Goal: Task Accomplishment & Management: Complete application form

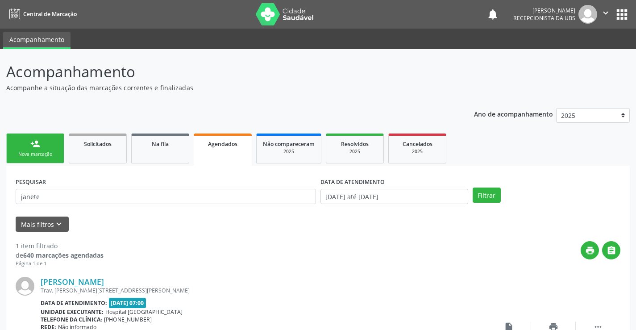
scroll to position [81, 0]
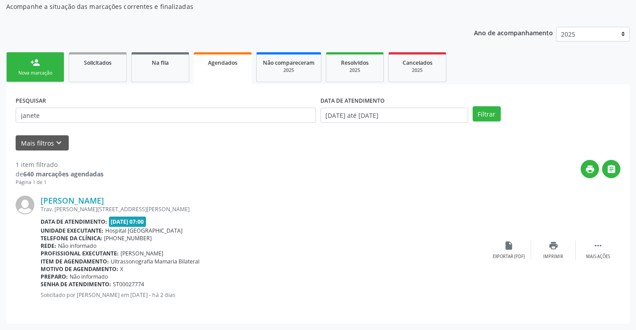
click at [44, 68] on link "person_add Nova marcação" at bounding box center [35, 67] width 58 height 30
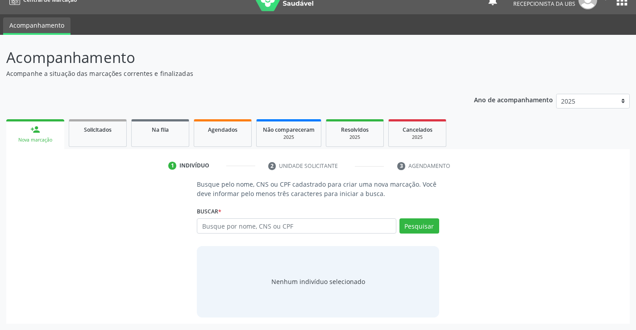
scroll to position [14, 0]
click at [274, 225] on input "text" at bounding box center [296, 225] width 199 height 15
type input "ROSILDA MARIA FILHO"
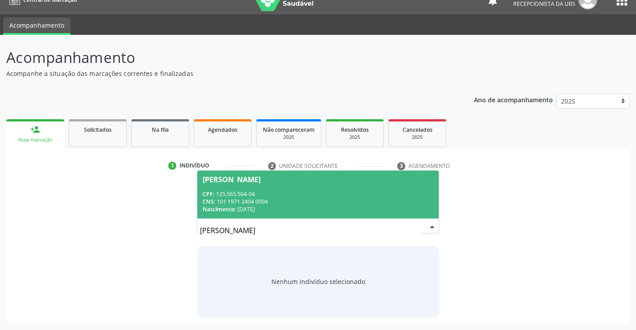
click at [314, 171] on span "Rosilda Maria Filho CPF: 125.565.564-04 CNS: 101 1971 2404 0004 Nascimento: 13/…" at bounding box center [317, 195] width 241 height 48
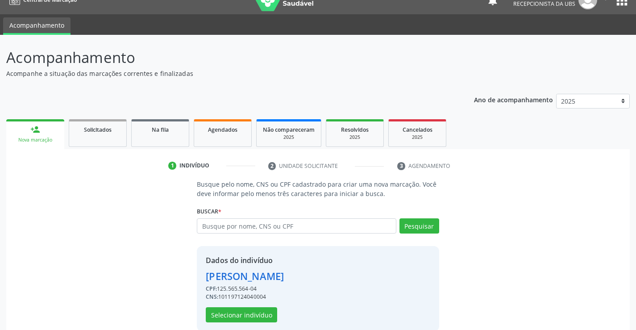
scroll to position [28, 0]
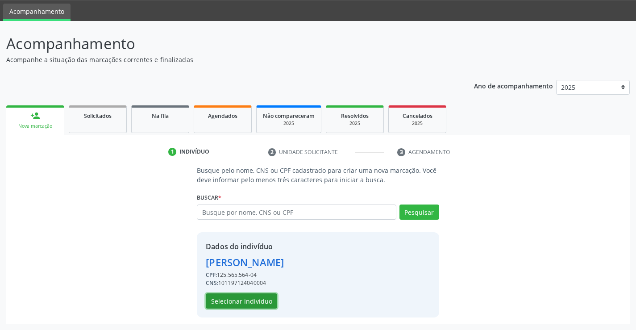
click at [230, 297] on button "Selecionar indivíduo" at bounding box center [241, 300] width 71 height 15
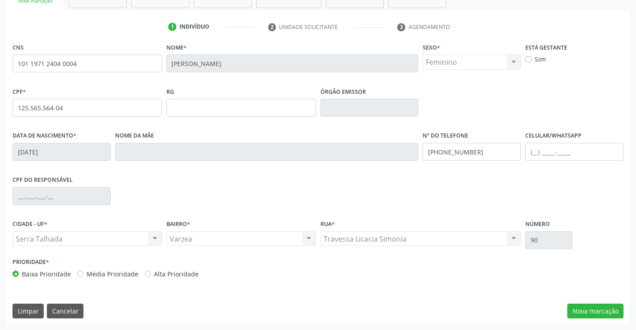
scroll to position [154, 0]
click at [581, 307] on button "Nova marcação" at bounding box center [595, 310] width 56 height 15
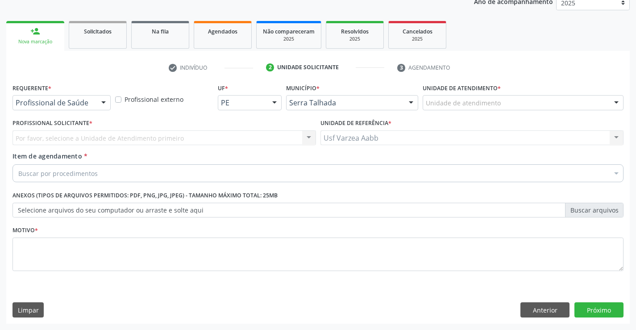
scroll to position [113, 0]
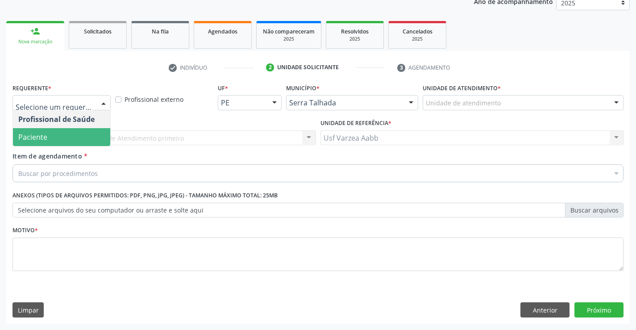
click at [77, 135] on span "Paciente" at bounding box center [61, 137] width 97 height 18
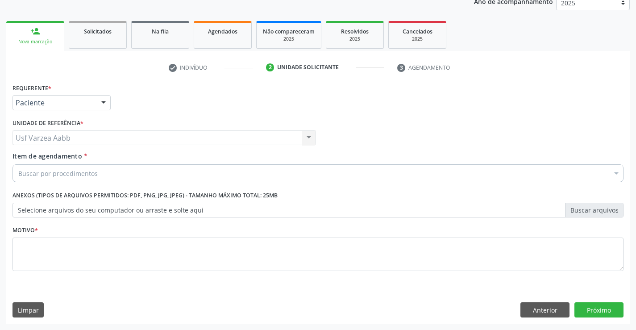
click at [249, 170] on div "Buscar por procedimentos" at bounding box center [318, 173] width 611 height 18
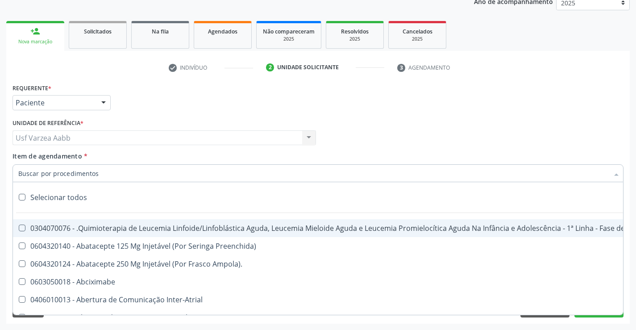
click at [121, 173] on input "Item de agendamento *" at bounding box center [313, 173] width 591 height 18
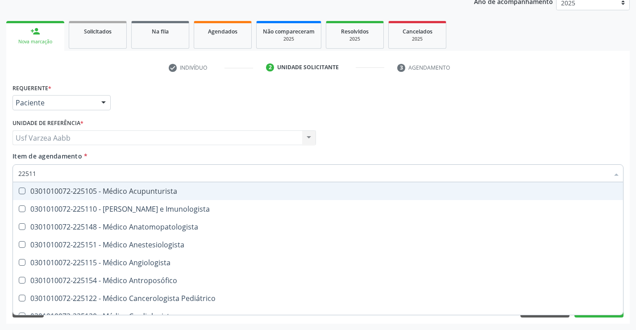
type input "225115"
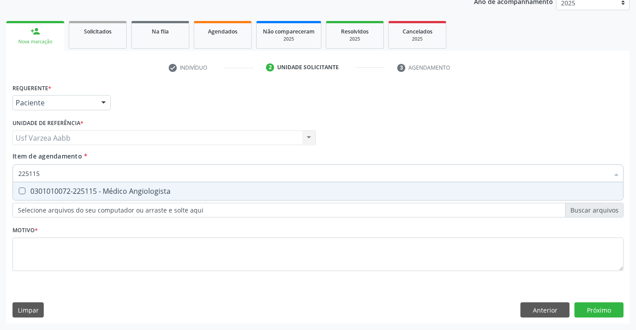
click at [188, 189] on div "0301010072-225115 - Médico Angiologista" at bounding box center [318, 191] width 600 height 7
checkbox Angiologista "true"
click at [187, 254] on div "Requerente * Paciente Profissional de Saúde Paciente Nenhum resultado encontrad…" at bounding box center [318, 182] width 611 height 202
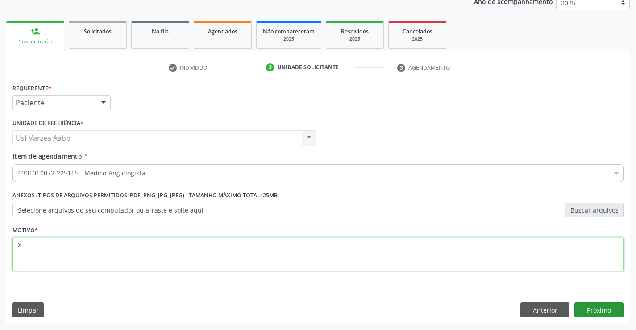
type textarea "X"
click at [593, 310] on button "Próximo" at bounding box center [599, 309] width 49 height 15
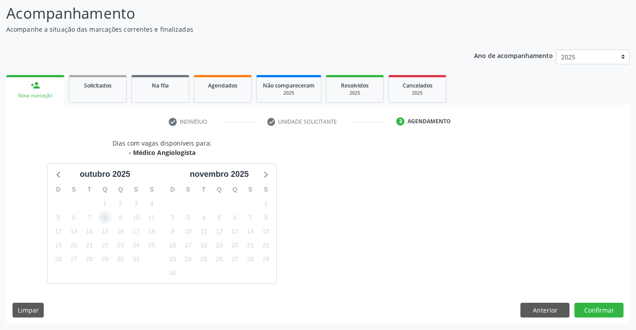
scroll to position [85, 0]
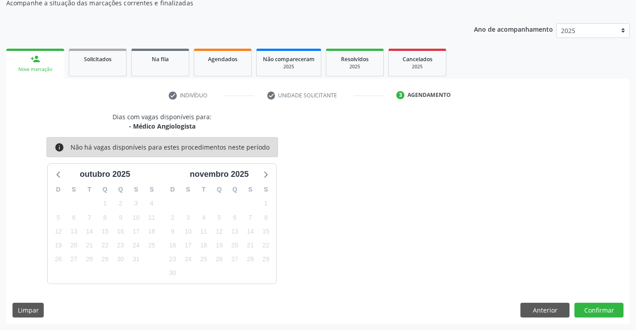
click at [46, 75] on link "person_add Nova marcação" at bounding box center [35, 64] width 58 height 30
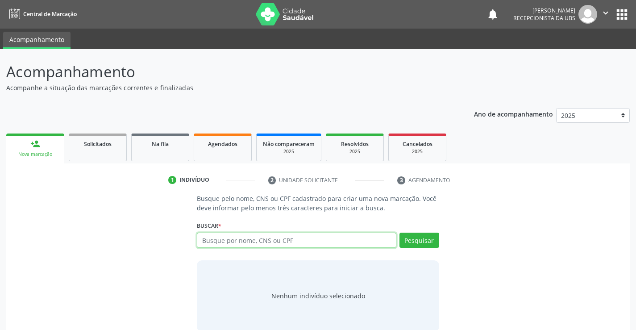
click at [255, 237] on input "text" at bounding box center [296, 240] width 199 height 15
type input "160905861540006"
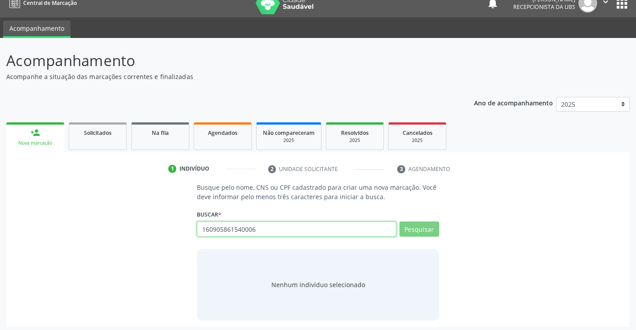
scroll to position [14, 0]
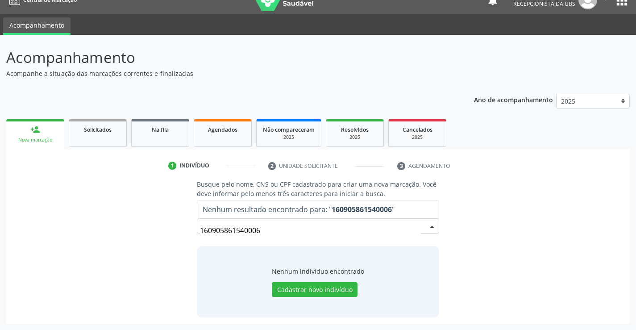
click at [275, 231] on input "160905861540006" at bounding box center [310, 230] width 221 height 18
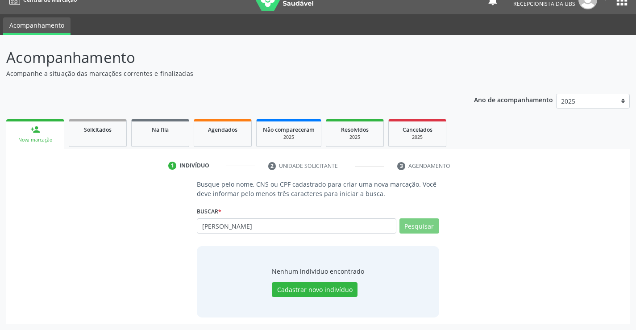
click at [275, 231] on input "[PERSON_NAME]" at bounding box center [296, 225] width 199 height 15
click at [413, 229] on button "Pesquisar" at bounding box center [420, 225] width 40 height 15
click at [266, 221] on input "[PERSON_NAME]" at bounding box center [296, 225] width 199 height 15
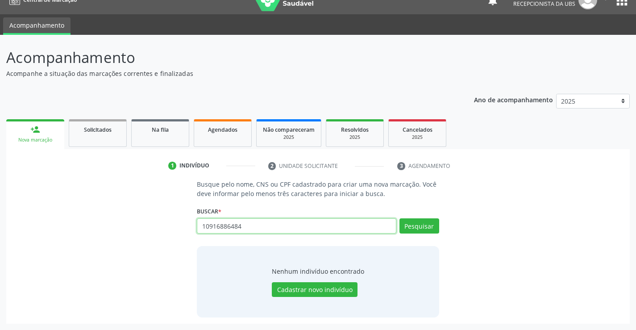
type input "10916886484"
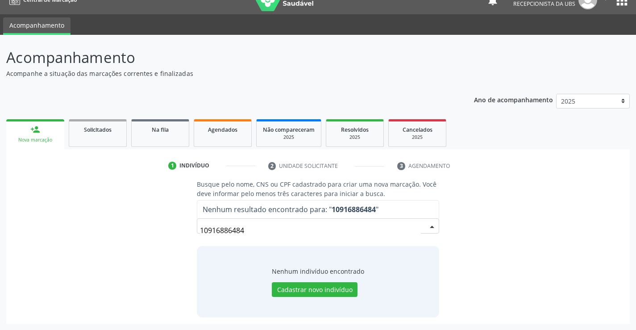
click at [395, 231] on input "10916886484" at bounding box center [310, 230] width 221 height 18
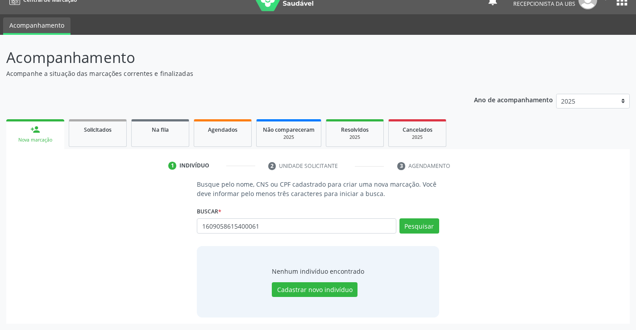
type input "1609058615400061"
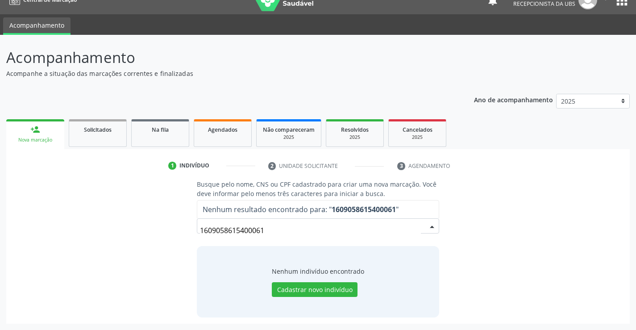
click at [317, 229] on input "1609058615400061" at bounding box center [310, 230] width 221 height 18
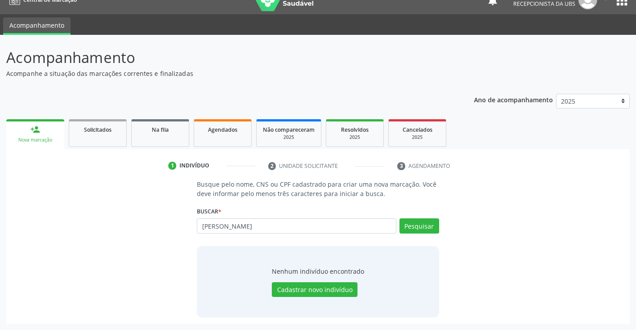
type input "ANA KATIA GOMES SOUZA"
click at [434, 227] on button "Pesquisar" at bounding box center [420, 225] width 40 height 15
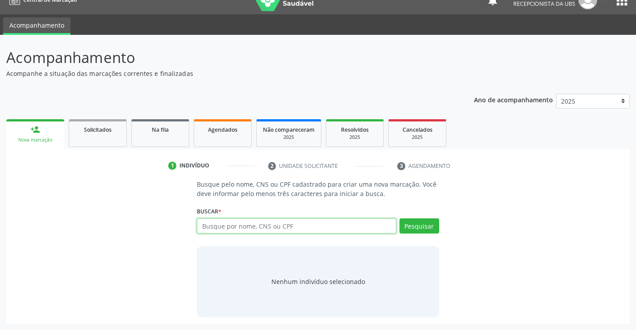
scroll to position [14, 0]
type input "160905861540006"
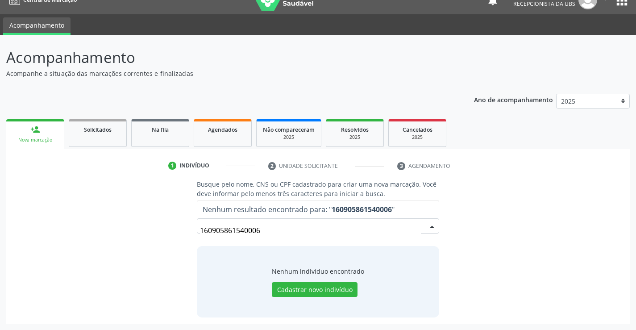
click at [321, 228] on input "160905861540006" at bounding box center [310, 230] width 221 height 18
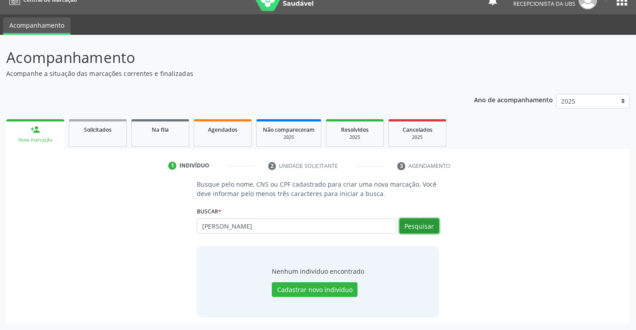
click at [430, 227] on button "Pesquisar" at bounding box center [420, 225] width 40 height 15
click at [307, 215] on div "Buscar * [PERSON_NAME] por nome, CNS ou CPF Nenhum resultado encontrado para: "…" at bounding box center [318, 221] width 242 height 35
click at [310, 225] on input "ANA KATIA GOMES" at bounding box center [296, 225] width 199 height 15
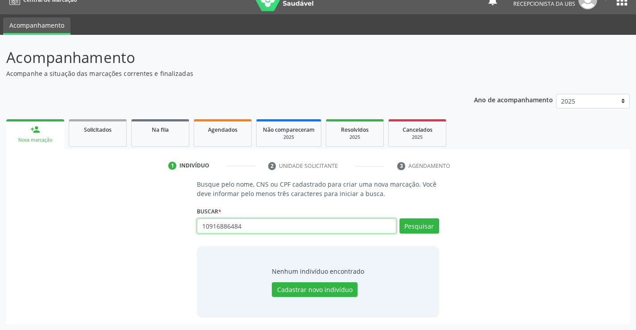
type input "10916886484"
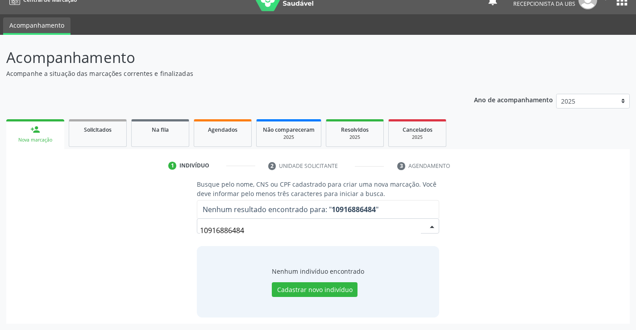
click at [310, 225] on input "10916886484" at bounding box center [310, 230] width 221 height 18
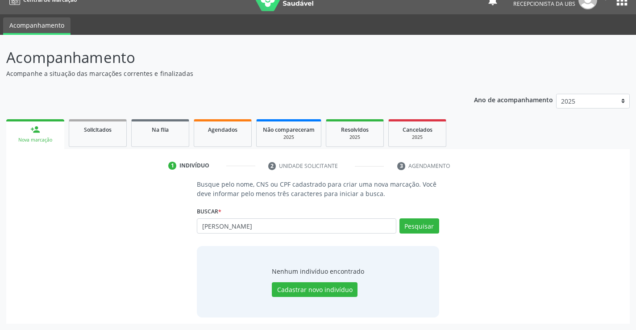
type input "ANA KÁTIA GOMES"
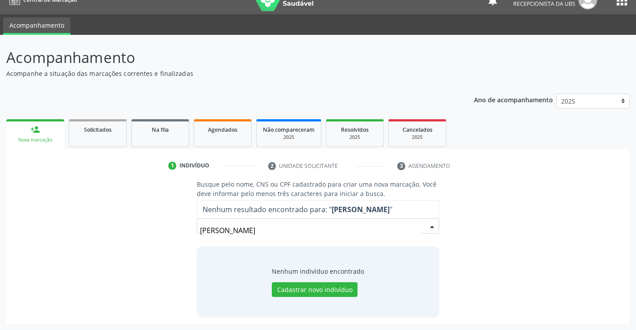
click at [296, 234] on input "ANA KÁTIA GOMES" at bounding box center [310, 230] width 221 height 18
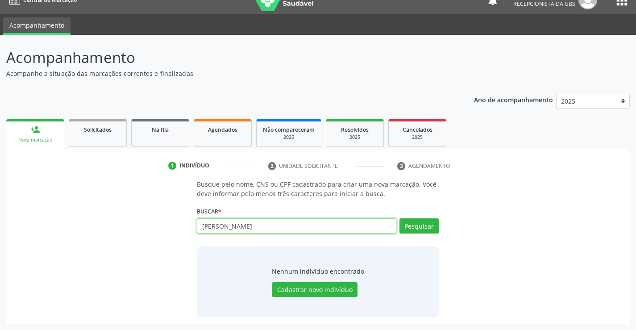
drag, startPoint x: 284, startPoint y: 225, endPoint x: 197, endPoint y: 233, distance: 87.4
click at [197, 233] on input "ANA KÁTIA GOMES" at bounding box center [296, 225] width 199 height 15
paste input "705000274745254"
type input "705000274745254"
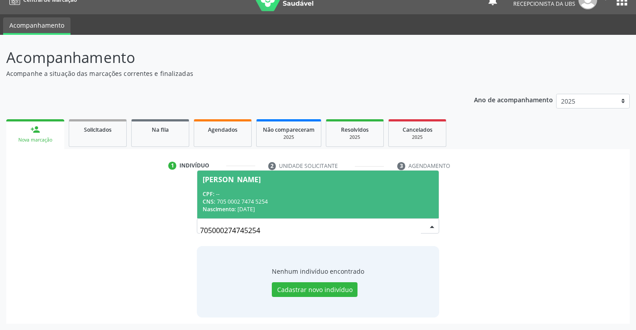
click at [253, 196] on div "CPF: --" at bounding box center [318, 194] width 230 height 8
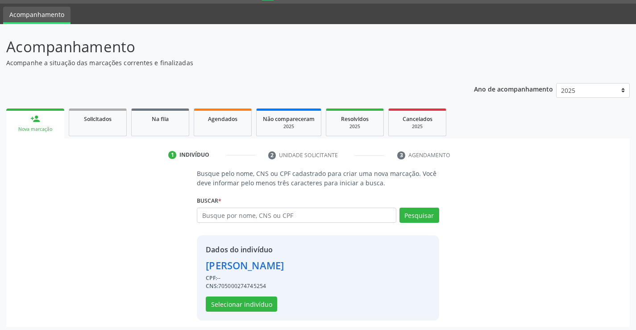
scroll to position [28, 0]
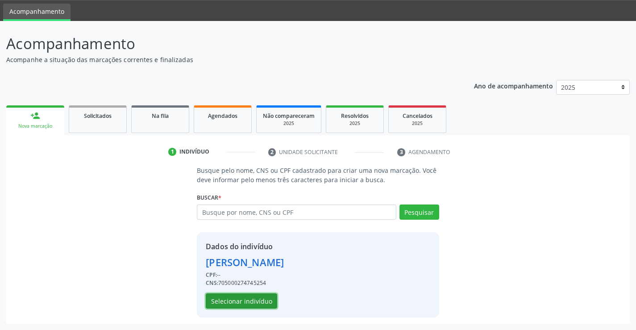
click at [256, 300] on button "Selecionar indivíduo" at bounding box center [241, 300] width 71 height 15
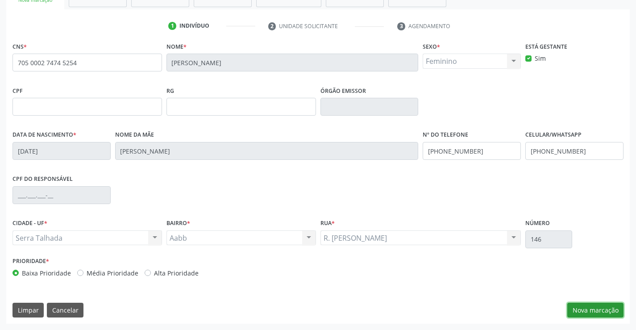
click at [585, 309] on button "Nova marcação" at bounding box center [595, 310] width 56 height 15
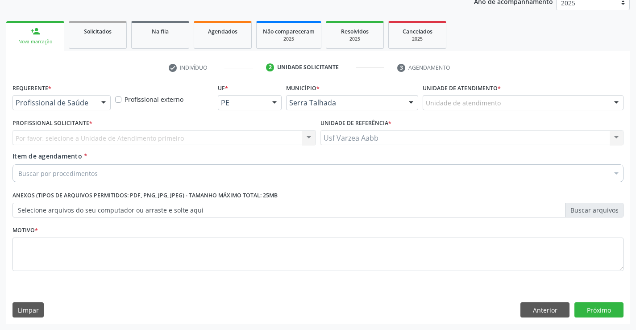
scroll to position [113, 0]
click at [62, 147] on div "Profissional Solicitante * Por favor, selecione a Unidade de Atendimento primei…" at bounding box center [164, 134] width 308 height 35
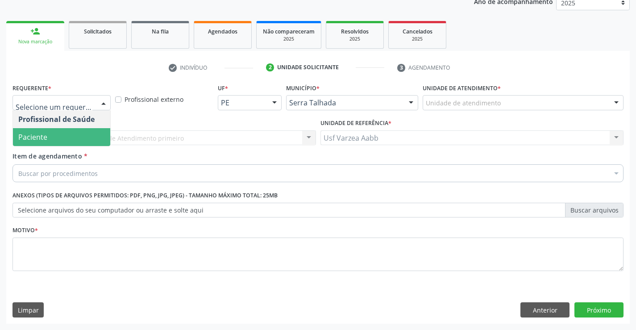
click at [71, 108] on div at bounding box center [62, 102] width 98 height 15
click at [67, 137] on span "Paciente" at bounding box center [61, 137] width 97 height 18
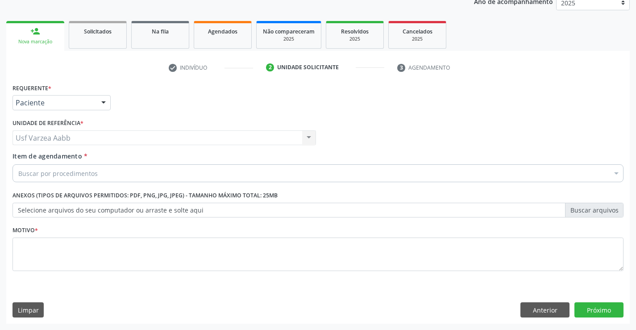
click at [248, 177] on div "Buscar por procedimentos" at bounding box center [318, 173] width 611 height 18
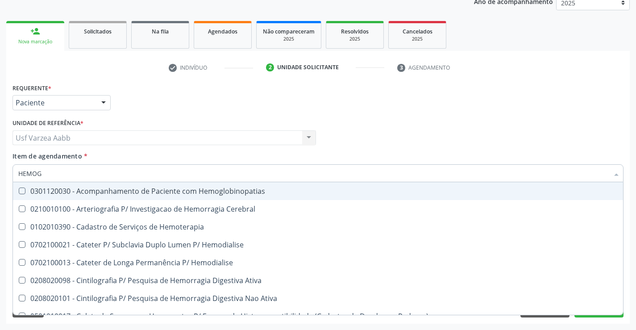
type input "HEMOGR"
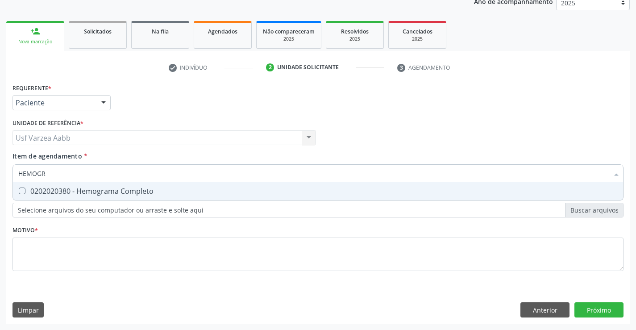
drag, startPoint x: 248, startPoint y: 185, endPoint x: 246, endPoint y: 181, distance: 4.7
click at [246, 184] on span "0202020380 - Hemograma Completo" at bounding box center [318, 191] width 610 height 18
checkbox Completo "true"
click at [250, 169] on input "HEMOGR" at bounding box center [313, 173] width 591 height 18
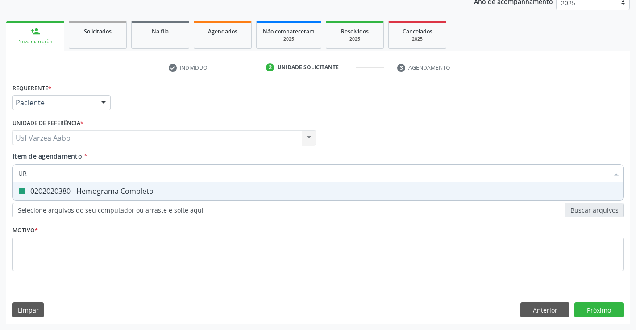
type input "URE"
checkbox Completo "false"
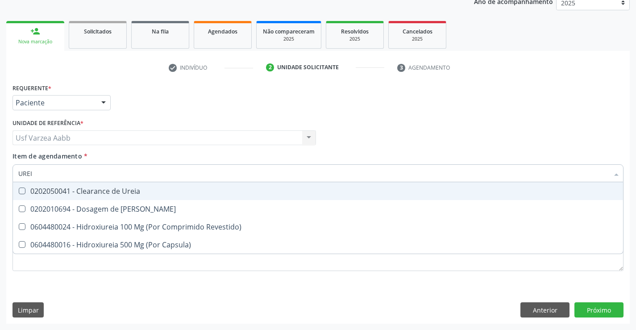
type input "UREIA"
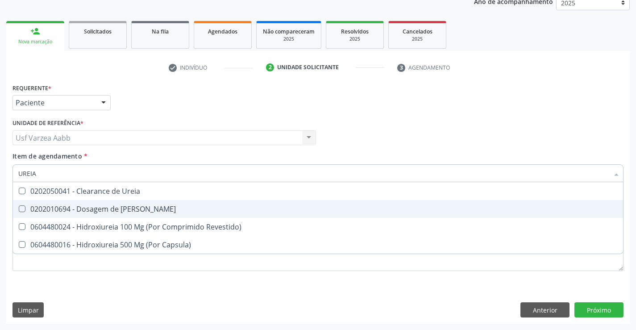
click at [113, 211] on div "0202010694 - Dosagem de Ureia" at bounding box center [318, 208] width 600 height 7
checkbox Ureia "true"
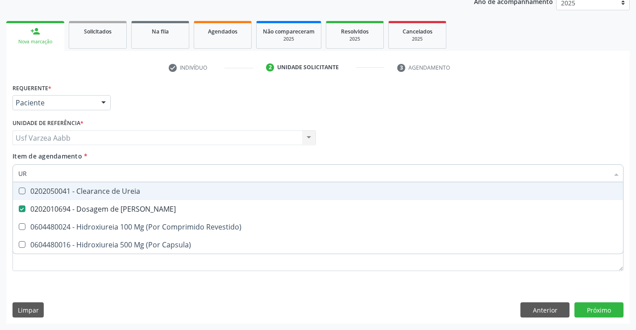
type input "U"
checkbox Ureia "false"
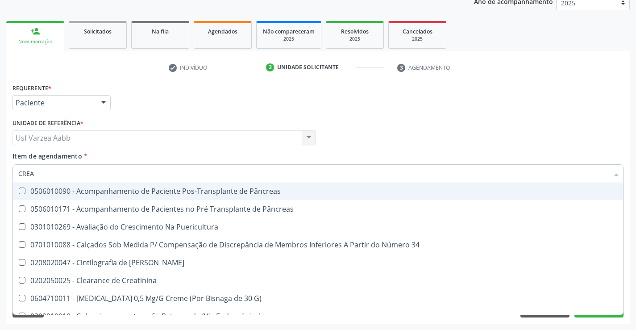
type input "CREAT"
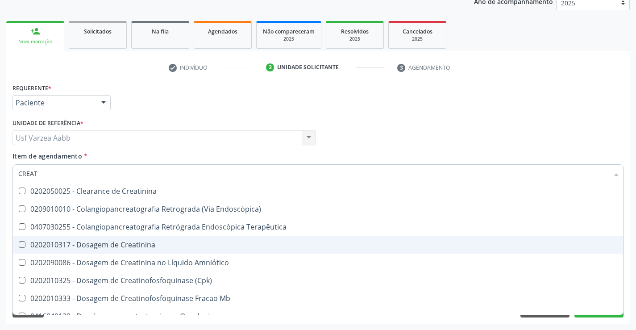
click at [153, 248] on div "0202010317 - Dosagem de Creatinina" at bounding box center [318, 244] width 600 height 7
checkbox Creatinina "true"
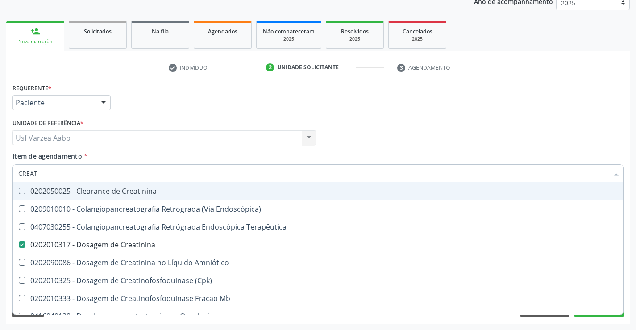
click at [193, 179] on input "CREAT" at bounding box center [313, 173] width 591 height 18
type input "TG"
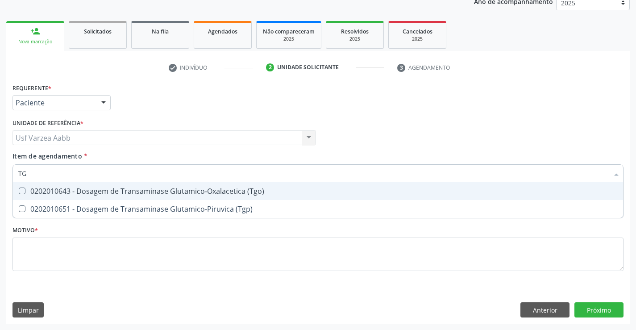
click at [219, 185] on span "0202010643 - Dosagem de Transaminase Glutamico-Oxalacetica (Tgo)" at bounding box center [318, 191] width 610 height 18
checkbox \(Tgo\) "true"
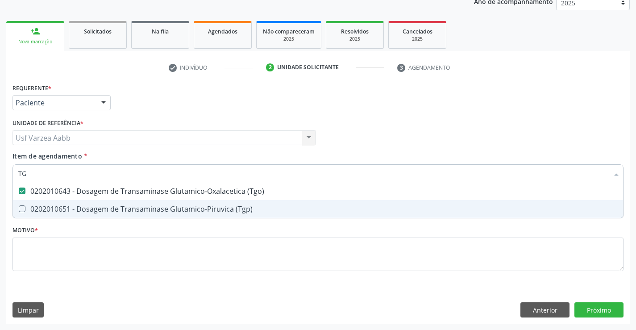
click at [218, 205] on div "0202010651 - Dosagem de Transaminase Glutamico-Piruvica (Tgp)" at bounding box center [318, 208] width 600 height 7
checkbox \(Tgp\) "true"
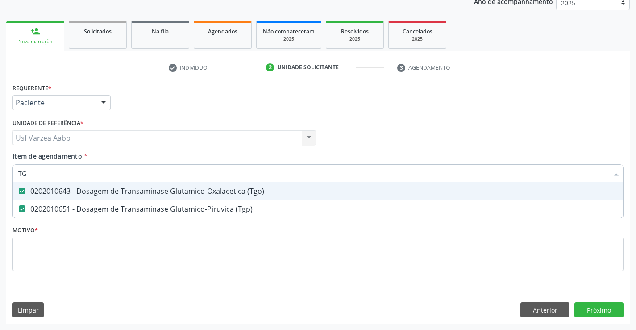
click at [221, 171] on input "TG" at bounding box center [313, 173] width 591 height 18
type input "URIN"
checkbox \(Tgo\) "false"
checkbox \(Tgp\) "false"
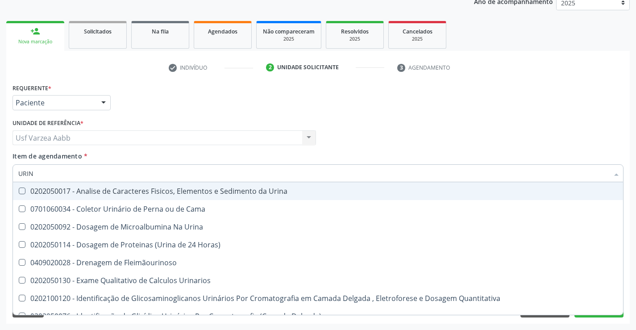
type input "URINA"
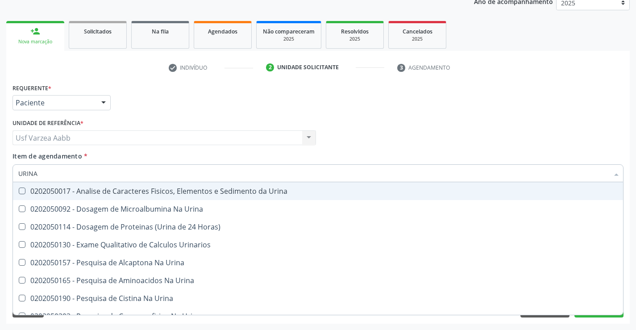
click at [218, 188] on div "0202050017 - Analise de Caracteres Fisicos, Elementos e Sedimento da Urina" at bounding box center [318, 191] width 600 height 7
checkbox Urina "true"
click at [217, 175] on input "URINA" at bounding box center [313, 173] width 591 height 18
drag, startPoint x: 407, startPoint y: 110, endPoint x: 199, endPoint y: 252, distance: 251.9
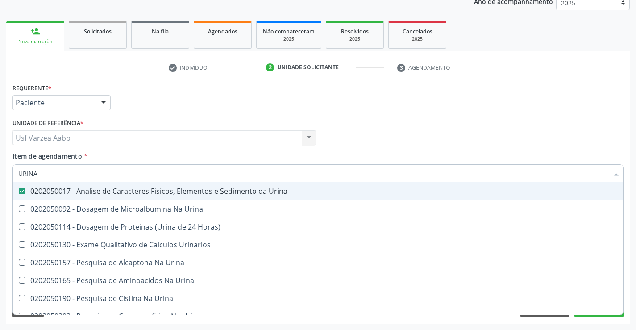
click at [408, 110] on div "Requerente * Paciente Profissional de Saúde Paciente Nenhum resultado encontrad…" at bounding box center [318, 98] width 616 height 35
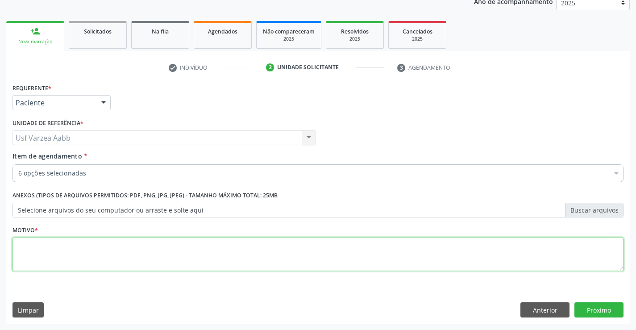
click at [169, 255] on textarea at bounding box center [318, 255] width 611 height 34
type textarea "X"
click at [591, 310] on button "Próximo" at bounding box center [599, 309] width 49 height 15
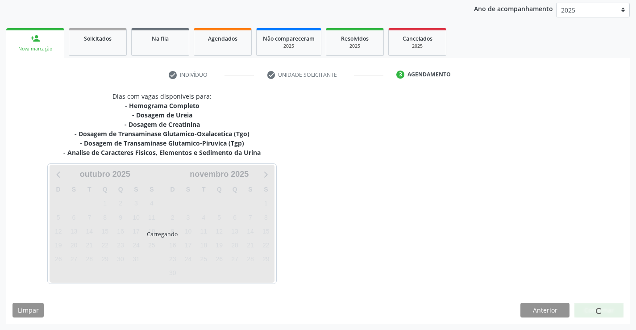
scroll to position [105, 0]
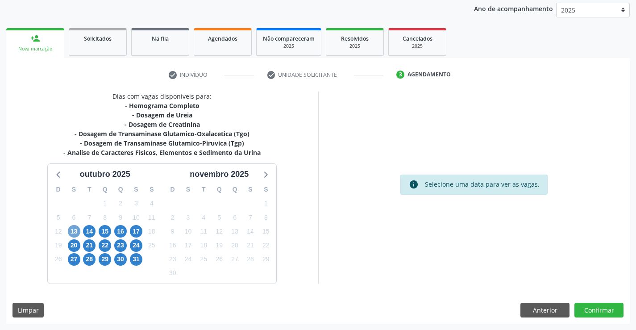
click at [75, 231] on span "13" at bounding box center [74, 231] width 13 height 13
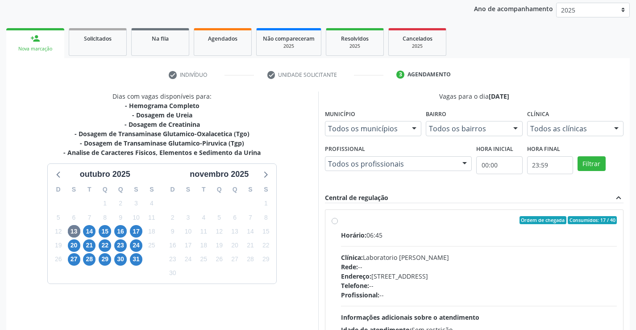
click at [331, 217] on div "Ordem de chegada Consumidos: 17 / 40 Horário: 06:45 Clínica: Laboratorio Jose P…" at bounding box center [474, 285] width 298 height 150
radio input "true"
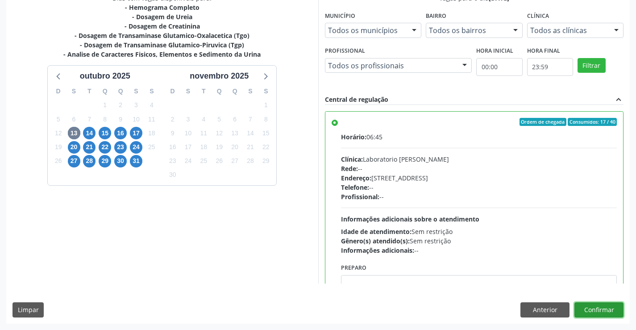
click at [602, 314] on button "Confirmar" at bounding box center [599, 309] width 49 height 15
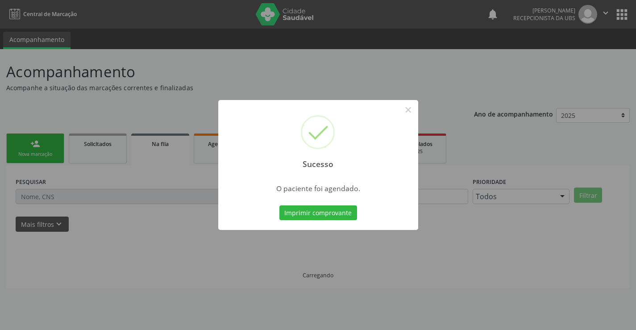
scroll to position [0, 0]
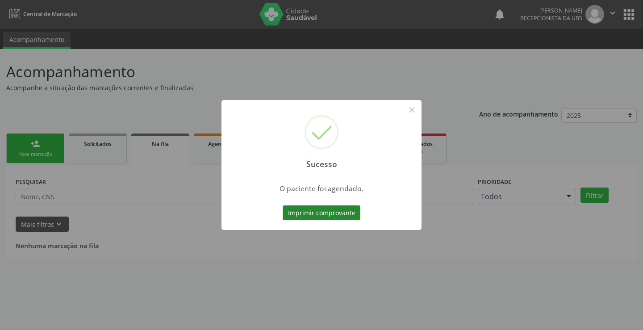
click at [307, 213] on button "Imprimir comprovante" at bounding box center [322, 212] width 78 height 15
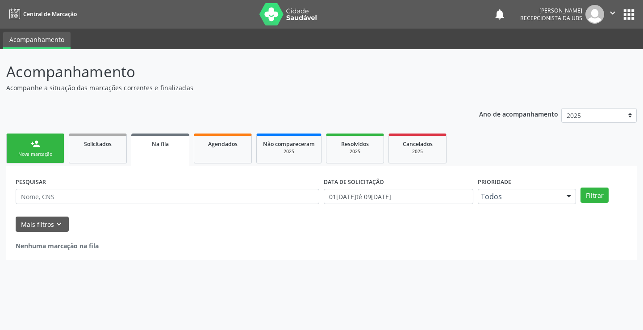
click at [42, 139] on link "person_add Nova marcação" at bounding box center [35, 148] width 58 height 30
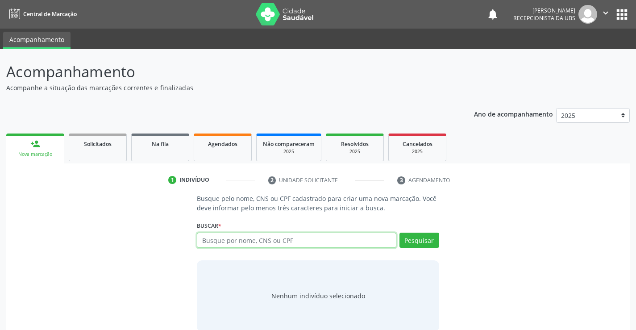
click at [215, 237] on input "text" at bounding box center [296, 240] width 199 height 15
paste input "705 0002 7474 5254"
type input "705 0002 7474 5254"
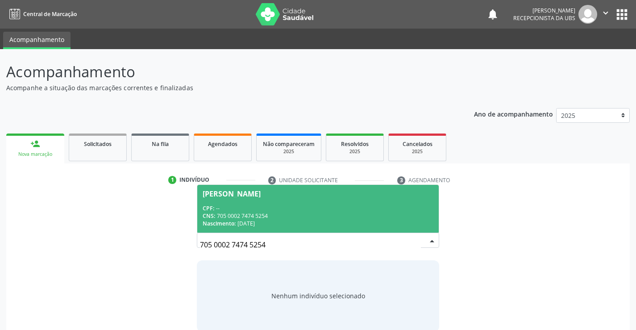
click at [345, 231] on span "Ana Katia Gomes Souza CPF: -- CNS: 705 0002 7474 5254 Nascimento: 18/03/1988" at bounding box center [317, 209] width 241 height 48
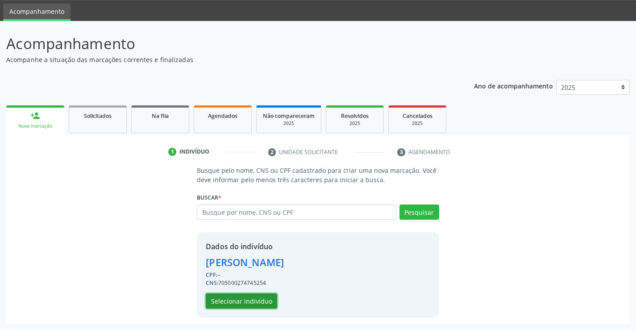
click at [268, 300] on button "Selecionar indivíduo" at bounding box center [241, 300] width 71 height 15
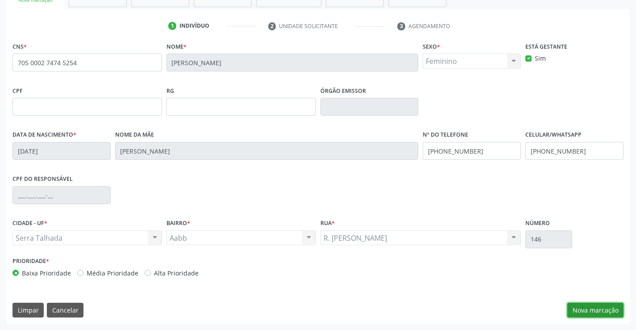
click at [605, 306] on button "Nova marcação" at bounding box center [595, 310] width 56 height 15
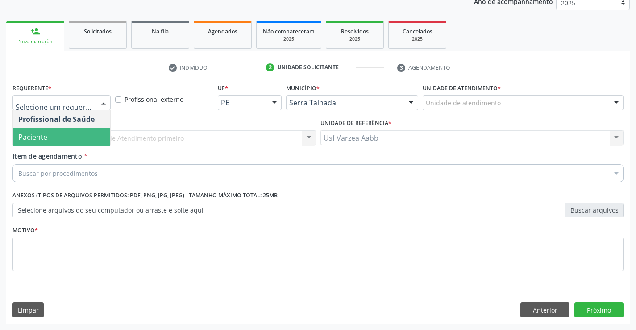
click at [63, 131] on span "Paciente" at bounding box center [61, 137] width 97 height 18
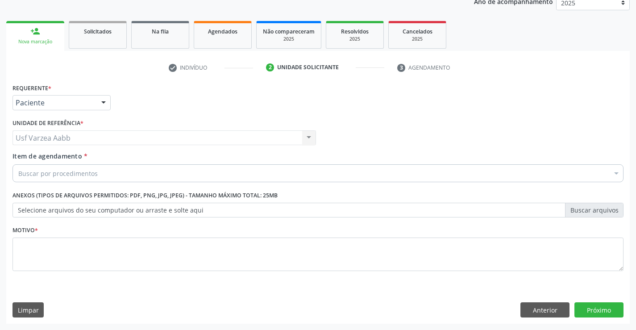
click at [71, 167] on div "Buscar por procedimentos" at bounding box center [318, 173] width 611 height 18
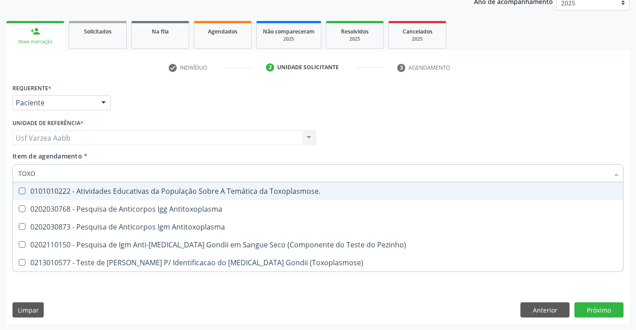
type input "TOXOP"
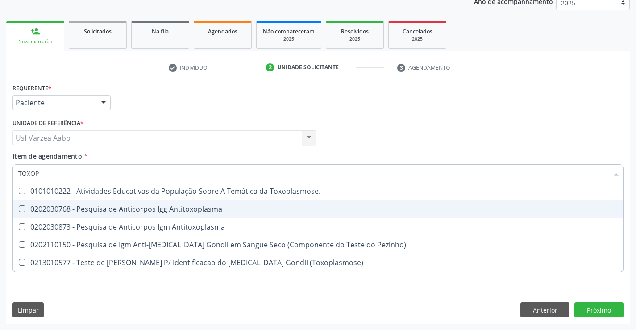
drag, startPoint x: 146, startPoint y: 209, endPoint x: 146, endPoint y: 220, distance: 10.7
click at [146, 210] on div "0202030768 - Pesquisa de Anticorpos Igg Antitoxoplasma" at bounding box center [318, 208] width 600 height 7
checkbox Antitoxoplasma "true"
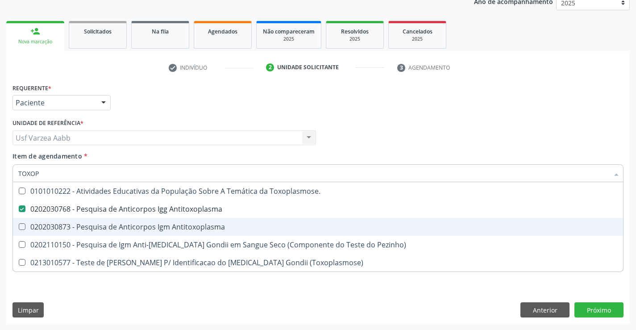
click at [147, 224] on div "0202030873 - Pesquisa de Anticorpos Igm Antitoxoplasma" at bounding box center [318, 226] width 600 height 7
checkbox Antitoxoplasma "true"
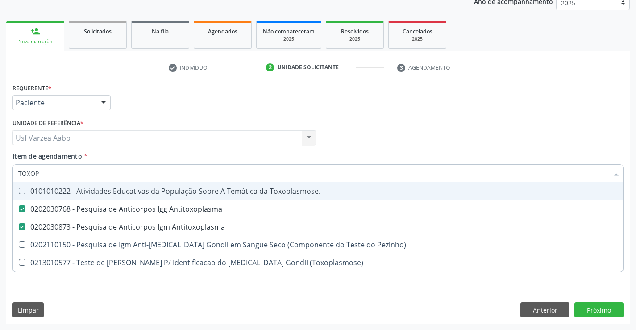
click at [138, 168] on input "TOXOP" at bounding box center [313, 173] width 591 height 18
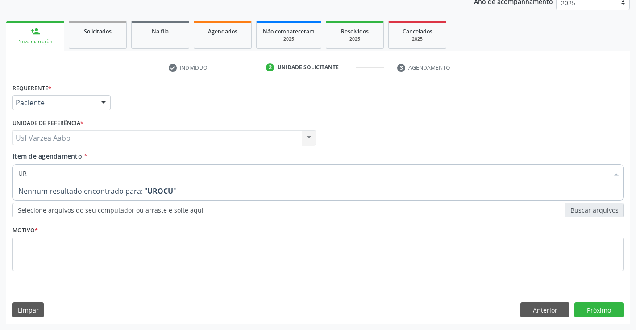
type input "U"
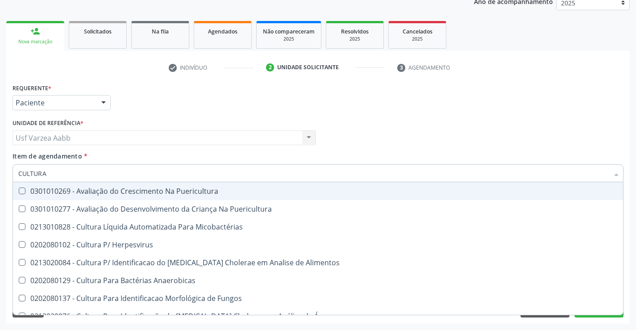
type input "CULTURA"
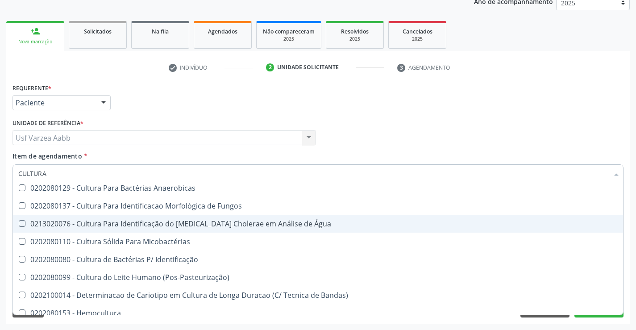
scroll to position [100, 0]
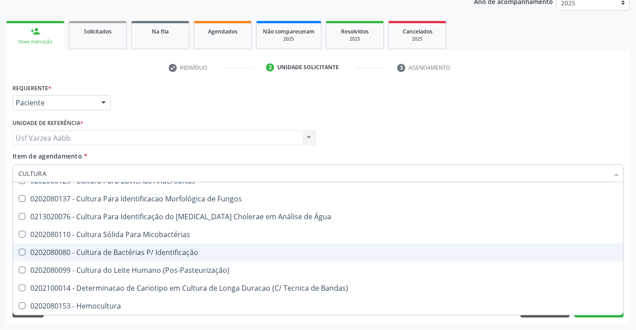
click at [142, 252] on div "0202080080 - Cultura de Bactérias P/ Identificação" at bounding box center [318, 252] width 600 height 7
checkbox Identificação "true"
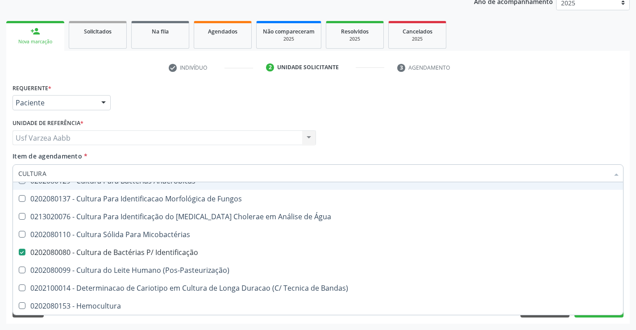
click at [348, 137] on div "Profissional Solicitante Por favor, selecione a Unidade de Atendimento primeiro…" at bounding box center [318, 134] width 616 height 35
checkbox Puericultura "true"
checkbox Micobactérias "true"
checkbox Herpesvirus "true"
checkbox Identificação "false"
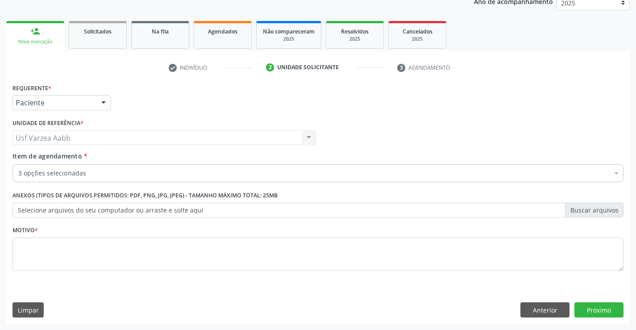
scroll to position [0, 0]
click at [164, 179] on div "3 opções selecionadas" at bounding box center [318, 173] width 611 height 18
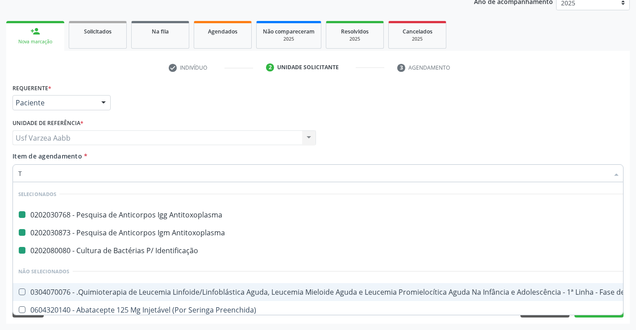
type input "TS"
checkbox Antitoxoplasma "false"
checkbox Identificação "false"
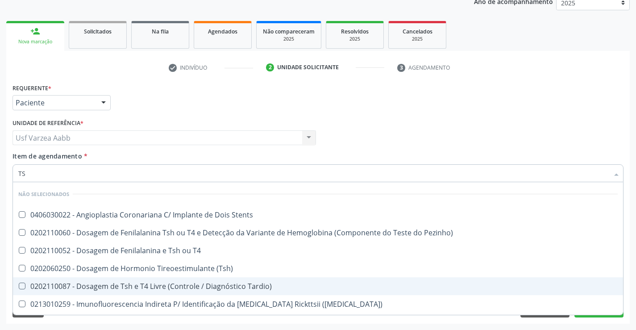
type input "TSH"
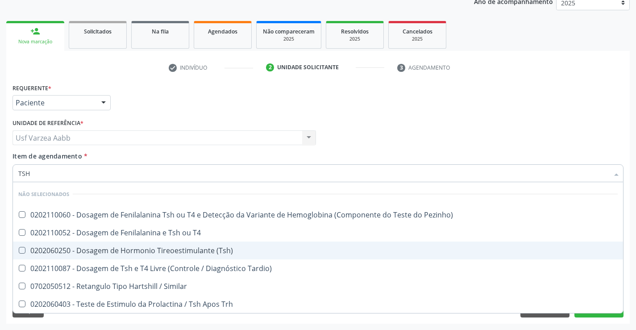
click at [62, 253] on div "0202060250 - Dosagem de Hormonio Tireoestimulante (Tsh)" at bounding box center [318, 250] width 600 height 7
checkbox \(Tsh\) "true"
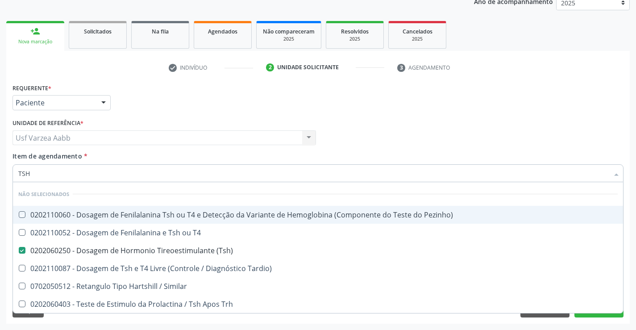
click at [424, 118] on div "Profissional Solicitante Por favor, selecione a Unidade de Atendimento primeiro…" at bounding box center [318, 134] width 616 height 35
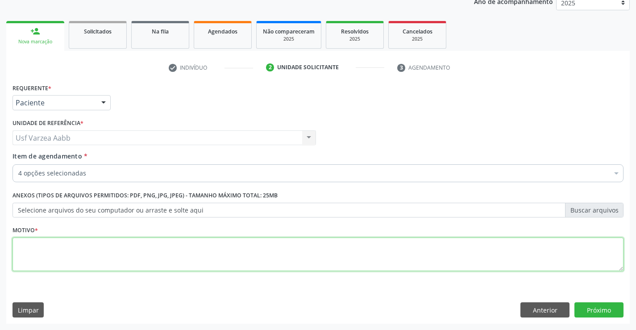
click at [295, 240] on textarea at bounding box center [318, 255] width 611 height 34
type textarea "X"
click at [603, 316] on button "Próximo" at bounding box center [599, 309] width 49 height 15
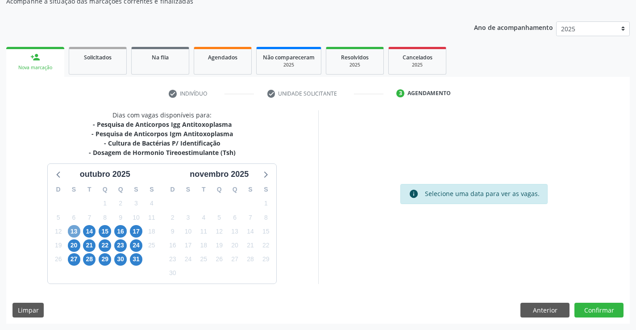
click at [70, 231] on span "13" at bounding box center [74, 231] width 13 height 13
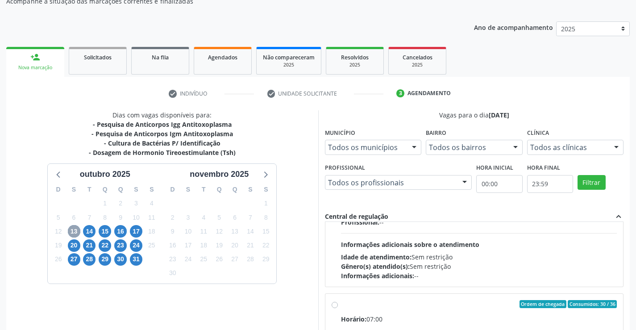
scroll to position [268, 0]
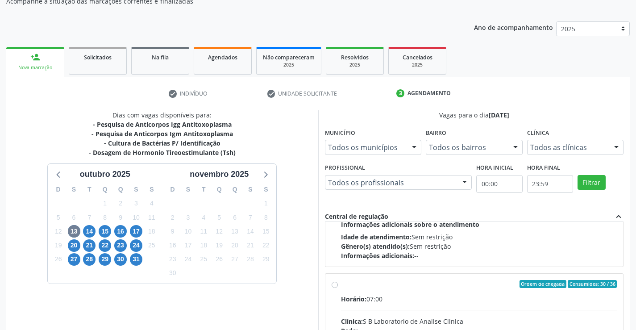
radio input "true"
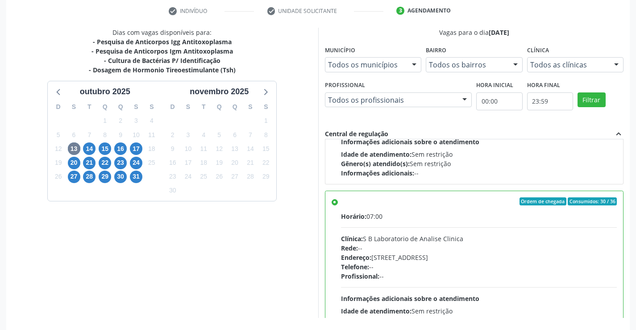
scroll to position [204, 0]
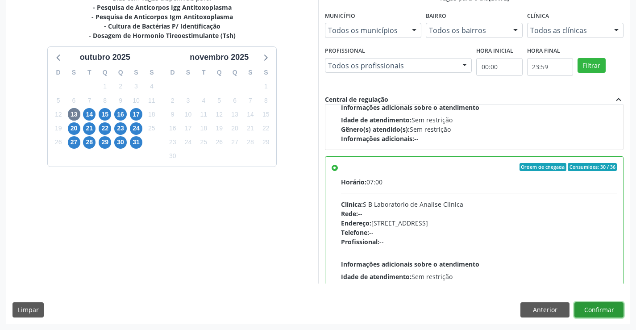
click at [598, 308] on button "Confirmar" at bounding box center [599, 309] width 49 height 15
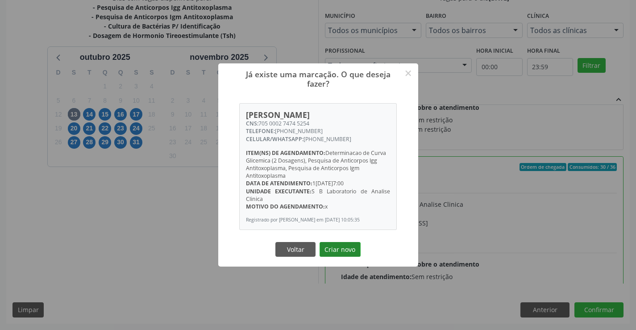
click at [341, 256] on button "Criar novo" at bounding box center [340, 249] width 41 height 15
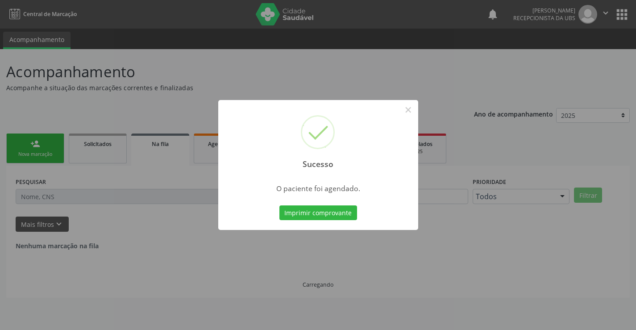
scroll to position [0, 0]
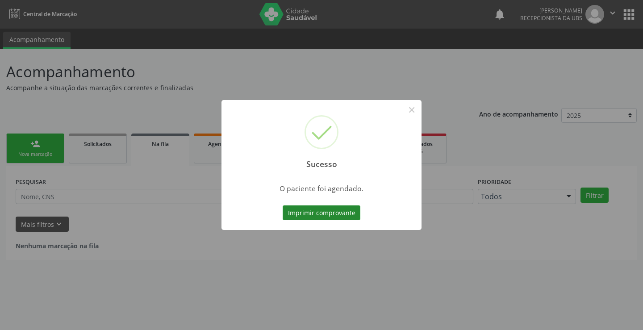
click at [302, 211] on button "Imprimir comprovante" at bounding box center [322, 212] width 78 height 15
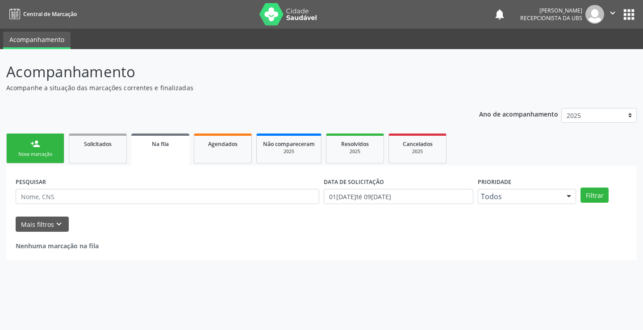
click at [32, 138] on link "person_add Nova marcação" at bounding box center [35, 148] width 58 height 30
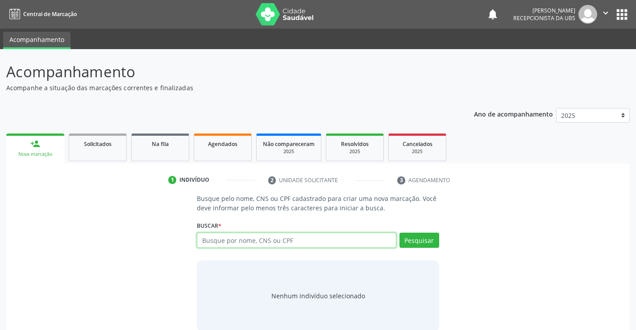
click at [244, 242] on input "text" at bounding box center [296, 240] width 199 height 15
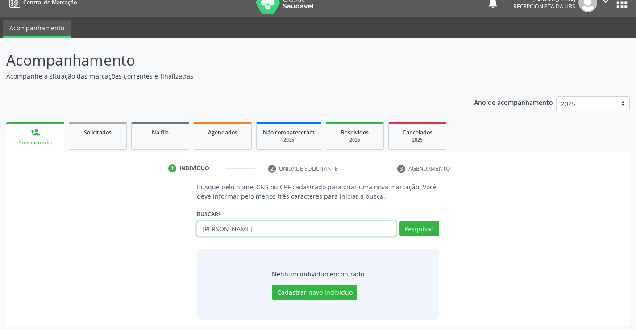
scroll to position [14, 0]
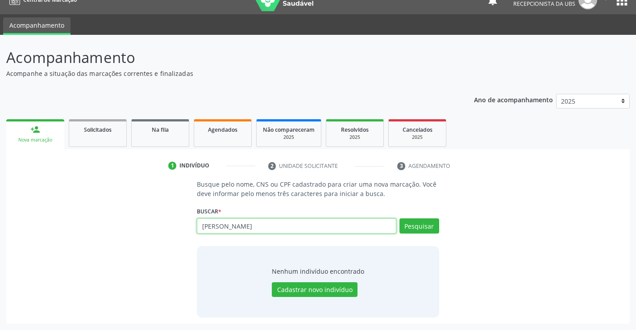
click at [312, 227] on input "AMANDA BEATRIZ T" at bounding box center [296, 225] width 199 height 15
click at [312, 227] on input "AMANDA BEATRIZ TENORIO" at bounding box center [296, 225] width 199 height 15
type input "707806670135313"
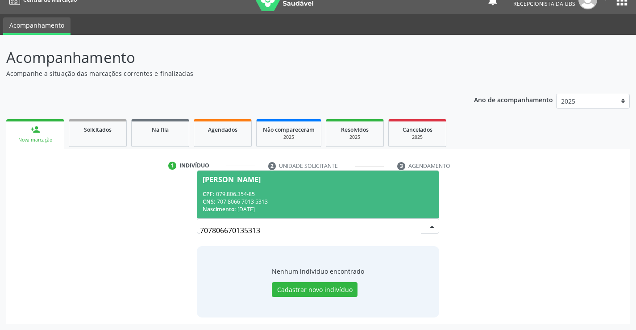
click at [333, 208] on div "Nascimento: 22/02/1991" at bounding box center [318, 209] width 230 height 8
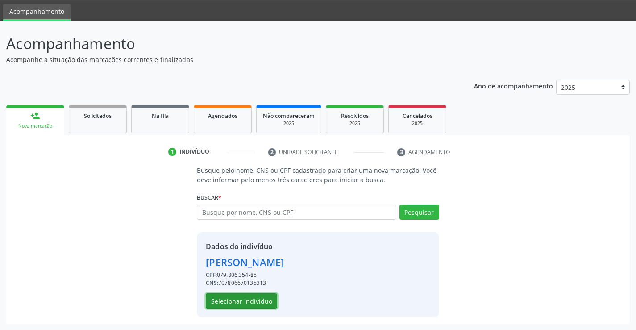
click at [254, 297] on button "Selecionar indivíduo" at bounding box center [241, 300] width 71 height 15
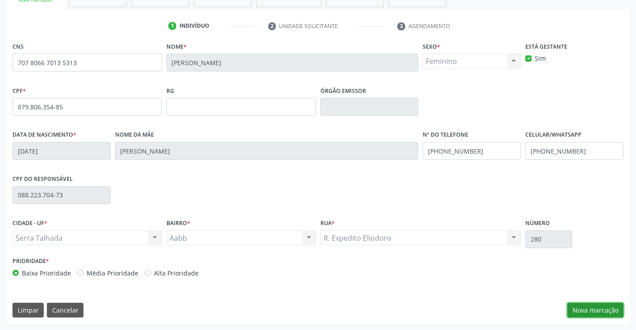
click at [597, 305] on button "Nova marcação" at bounding box center [595, 310] width 56 height 15
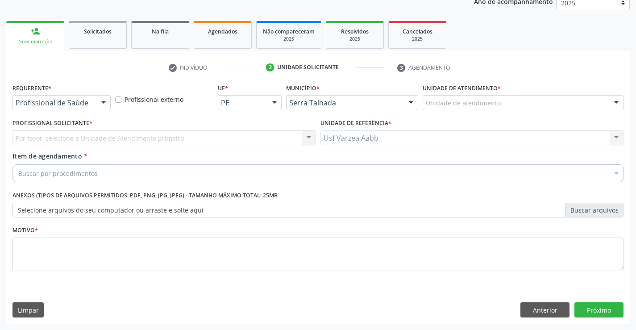
scroll to position [113, 0]
click at [61, 147] on div "Profissional Solicitante * Por favor, selecione a Unidade de Atendimento primei…" at bounding box center [164, 134] width 308 height 35
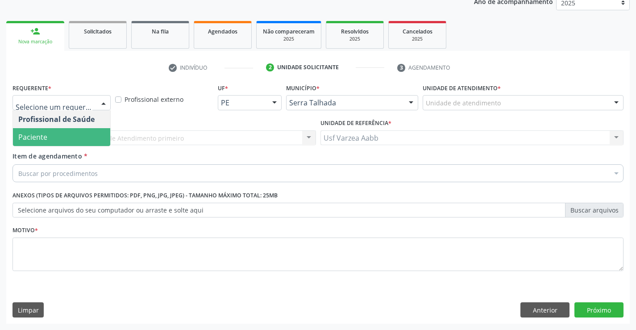
click at [77, 131] on span "Paciente" at bounding box center [61, 137] width 97 height 18
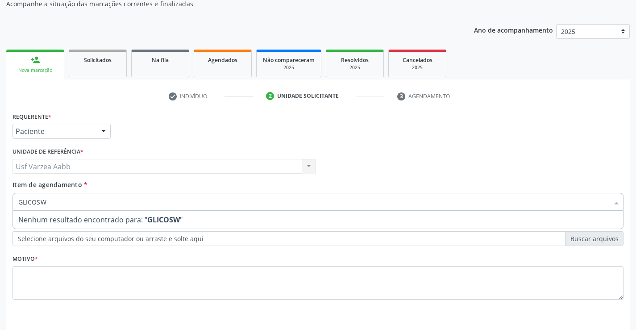
scroll to position [68, 0]
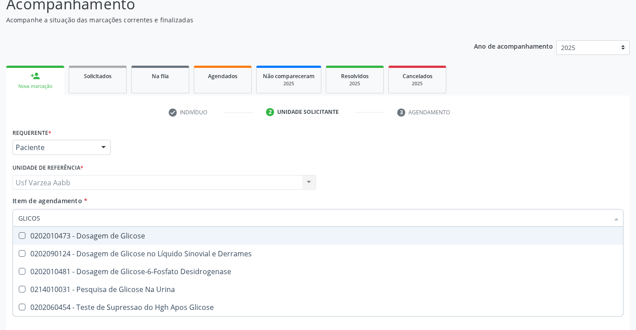
type input "GLICOSE"
click at [63, 241] on span "0202010473 - Dosagem de Glicose" at bounding box center [318, 236] width 610 height 18
checkbox Glicose "true"
click at [68, 221] on input "GLICOSE" at bounding box center [313, 218] width 591 height 18
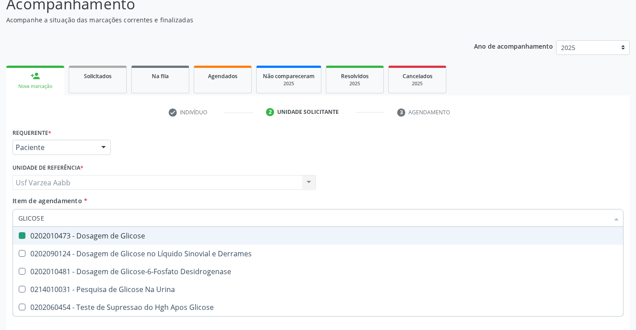
type input "A"
checkbox Glicose "false"
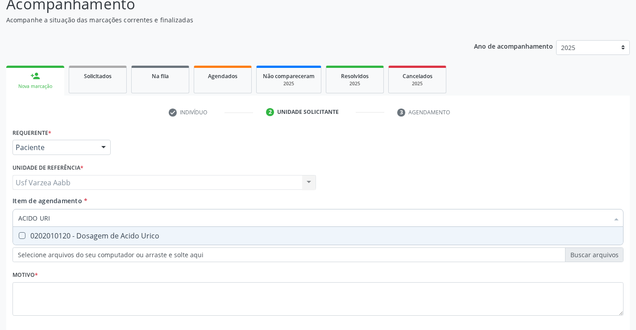
type input "ACIDO URIC"
drag, startPoint x: 67, startPoint y: 240, endPoint x: 68, endPoint y: 222, distance: 17.9
click at [66, 239] on div "0202010120 - Dosagem de Acido Urico" at bounding box center [318, 235] width 600 height 7
checkbox Urico "true"
click at [69, 220] on input "ACIDO URIC" at bounding box center [313, 218] width 591 height 18
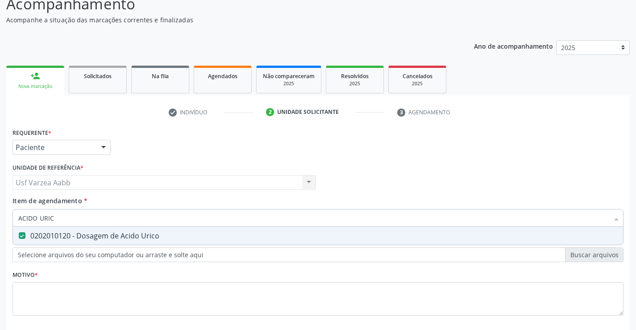
click at [69, 220] on input "ACIDO URIC" at bounding box center [313, 218] width 591 height 18
type input "CRE"
checkbox Urico "false"
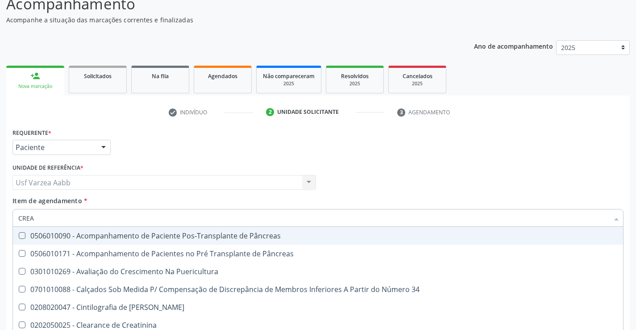
type input "CREAT"
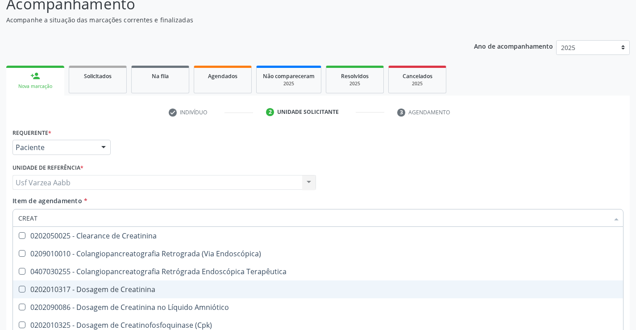
click at [104, 286] on div "0202010317 - Dosagem de Creatinina" at bounding box center [318, 289] width 600 height 7
checkbox Creatinina "true"
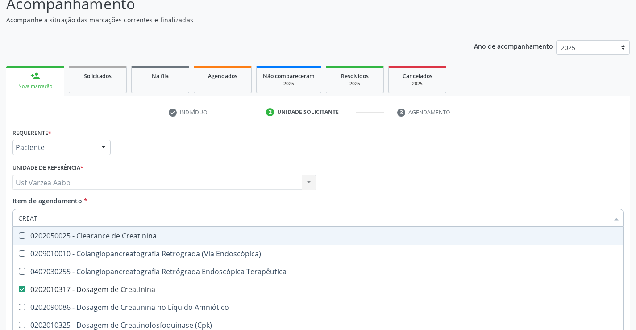
click at [103, 220] on input "CREAT" at bounding box center [313, 218] width 591 height 18
type input "URE"
checkbox Creatinina "false"
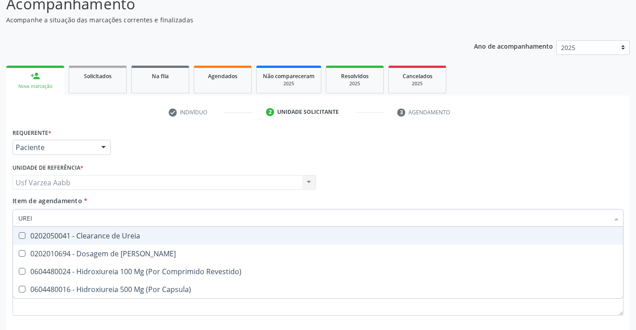
type input "UREIA"
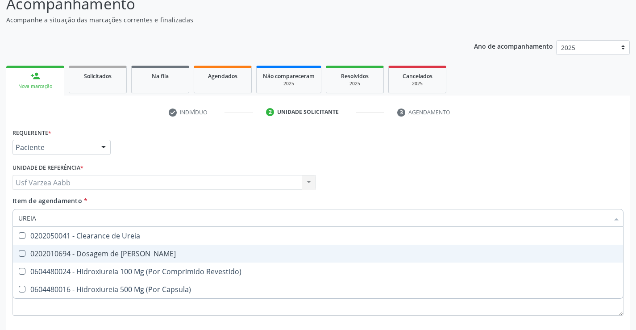
click at [96, 261] on span "0202010694 - Dosagem de Ureia" at bounding box center [318, 254] width 610 height 18
checkbox Ureia "true"
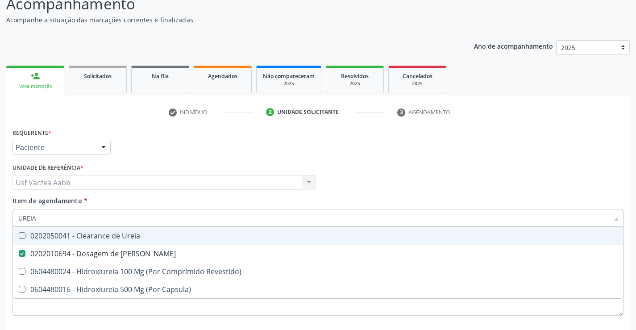
click at [91, 218] on input "UREIA" at bounding box center [313, 218] width 591 height 18
type input "COLE"
checkbox Ureia "false"
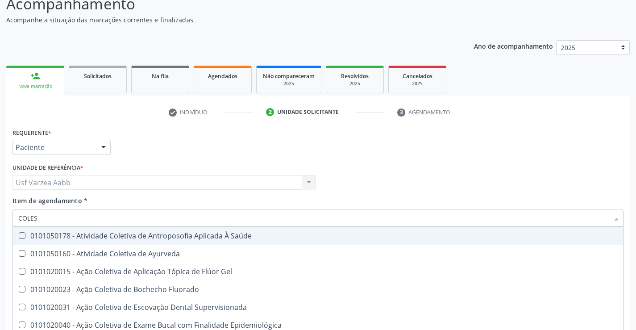
type input "COLEST"
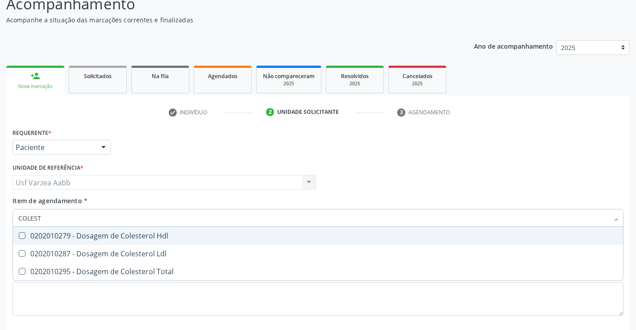
click at [121, 229] on span "0202010279 - Dosagem de Colesterol Hdl" at bounding box center [318, 236] width 610 height 18
checkbox Hdl "true"
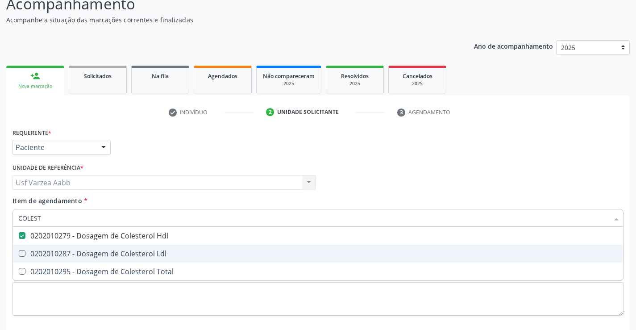
click at [123, 254] on div "0202010287 - Dosagem de Colesterol Ldl" at bounding box center [318, 253] width 600 height 7
checkbox Ldl "true"
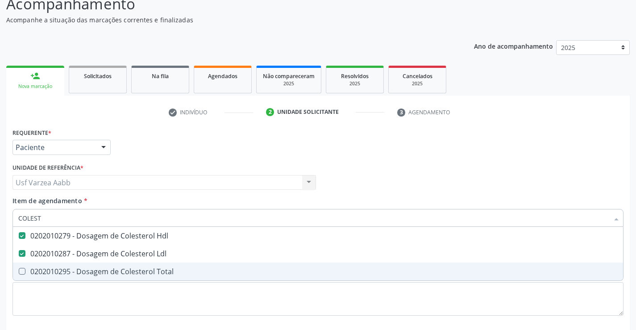
click at [125, 272] on div "0202010295 - Dosagem de Colesterol Total" at bounding box center [318, 271] width 600 height 7
checkbox Total "true"
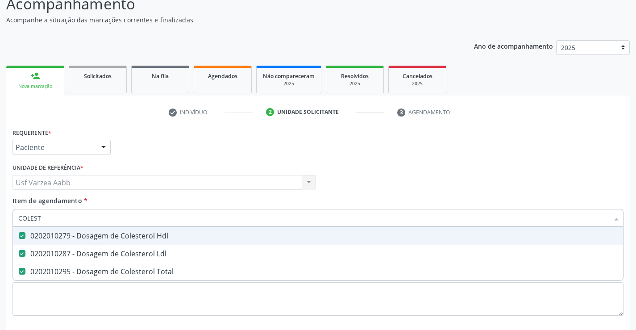
click at [122, 217] on input "COLEST" at bounding box center [313, 218] width 591 height 18
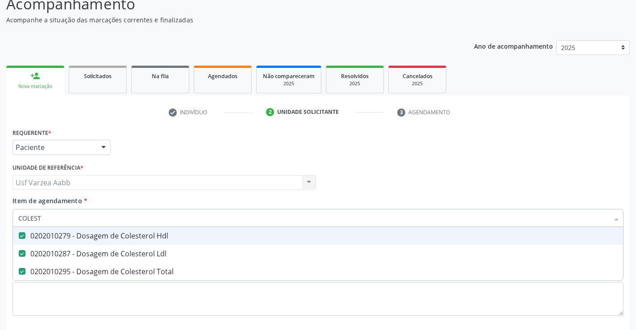
click at [122, 217] on input "COLEST" at bounding box center [313, 218] width 591 height 18
type input "BI"
checkbox Hdl "false"
checkbox Ldl "false"
checkbox Total "false"
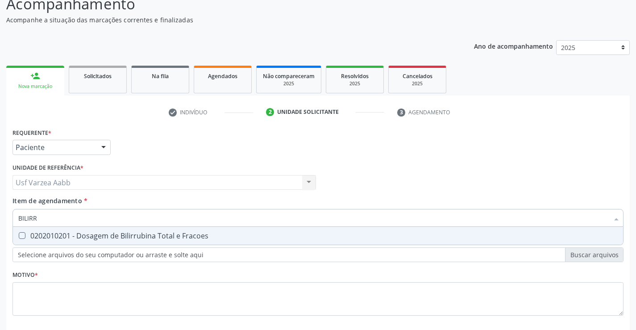
type input "BILIRRU"
click at [117, 233] on div "0202010201 - Dosagem de Bilirrubina Total e Fracoes" at bounding box center [318, 235] width 600 height 7
checkbox Fracoes "true"
click at [116, 221] on input "BILIRRU" at bounding box center [313, 218] width 591 height 18
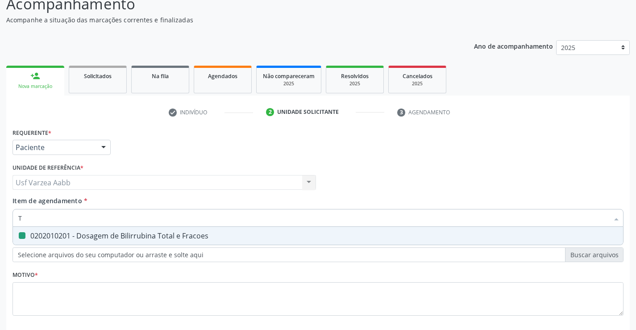
type input "TG"
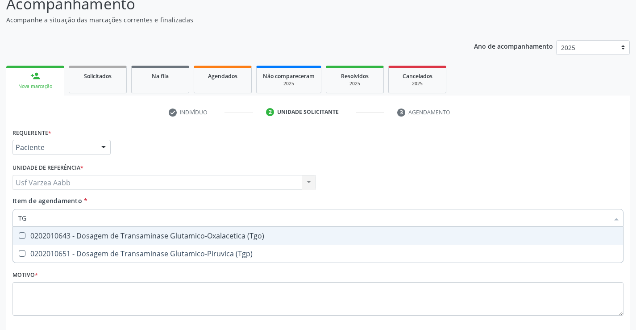
click at [118, 232] on div "0202010643 - Dosagem de Transaminase Glutamico-Oxalacetica (Tgo)" at bounding box center [318, 235] width 600 height 7
checkbox \(Tgo\) "true"
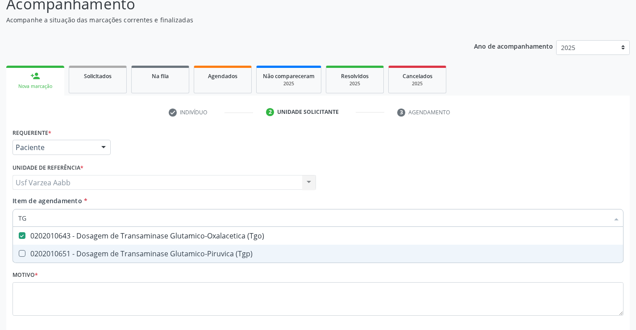
drag, startPoint x: 111, startPoint y: 253, endPoint x: 101, endPoint y: 232, distance: 23.2
click at [110, 253] on div "0202010651 - Dosagem de Transaminase Glutamico-Piruvica (Tgp)" at bounding box center [318, 253] width 600 height 7
checkbox \(Tgp\) "true"
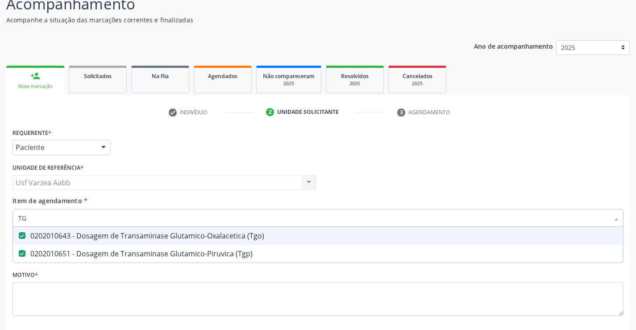
click at [97, 218] on input "TG" at bounding box center [313, 218] width 591 height 18
type input "TRIG"
checkbox \(Tgo\) "false"
checkbox \(Tgp\) "false"
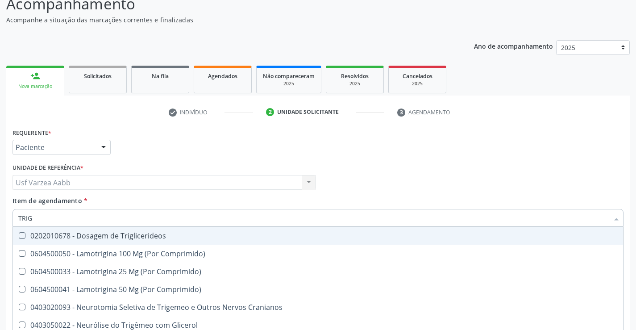
click at [108, 235] on div "0202010678 - Dosagem de Triglicerideos" at bounding box center [318, 235] width 600 height 7
checkbox Triglicerideos "true"
click at [110, 215] on input "TRIG" at bounding box center [313, 218] width 591 height 18
type input "URI"
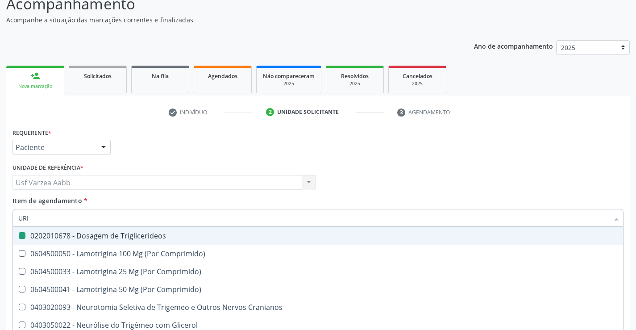
checkbox Triglicerideos "false"
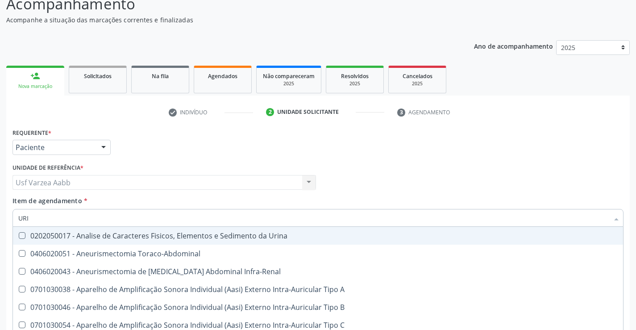
type input "URIN"
checkbox Urico "false"
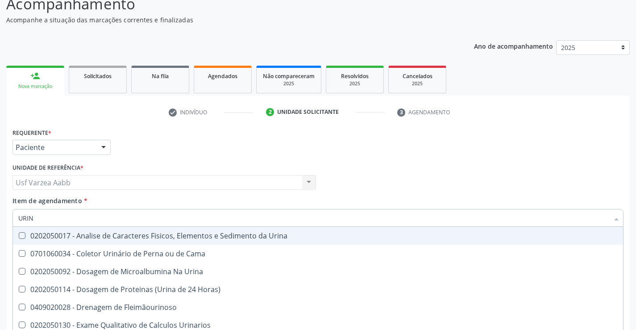
type input "URINA"
click at [139, 238] on div "0202050017 - Analise de Caracteres Fisicos, Elementos e Sedimento da Urina" at bounding box center [318, 235] width 600 height 7
checkbox Urina "true"
click at [146, 221] on input "URINA" at bounding box center [313, 218] width 591 height 18
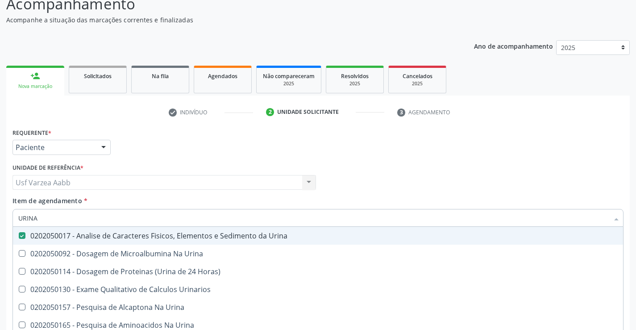
click at [504, 179] on div "Profissional Solicitante Por favor, selecione a Unidade de Atendimento primeiro…" at bounding box center [318, 178] width 616 height 35
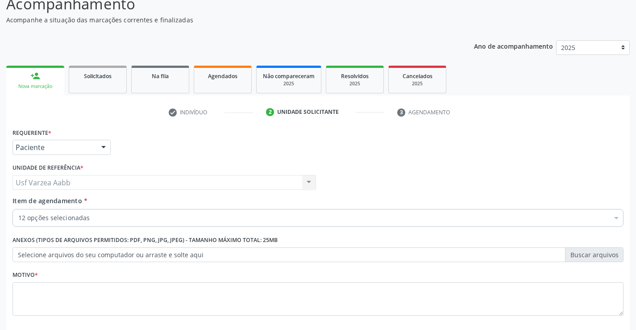
scroll to position [113, 0]
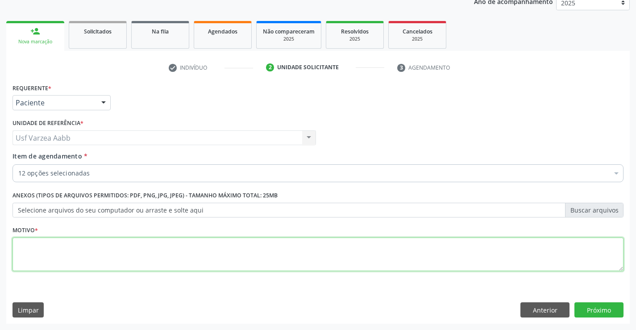
click at [337, 238] on textarea at bounding box center [318, 255] width 611 height 34
type textarea "X"
click at [604, 312] on button "Próximo" at bounding box center [599, 309] width 49 height 15
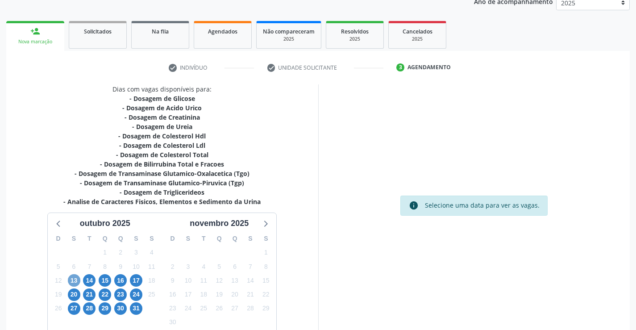
click at [76, 281] on span "13" at bounding box center [74, 280] width 13 height 13
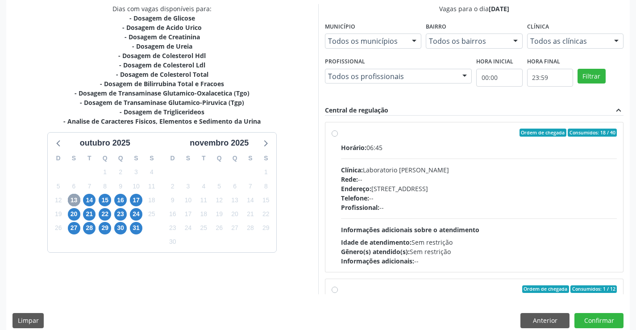
scroll to position [202, 0]
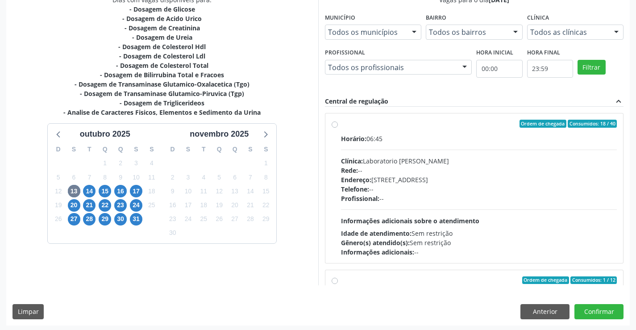
click at [337, 128] on div "Ordem de chegada Consumidos: 18 / 40 Horário: 06:45 Clínica: Laboratorio Jose P…" at bounding box center [475, 188] width 286 height 137
radio input "true"
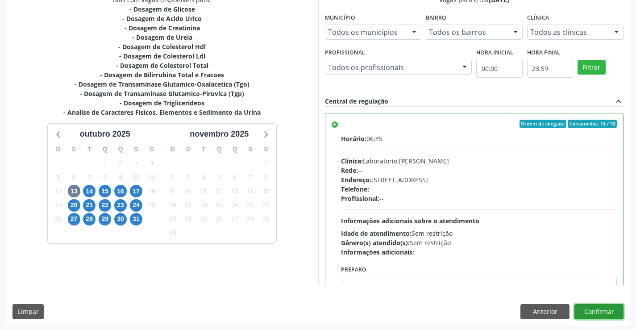
click at [594, 315] on button "Confirmar" at bounding box center [599, 311] width 49 height 15
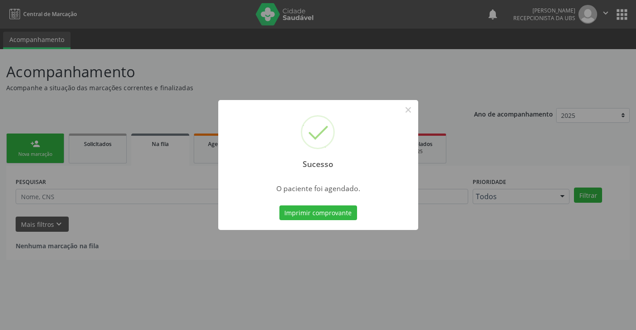
scroll to position [0, 0]
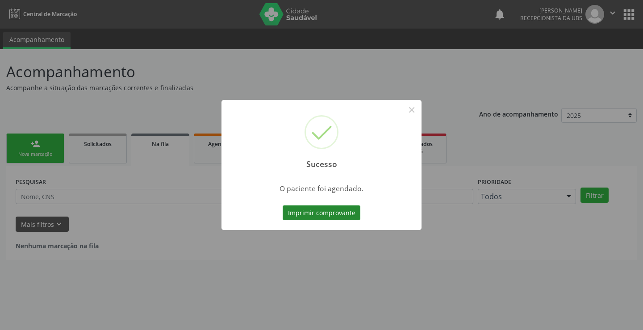
click at [286, 211] on button "Imprimir comprovante" at bounding box center [322, 212] width 78 height 15
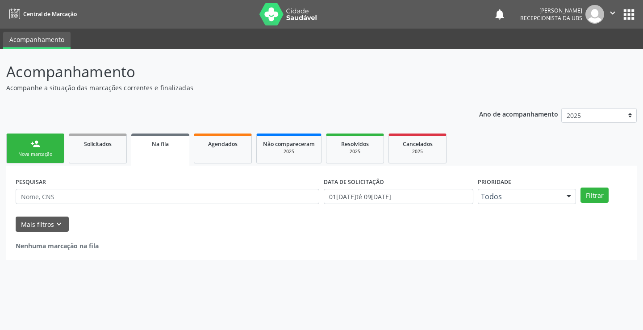
click at [50, 149] on link "person_add Nova marcação" at bounding box center [35, 148] width 58 height 30
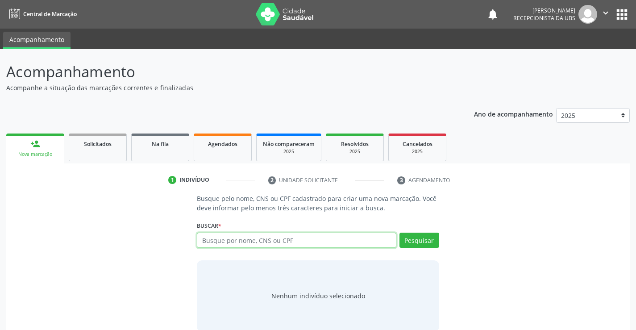
click at [275, 239] on input "text" at bounding box center [296, 240] width 199 height 15
paste input "707 8066 7013 5313"
type input "707 8066 7013 5313"
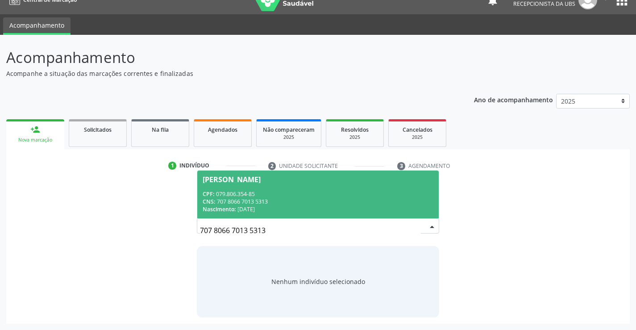
click at [298, 213] on span "Amanda Beatriz Tenorio Pereira CPF: 079.806.354-85 CNS: 707 8066 7013 5313 Nasc…" at bounding box center [317, 195] width 241 height 48
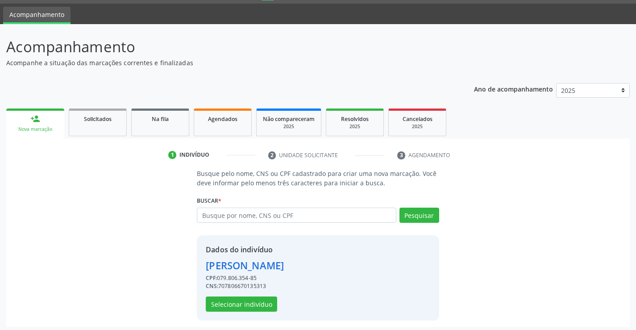
scroll to position [28, 0]
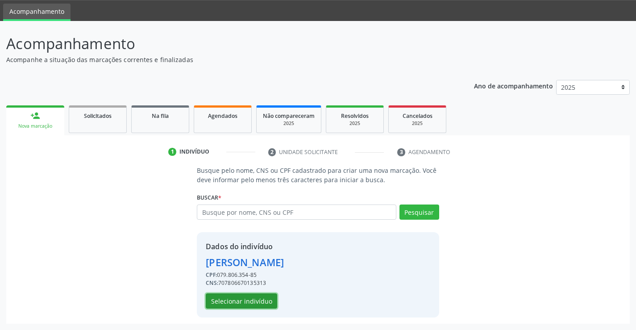
click at [273, 298] on button "Selecionar indivíduo" at bounding box center [241, 300] width 71 height 15
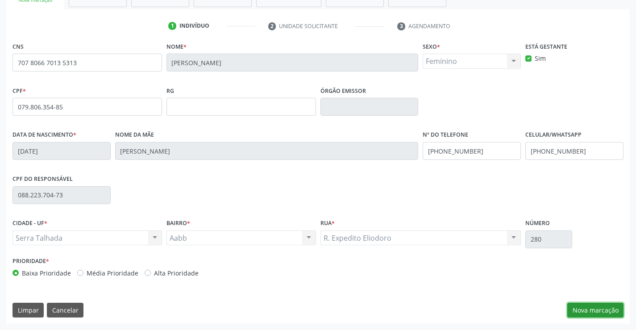
click at [594, 308] on button "Nova marcação" at bounding box center [595, 310] width 56 height 15
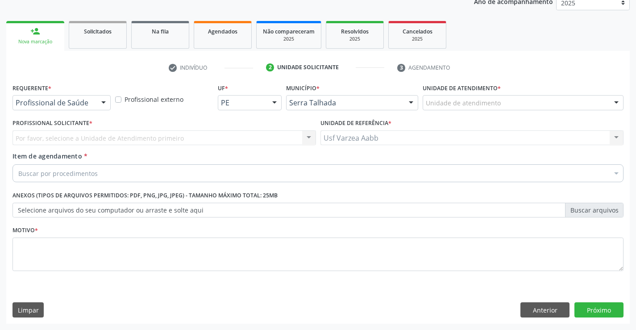
scroll to position [113, 0]
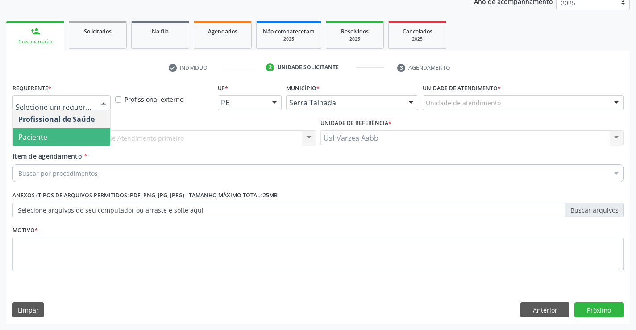
click at [86, 137] on span "Paciente" at bounding box center [61, 137] width 97 height 18
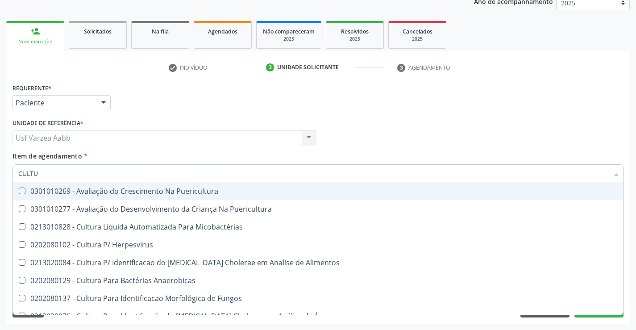
type input "CULTUR"
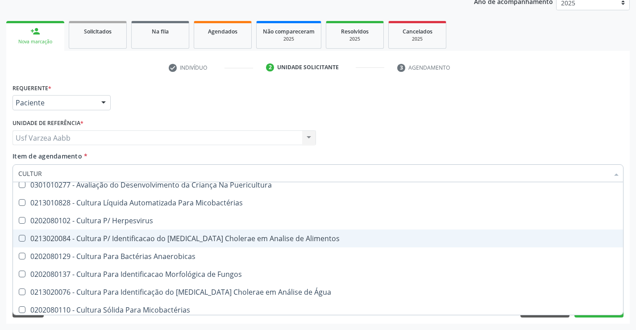
scroll to position [45, 0]
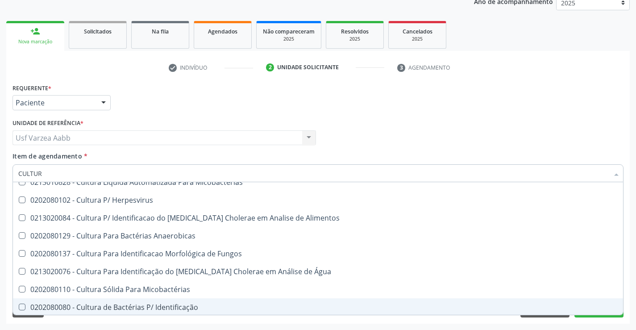
click at [213, 309] on div "0202080080 - Cultura de Bactérias P/ Identificação" at bounding box center [318, 307] width 600 height 7
checkbox Identificação "true"
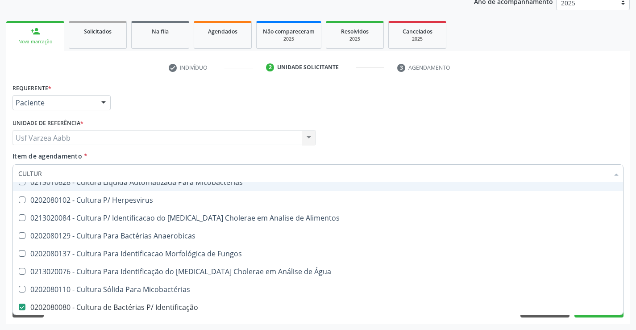
click at [127, 168] on input "CULTUR" at bounding box center [313, 173] width 591 height 18
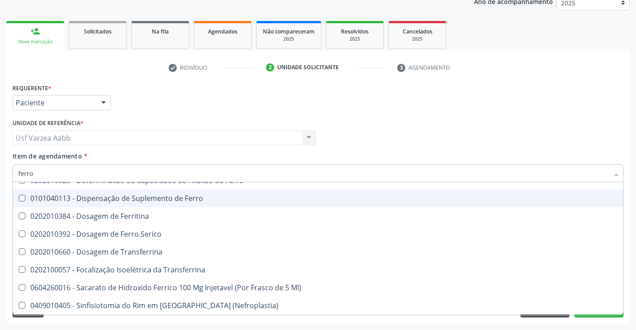
scroll to position [0, 0]
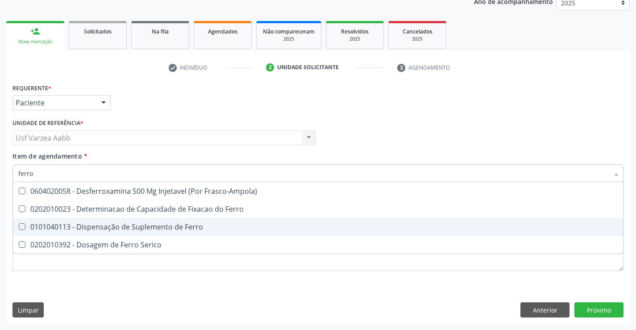
type input "ferro"
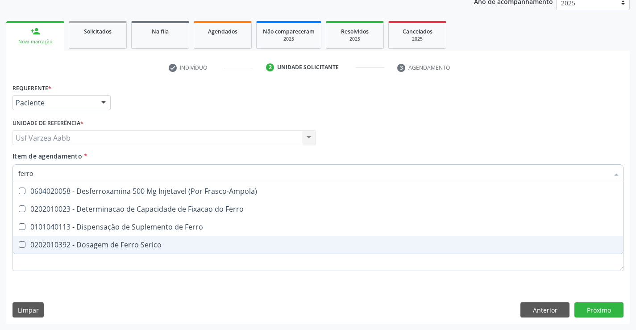
click at [135, 244] on div "0202010392 - Dosagem de Ferro Serico" at bounding box center [318, 244] width 600 height 7
checkbox Serico "true"
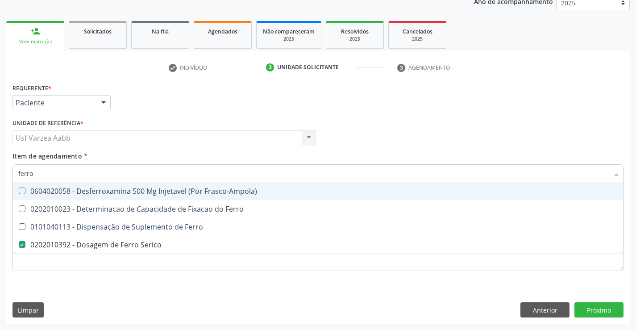
click at [144, 174] on input "ferro" at bounding box center [313, 173] width 591 height 18
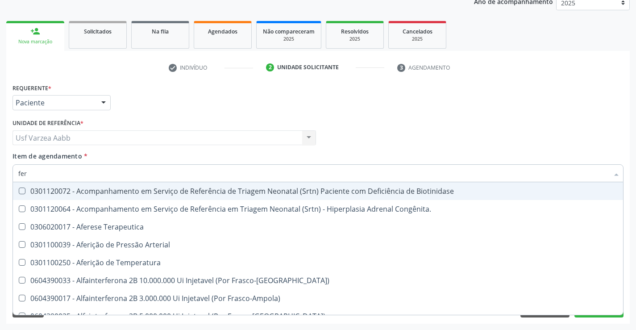
type input "fe"
checkbox Serico "false"
checkbox McI\) "true"
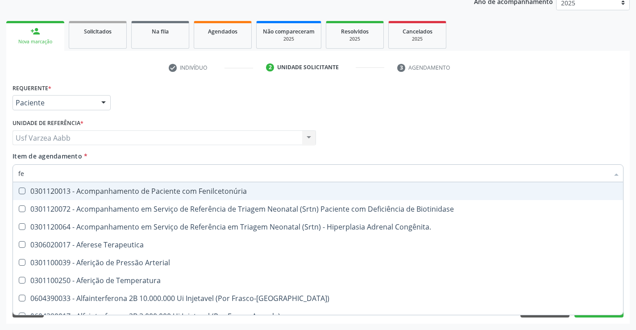
type input "fer"
checkbox Grama\) "true"
checkbox Serico "false"
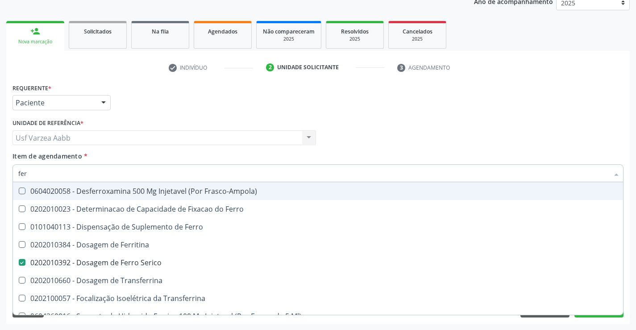
type input "ferr"
checkbox Serico "true"
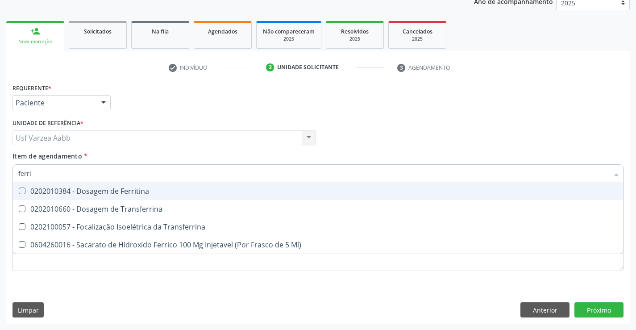
type input "ferrit"
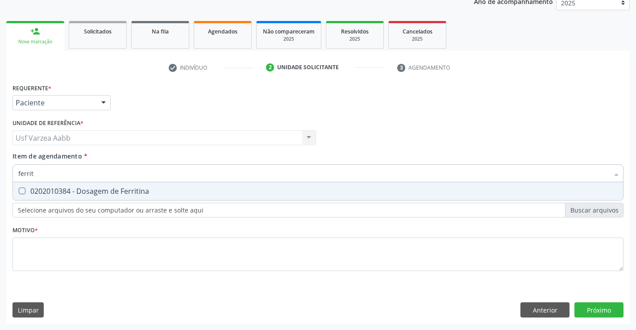
click at [136, 188] on div "0202010384 - Dosagem de Ferritina" at bounding box center [318, 191] width 600 height 7
checkbox Ferritina "true"
click at [157, 171] on input "ferrit" at bounding box center [313, 173] width 591 height 18
type input "t"
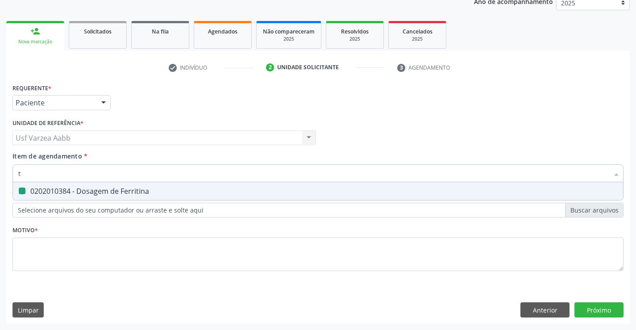
checkbox Ferritina "false"
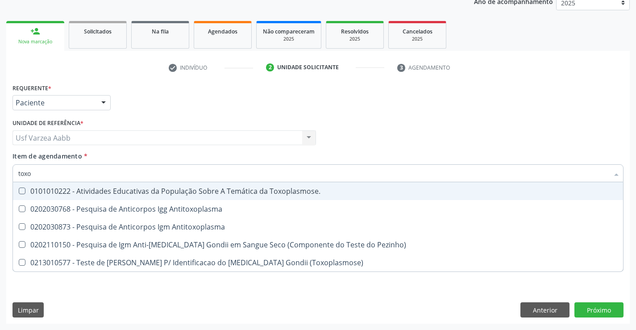
type input "toxop"
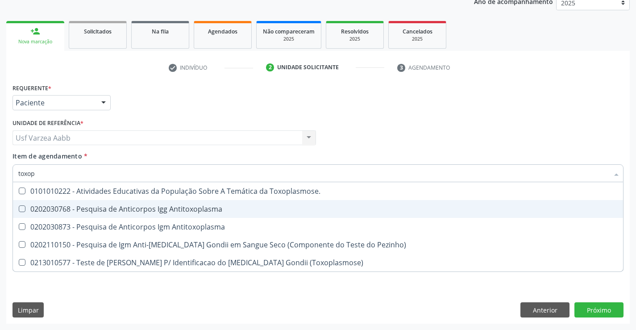
click at [188, 210] on div "0202030768 - Pesquisa de Anticorpos Igg Antitoxoplasma" at bounding box center [318, 208] width 600 height 7
checkbox Antitoxoplasma "true"
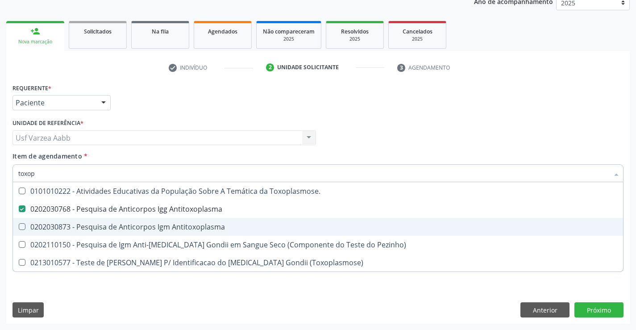
click at [188, 223] on div "0202030873 - Pesquisa de Anticorpos Igm Antitoxoplasma" at bounding box center [318, 226] width 600 height 7
checkbox Antitoxoplasma "true"
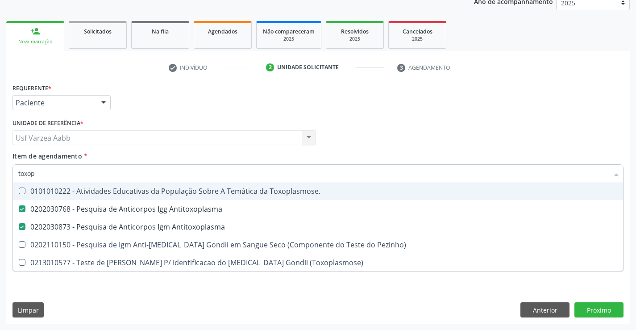
click at [213, 177] on input "toxop" at bounding box center [313, 173] width 591 height 18
type input "cu"
checkbox Antitoxoplasma "false"
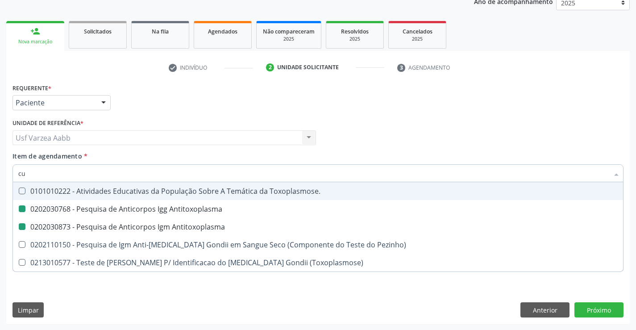
checkbox Antitoxoplasma "false"
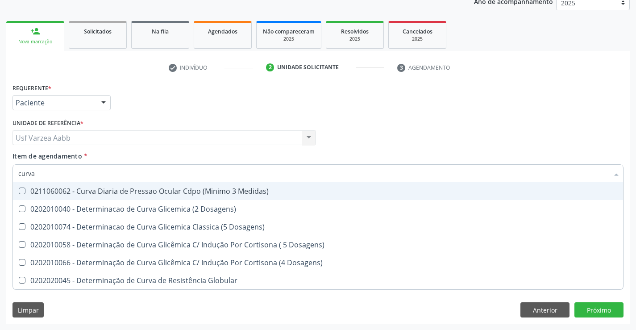
type input "curva g"
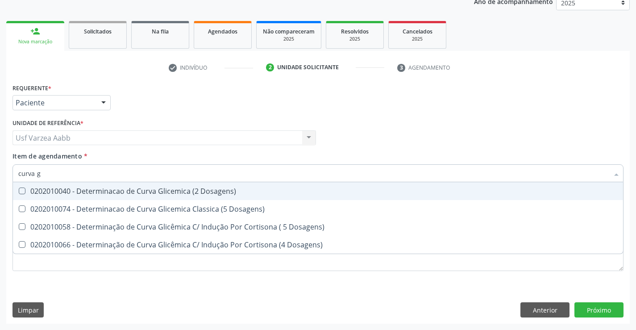
click at [210, 188] on div "0202010040 - Determinacao de Curva Glicemica (2 Dosagens)" at bounding box center [318, 191] width 600 height 7
checkbox Dosagens\) "true"
click at [493, 122] on div "Profissional Solicitante Por favor, selecione a Unidade de Atendimento primeiro…" at bounding box center [318, 134] width 616 height 35
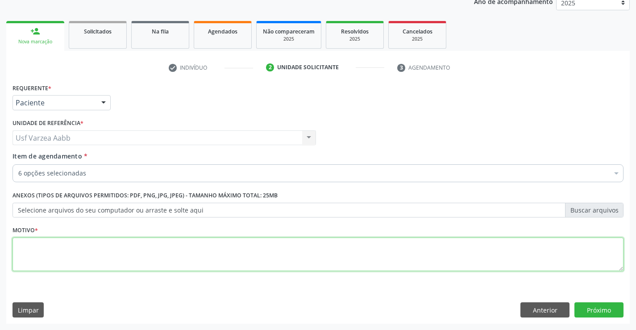
click at [198, 260] on textarea at bounding box center [318, 255] width 611 height 34
type textarea "x"
click at [600, 304] on button "Próximo" at bounding box center [599, 309] width 49 height 15
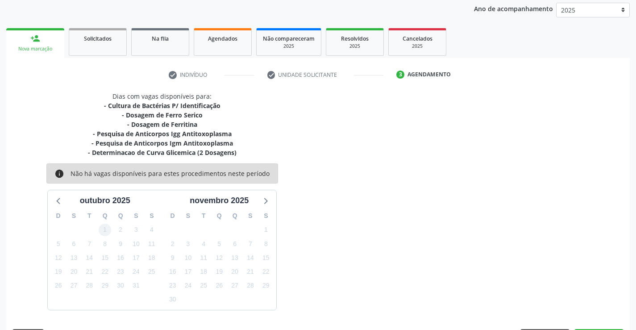
scroll to position [113, 0]
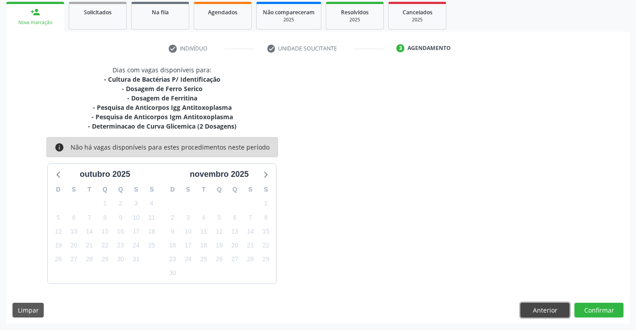
click at [541, 306] on button "Anterior" at bounding box center [545, 310] width 49 height 15
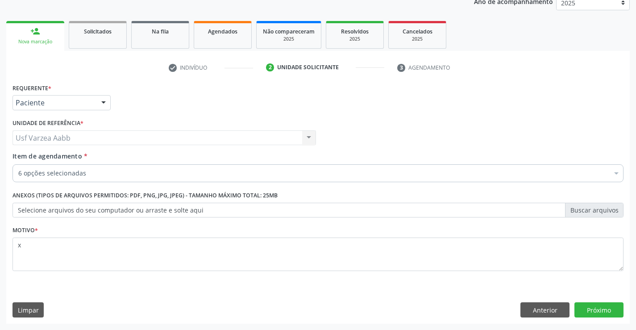
scroll to position [113, 0]
click at [54, 168] on div "6 opções selecionadas" at bounding box center [318, 173] width 611 height 18
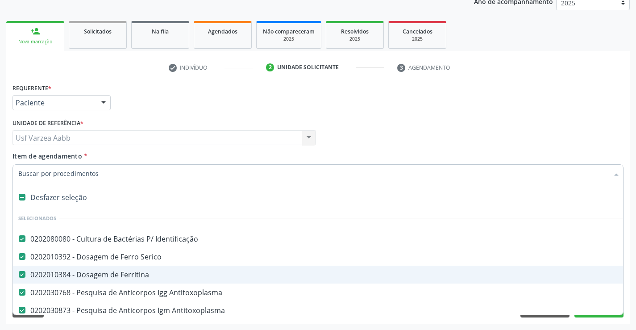
click at [119, 278] on div "0202010384 - Dosagem de Ferritina" at bounding box center [365, 274] width 695 height 7
checkbox Ferritina "false"
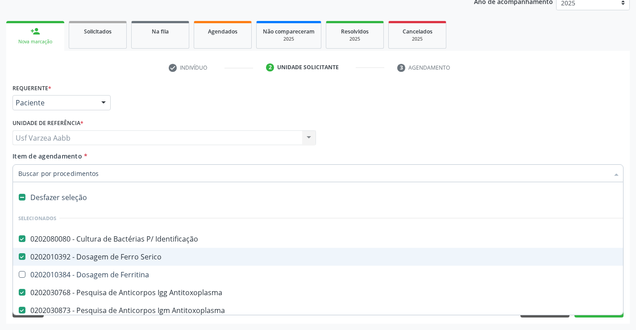
click at [114, 257] on div "0202010392 - Dosagem de Ferro Serico" at bounding box center [365, 256] width 695 height 7
checkbox Serico "false"
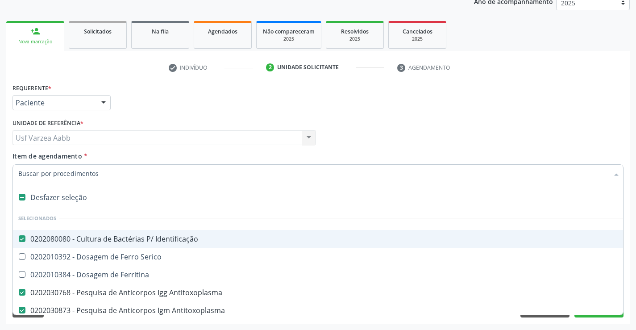
click at [100, 176] on input "Item de agendamento *" at bounding box center [313, 173] width 591 height 18
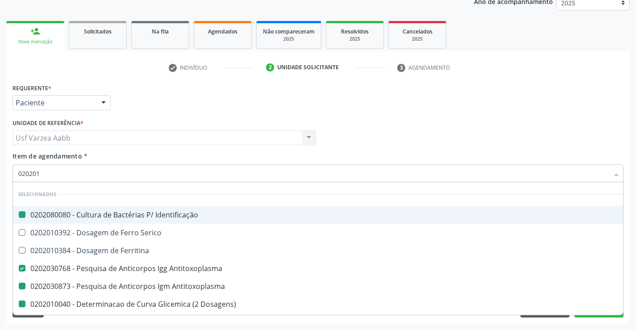
type input "0202010"
checkbox Identificação "false"
checkbox Ferritina "true"
checkbox Antitoxoplasma "false"
checkbox Dosagens\) "false"
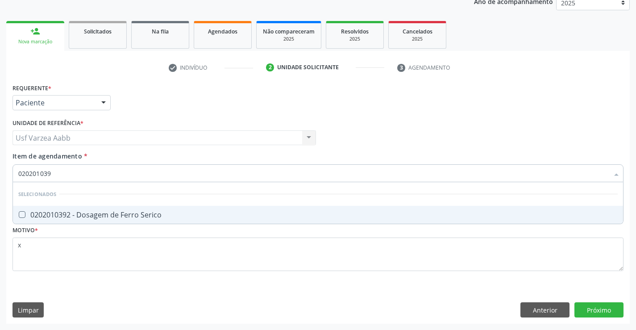
type input "0202010392"
drag, startPoint x: 108, startPoint y: 212, endPoint x: 104, endPoint y: 199, distance: 14.1
click at [108, 212] on div "0202010392 - Dosagem de Ferro Serico" at bounding box center [318, 214] width 600 height 7
checkbox Serico "true"
click at [404, 129] on div "Profissional Solicitante Por favor, selecione a Unidade de Atendimento primeiro…" at bounding box center [318, 134] width 616 height 35
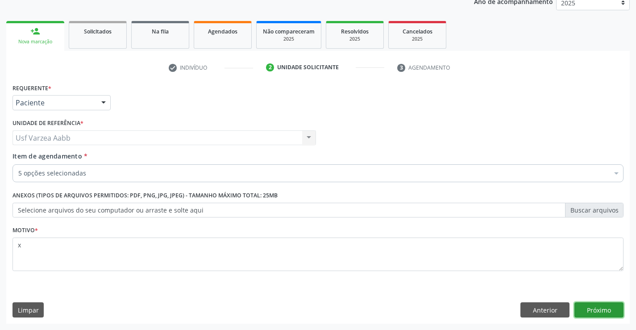
click at [617, 307] on button "Próximo" at bounding box center [599, 309] width 49 height 15
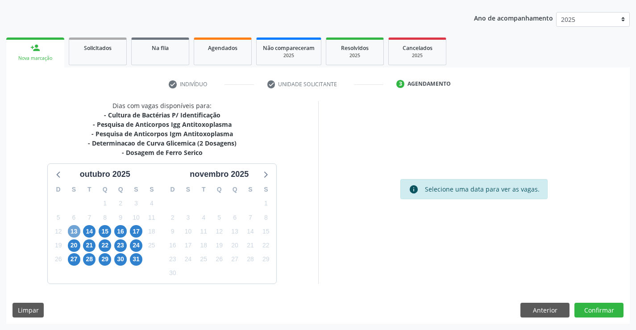
click at [73, 233] on span "13" at bounding box center [74, 231] width 13 height 13
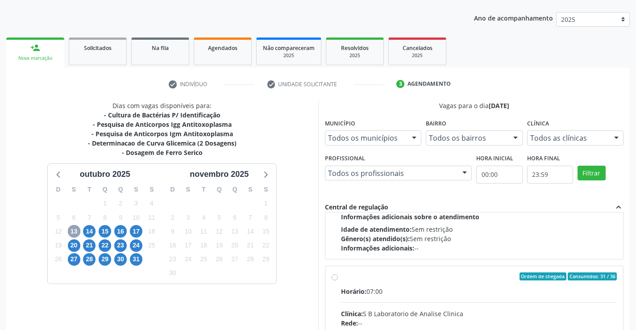
scroll to position [268, 0]
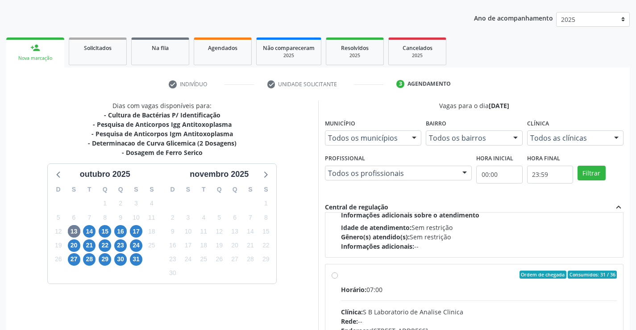
click at [334, 277] on input "Ordem de chegada Consumidos: 31 / 36 Horário: 07:00 Clínica: S B Laboratorio de…" at bounding box center [335, 275] width 6 height 8
radio input "true"
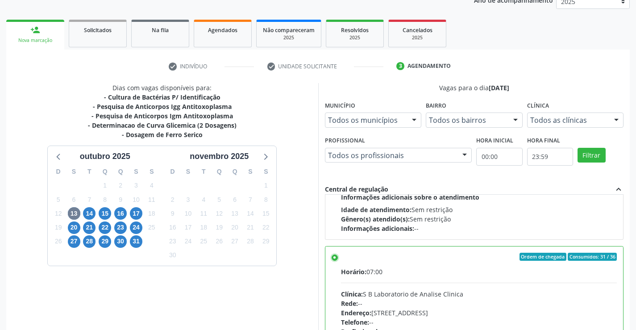
scroll to position [204, 0]
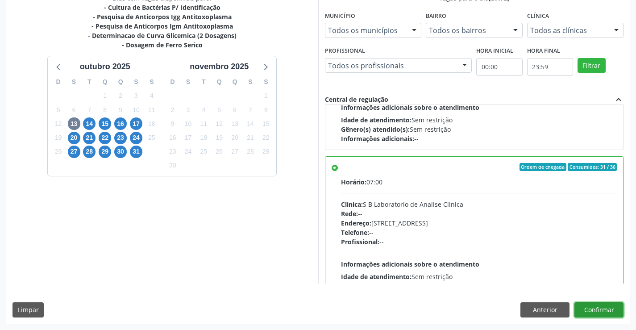
click at [599, 314] on button "Confirmar" at bounding box center [599, 309] width 49 height 15
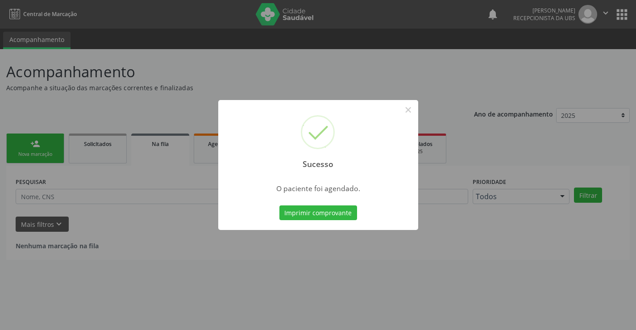
scroll to position [0, 0]
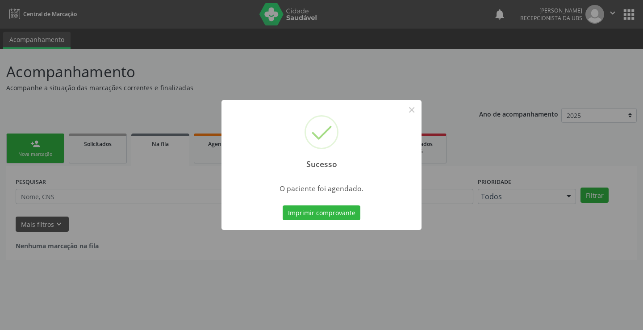
click at [355, 225] on div "Sucesso × O paciente foi agendado. Imprimir comprovante Cancel" at bounding box center [321, 165] width 200 height 130
click at [350, 220] on button "Imprimir comprovante" at bounding box center [322, 212] width 78 height 15
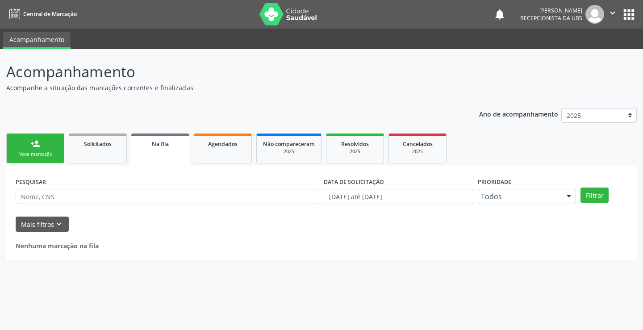
click at [40, 142] on link "person_add Nova marcação" at bounding box center [35, 148] width 58 height 30
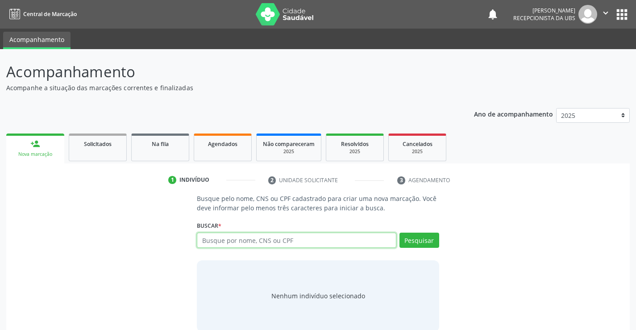
click at [249, 240] on input "text" at bounding box center [296, 240] width 199 height 15
type input "704208289224384"
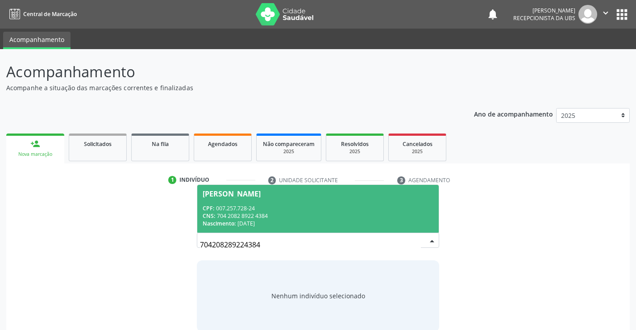
click at [269, 225] on div "Nascimento: 19/05/1951" at bounding box center [318, 224] width 230 height 8
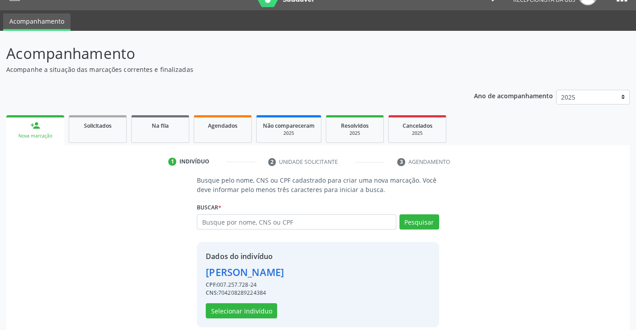
scroll to position [28, 0]
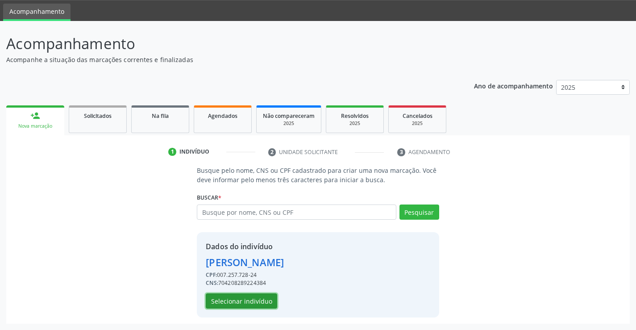
click at [233, 304] on button "Selecionar indivíduo" at bounding box center [241, 300] width 71 height 15
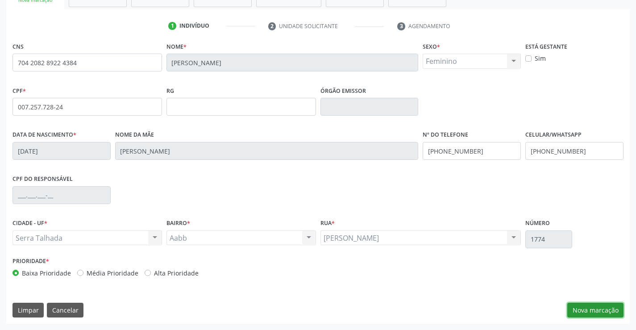
click at [597, 303] on button "Nova marcação" at bounding box center [595, 310] width 56 height 15
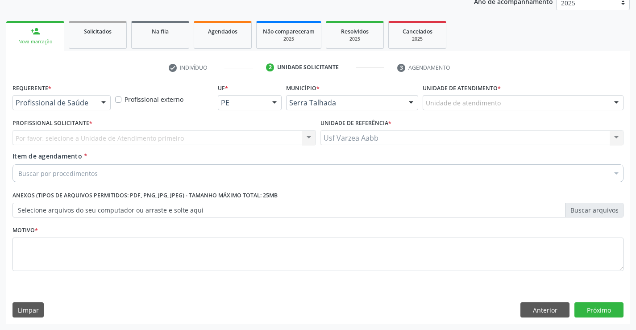
scroll to position [113, 0]
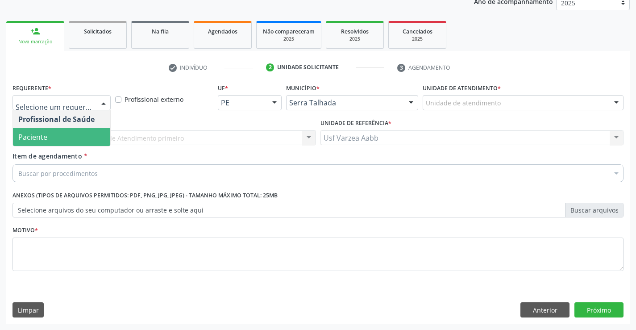
click at [67, 133] on span "Paciente" at bounding box center [61, 137] width 97 height 18
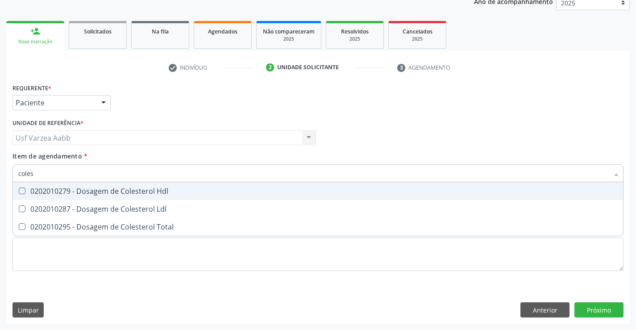
type input "colest"
click at [71, 191] on div "0202010279 - Dosagem de Colesterol Hdl" at bounding box center [318, 191] width 600 height 7
checkbox Hdl "true"
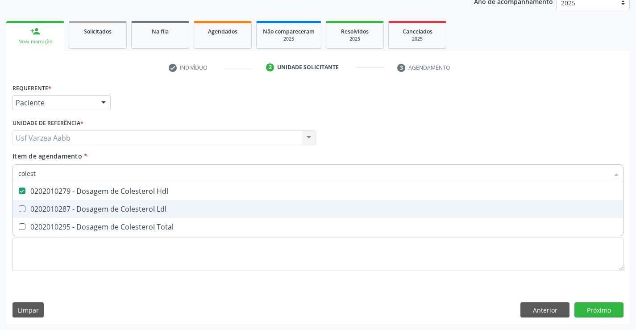
click at [71, 207] on div "0202010287 - Dosagem de Colesterol Ldl" at bounding box center [318, 208] width 600 height 7
checkbox Ldl "true"
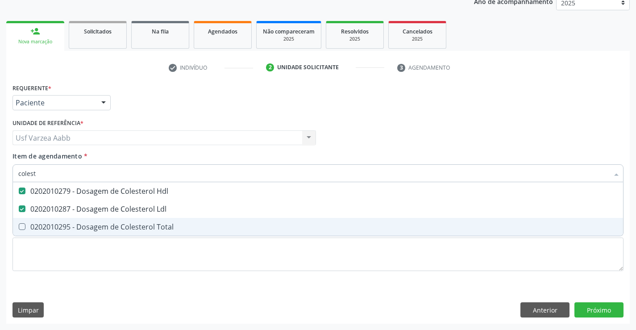
click at [71, 229] on div "0202010295 - Dosagem de Colesterol Total" at bounding box center [318, 226] width 600 height 7
checkbox Total "true"
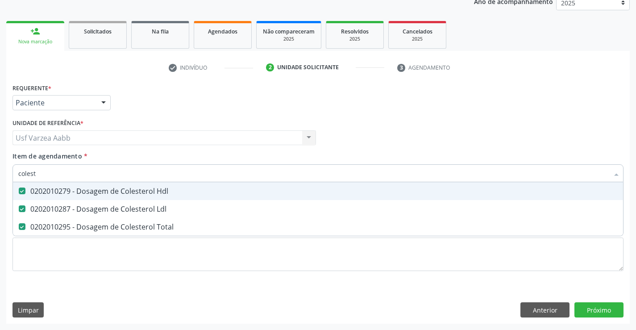
click at [60, 175] on input "colest" at bounding box center [313, 173] width 591 height 18
type input "cr"
checkbox Hdl "false"
checkbox Ldl "false"
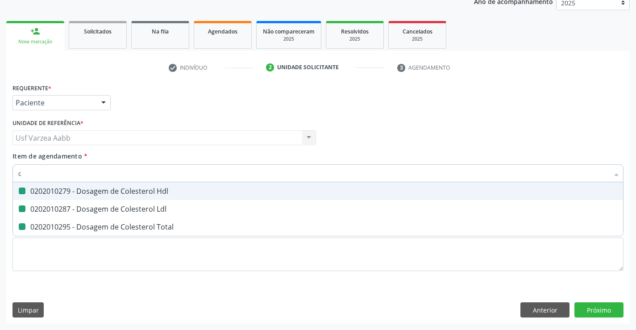
checkbox Total "false"
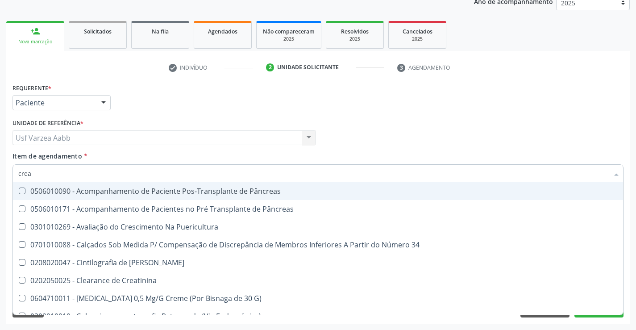
type input "creat"
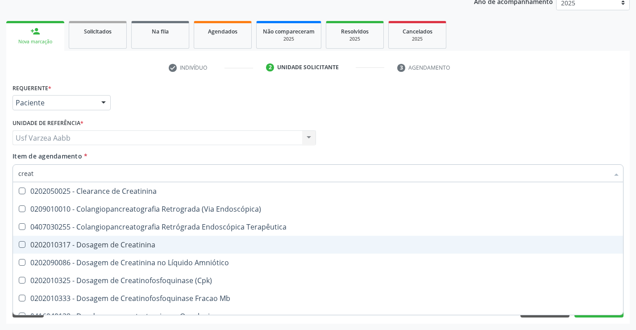
click at [76, 238] on span "0202010317 - Dosagem de Creatinina" at bounding box center [318, 245] width 610 height 18
checkbox Creatinina "true"
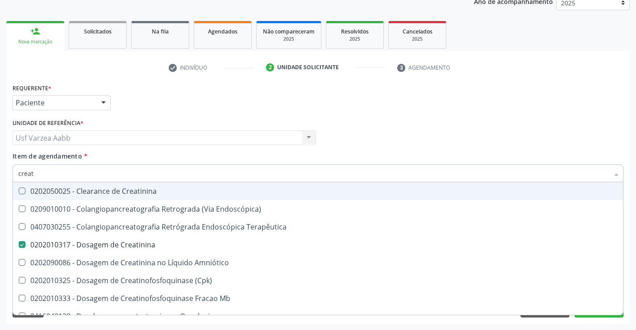
click at [84, 167] on input "creat" at bounding box center [313, 173] width 591 height 18
type input "tri"
checkbox Creatinina "false"
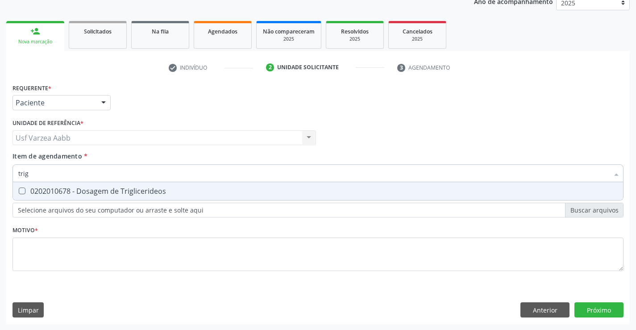
type input "trigl"
click at [72, 185] on span "0202010678 - Dosagem de Triglicerideos" at bounding box center [318, 191] width 610 height 18
checkbox Triglicerideos "true"
click at [69, 172] on input "trigl" at bounding box center [313, 173] width 591 height 18
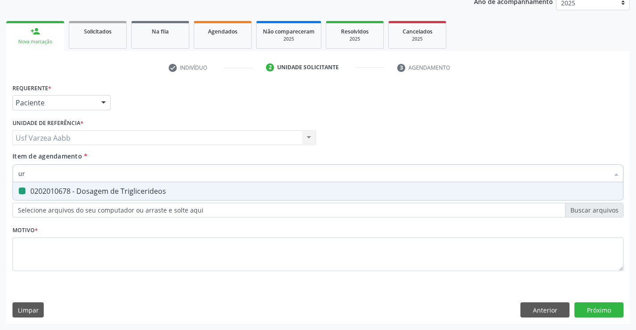
type input "uri"
checkbox Triglicerideos "false"
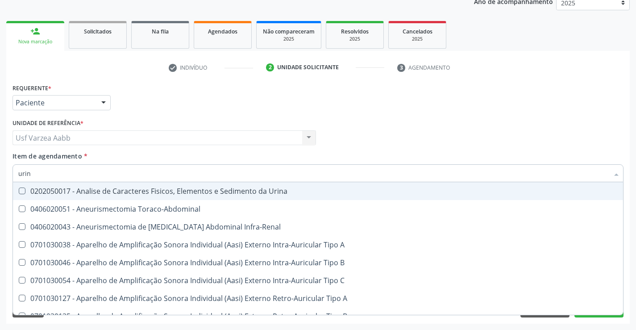
type input "urina"
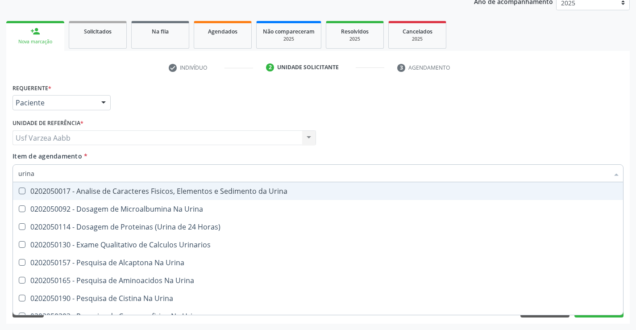
click at [182, 188] on div "0202050017 - Analise de Caracteres Fisicos, Elementos e Sedimento da Urina" at bounding box center [318, 191] width 600 height 7
checkbox Urina "true"
click at [170, 179] on input "urina" at bounding box center [313, 173] width 591 height 18
type input "gl"
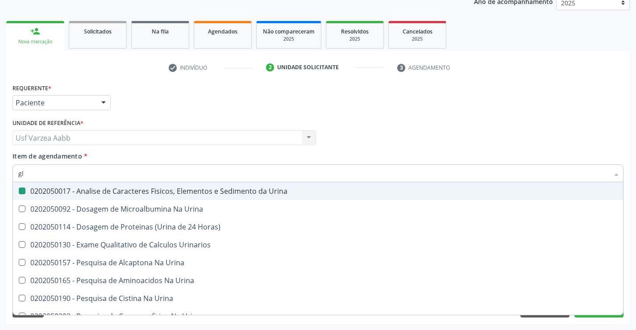
checkbox Urina "false"
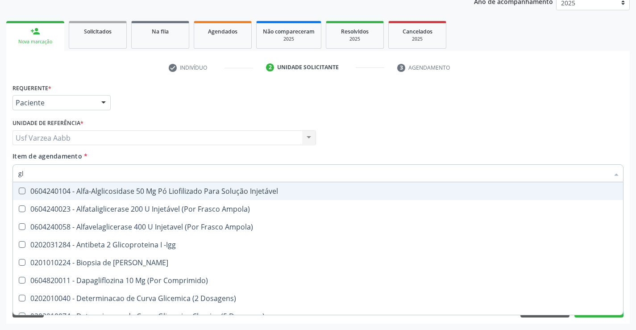
type input "gli"
checkbox Triglicerideos "true"
type input "glicose"
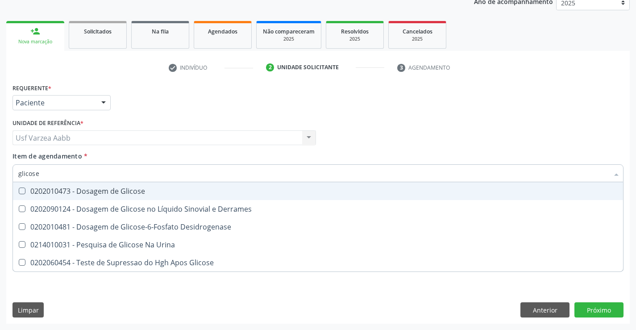
click at [163, 189] on div "0202010473 - Dosagem de Glicose" at bounding box center [318, 191] width 600 height 7
checkbox Glicose "true"
click at [158, 169] on input "glicose" at bounding box center [313, 173] width 591 height 18
type input "hem"
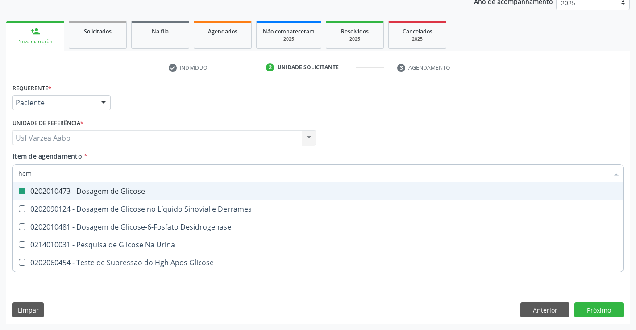
checkbox Glicose "false"
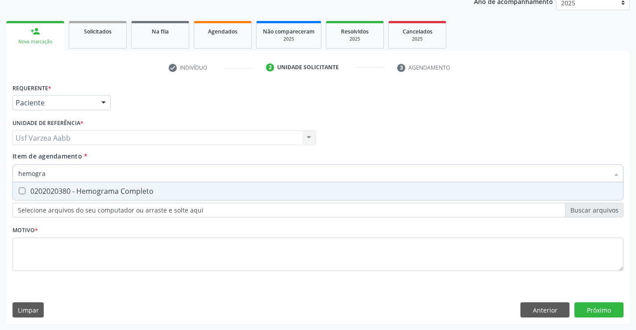
type input "hemogram"
click at [146, 191] on div "0202020380 - Hemograma Completo" at bounding box center [318, 191] width 600 height 7
checkbox Completo "true"
click at [145, 173] on input "hemogram" at bounding box center [313, 173] width 591 height 18
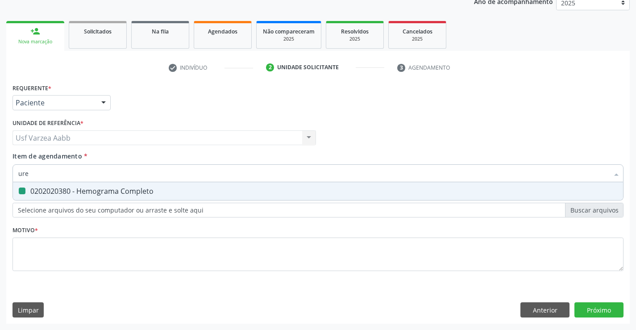
type input "urei"
checkbox Completo "false"
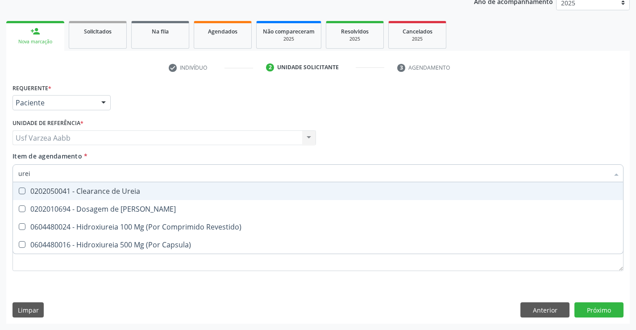
type input "ureia"
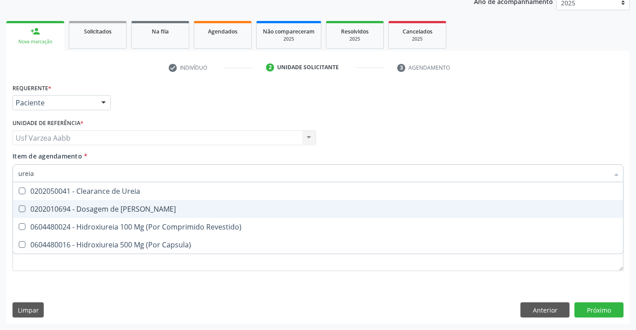
click at [135, 213] on div "0202010694 - Dosagem de Ureia" at bounding box center [318, 208] width 600 height 7
checkbox Ureia "true"
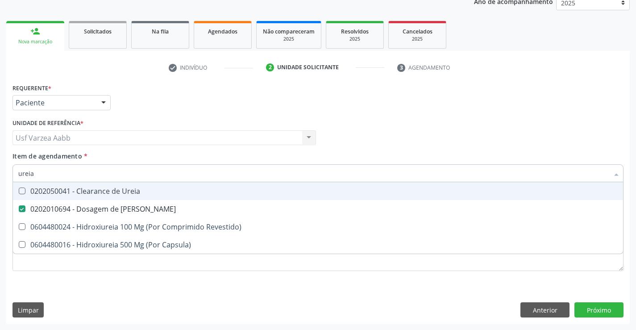
click at [534, 115] on div "Requerente * Paciente Profissional de Saúde Paciente Nenhum resultado encontrad…" at bounding box center [318, 98] width 616 height 35
checkbox Revestido\) "true"
checkbox Capsula\) "true"
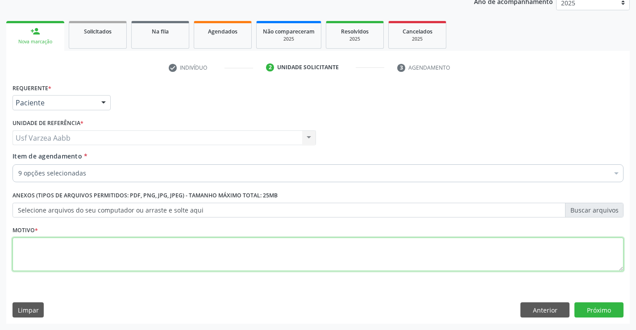
click at [342, 262] on textarea at bounding box center [318, 255] width 611 height 34
type textarea "x"
click at [585, 312] on button "Próximo" at bounding box center [599, 309] width 49 height 15
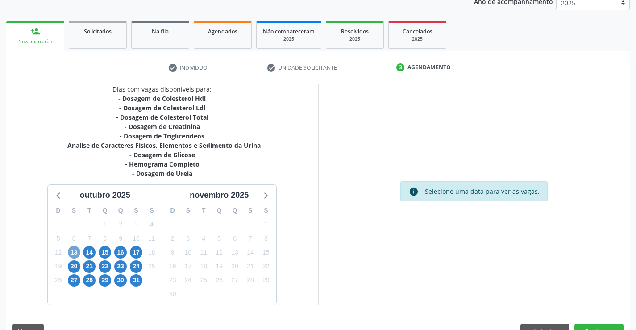
click at [72, 250] on span "13" at bounding box center [74, 252] width 13 height 13
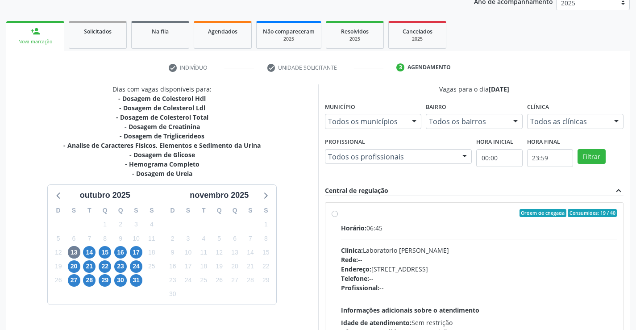
click at [341, 216] on label "Ordem de chegada Consumidos: 19 / 40 Horário: 06:45 Clínica: Laboratorio Jose P…" at bounding box center [479, 277] width 276 height 137
click at [334, 216] on input "Ordem de chegada Consumidos: 19 / 40 Horário: 06:45 Clínica: Laboratorio Jose P…" at bounding box center [335, 213] width 6 height 8
radio input "true"
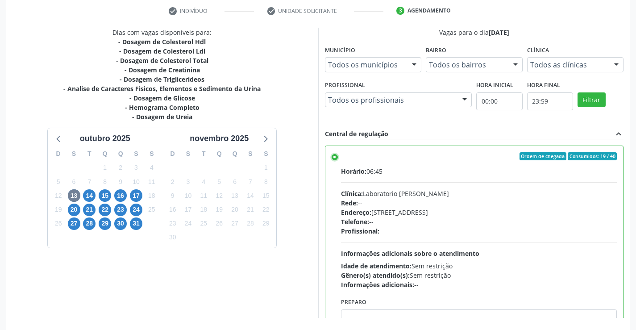
scroll to position [204, 0]
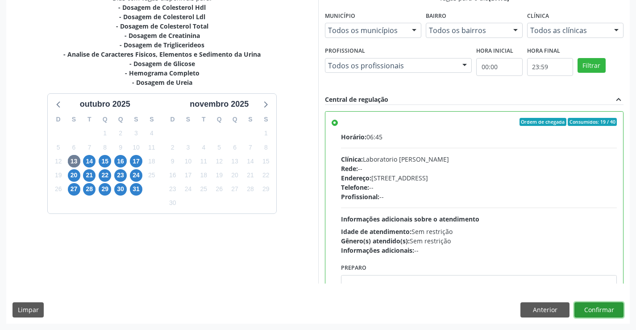
click at [596, 312] on button "Confirmar" at bounding box center [599, 309] width 49 height 15
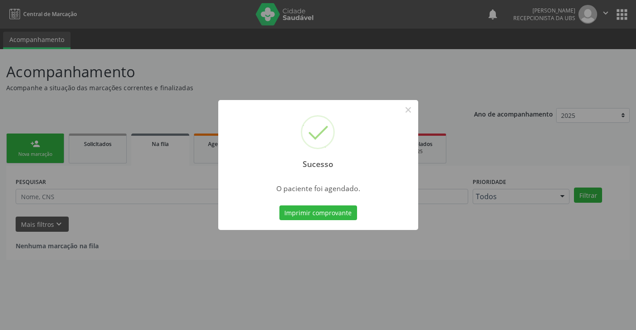
scroll to position [0, 0]
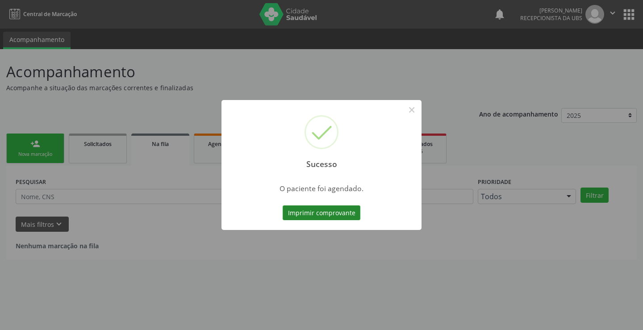
click at [344, 213] on button "Imprimir comprovante" at bounding box center [322, 212] width 78 height 15
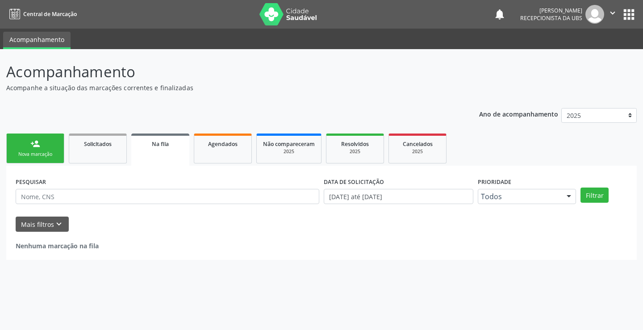
click at [48, 155] on div "Nova marcação" at bounding box center [35, 154] width 45 height 7
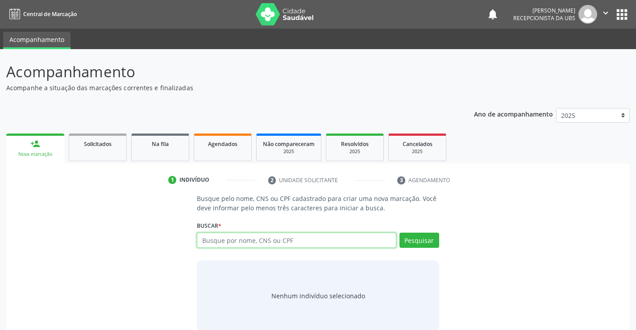
click at [234, 242] on input "text" at bounding box center [296, 240] width 199 height 15
type input "704208289224384"
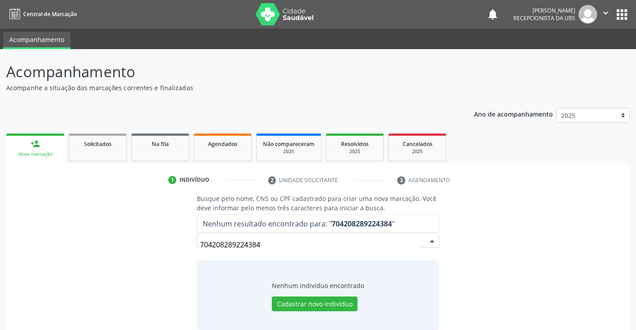
click at [352, 247] on input "704208289224384" at bounding box center [310, 245] width 221 height 18
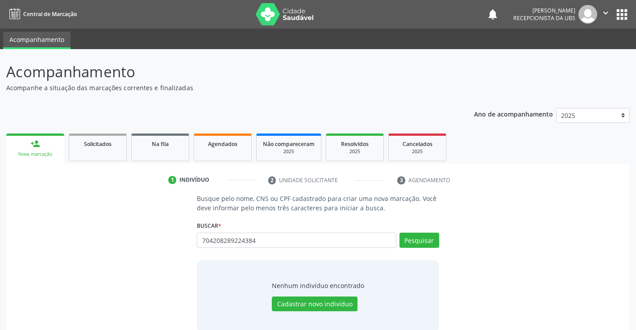
type input "704208289224384"
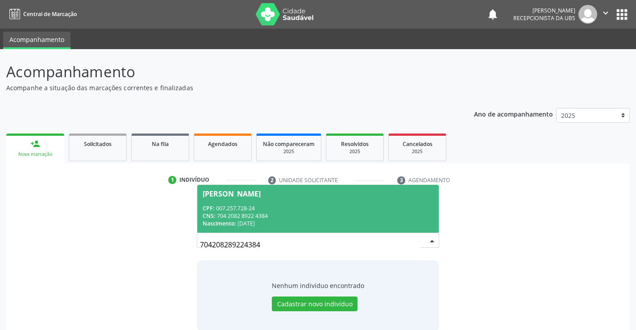
click at [351, 214] on div "CNS: 704 2082 8922 4384" at bounding box center [318, 216] width 230 height 8
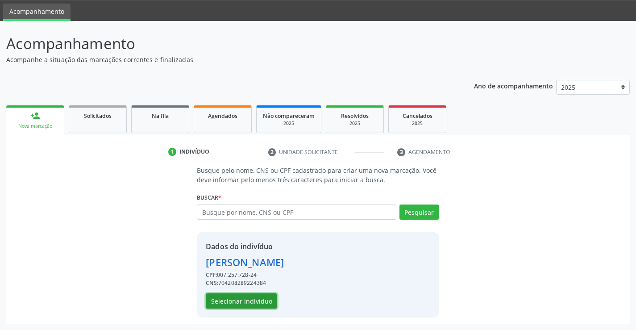
click at [256, 299] on button "Selecionar indivíduo" at bounding box center [241, 300] width 71 height 15
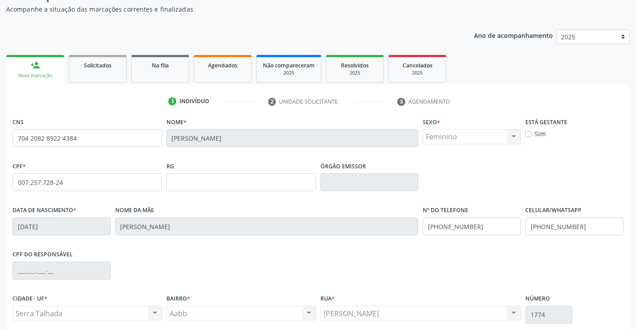
scroll to position [154, 0]
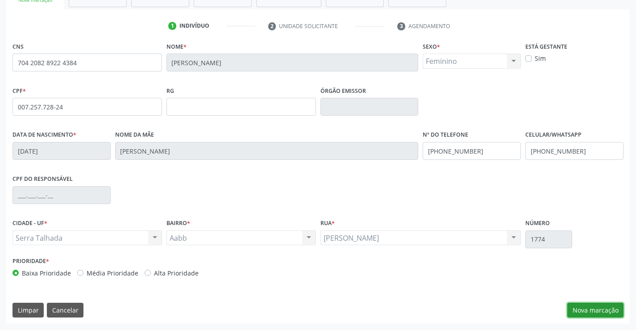
click at [607, 313] on button "Nova marcação" at bounding box center [595, 310] width 56 height 15
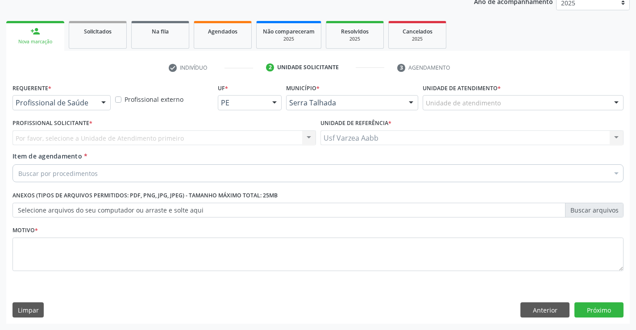
scroll to position [113, 0]
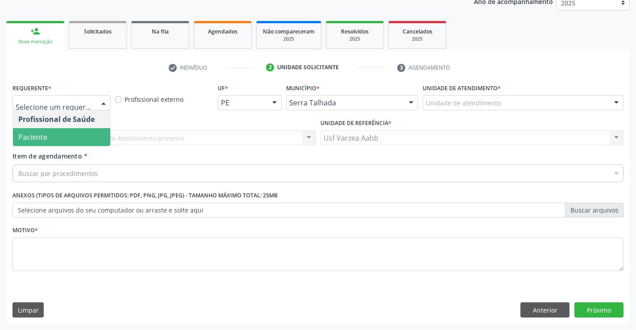
click at [51, 142] on span "Paciente" at bounding box center [61, 137] width 97 height 18
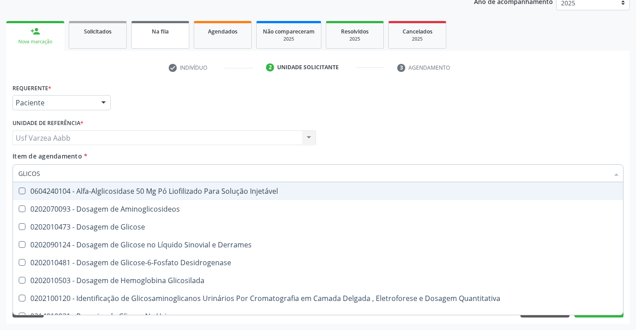
type input "GLICOSI"
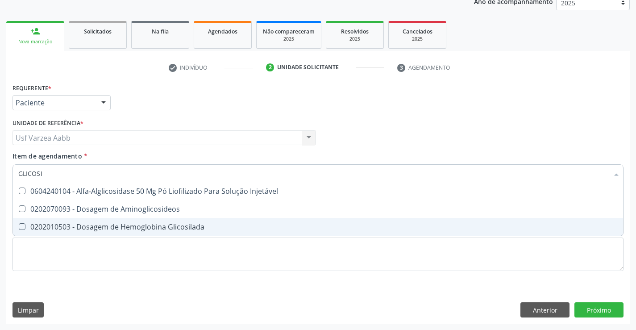
click at [87, 226] on div "0202010503 - Dosagem de Hemoglobina Glicosilada" at bounding box center [318, 226] width 600 height 7
checkbox Glicosilada "true"
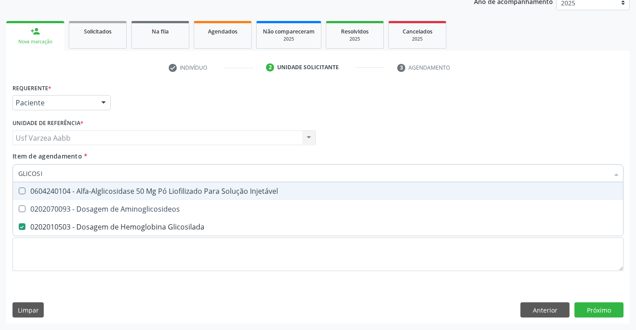
click at [73, 177] on input "GLICOSI" at bounding box center [313, 173] width 591 height 18
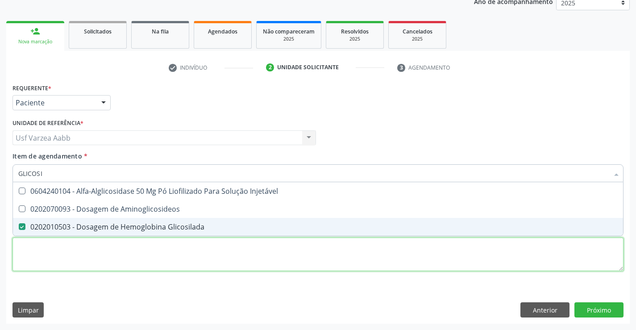
click at [214, 259] on div "Requerente * Paciente Profissional de Saúde Paciente Nenhum resultado encontrad…" at bounding box center [318, 182] width 611 height 202
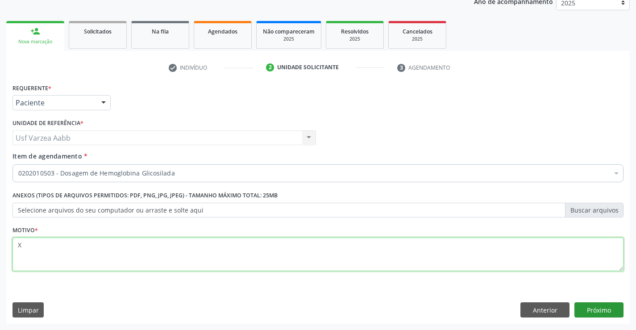
type textarea "X"
click at [609, 312] on button "Próximo" at bounding box center [599, 309] width 49 height 15
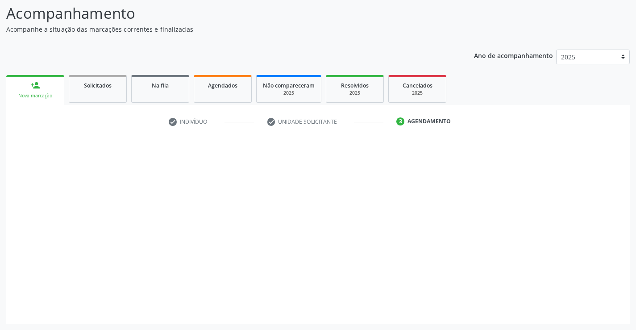
scroll to position [58, 0]
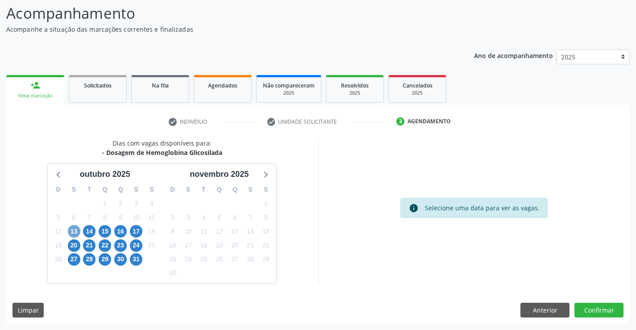
click at [76, 232] on span "13" at bounding box center [74, 231] width 13 height 13
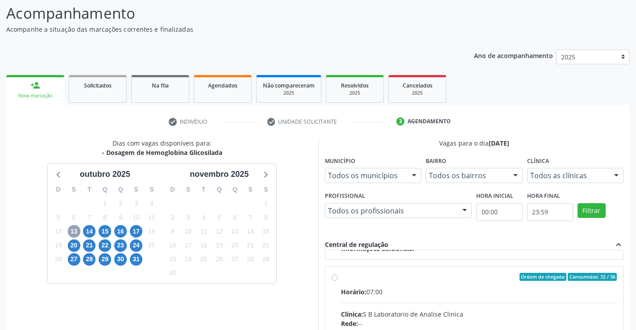
scroll to position [313, 0]
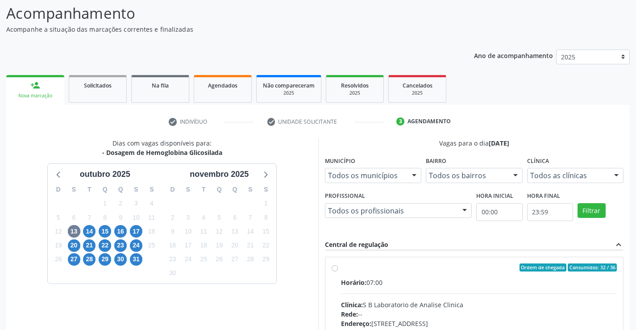
click at [341, 271] on label "Ordem de chegada Consumidos: 32 / 36 Horário: 07:00 Clínica: S B Laboratorio de…" at bounding box center [479, 331] width 276 height 137
click at [337, 271] on input "Ordem de chegada Consumidos: 32 / 36 Horário: 07:00 Clínica: S B Laboratorio de…" at bounding box center [335, 267] width 6 height 8
radio input "true"
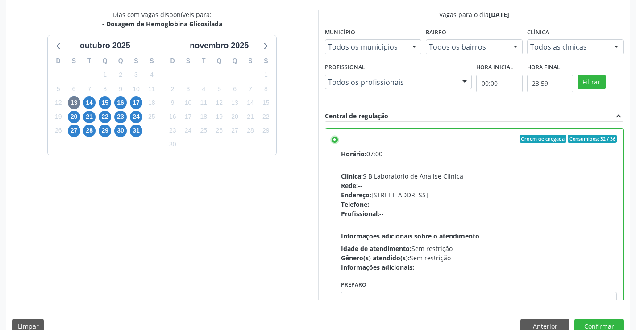
scroll to position [204, 0]
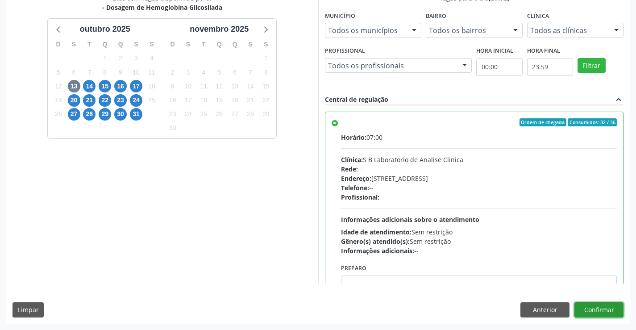
click at [609, 310] on button "Confirmar" at bounding box center [599, 309] width 49 height 15
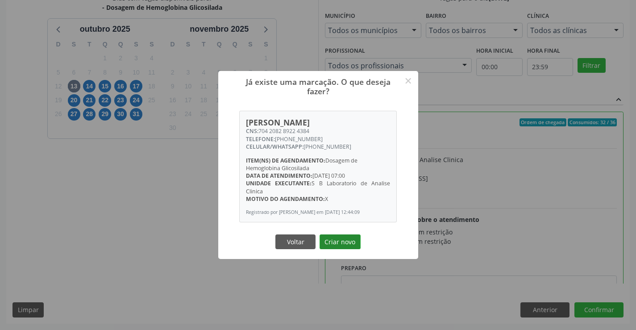
click at [357, 242] on button "Criar novo" at bounding box center [340, 241] width 41 height 15
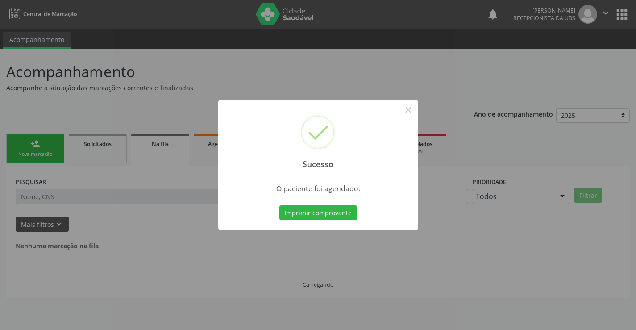
scroll to position [0, 0]
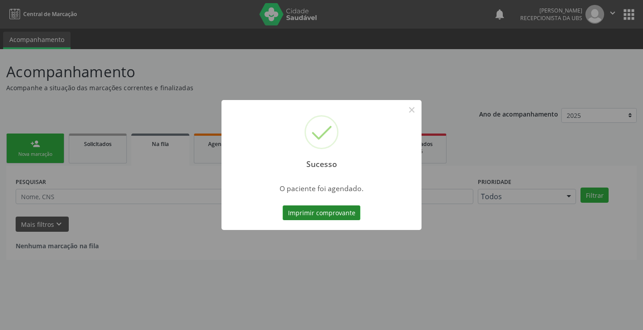
click at [304, 206] on button "Imprimir comprovante" at bounding box center [322, 212] width 78 height 15
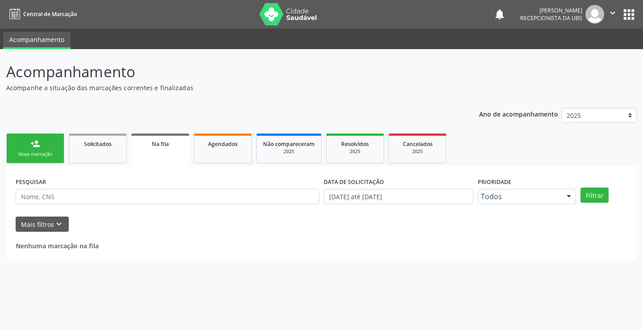
click at [38, 147] on div "person_add" at bounding box center [35, 144] width 10 height 10
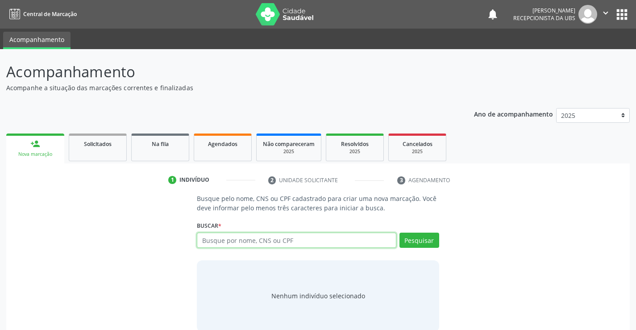
click at [239, 234] on input "text" at bounding box center [296, 240] width 199 height 15
type input "704208792944588"
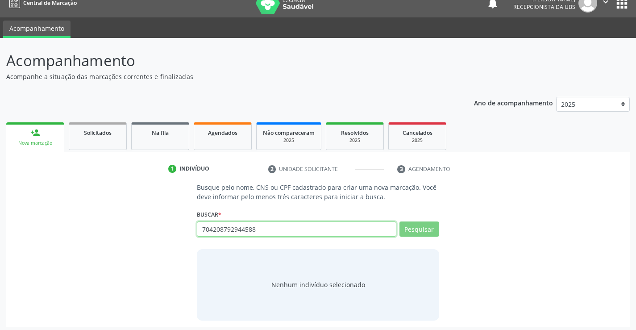
scroll to position [14, 0]
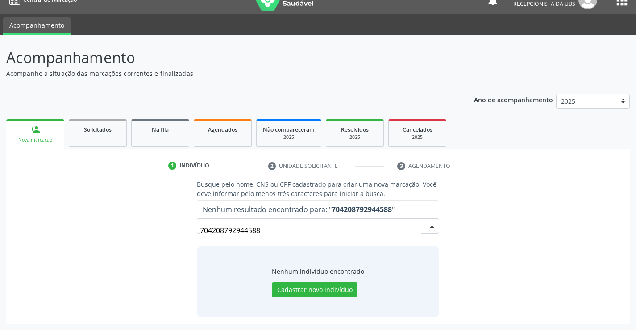
click at [363, 225] on input "704208792944588" at bounding box center [310, 230] width 221 height 18
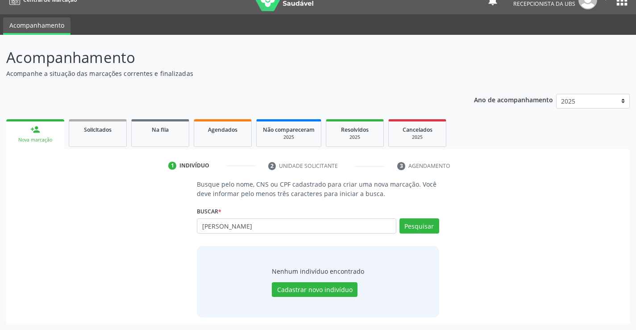
type input "MARIA IDALICE DA SILVA"
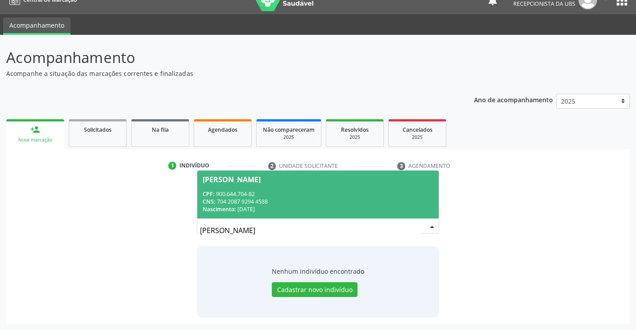
click at [358, 198] on div "CNS: 704 2087 9294 4588" at bounding box center [318, 202] width 230 height 8
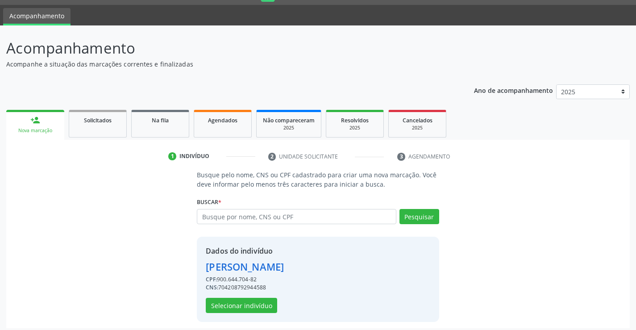
scroll to position [28, 0]
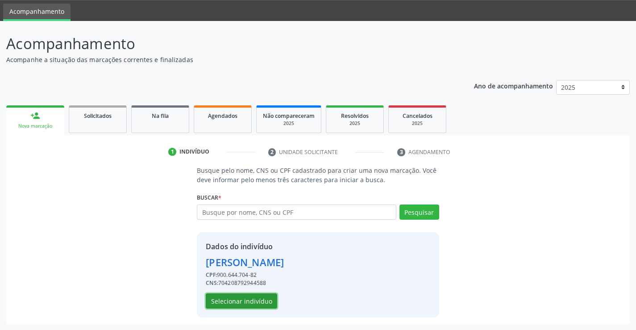
click at [254, 304] on button "Selecionar indivíduo" at bounding box center [241, 300] width 71 height 15
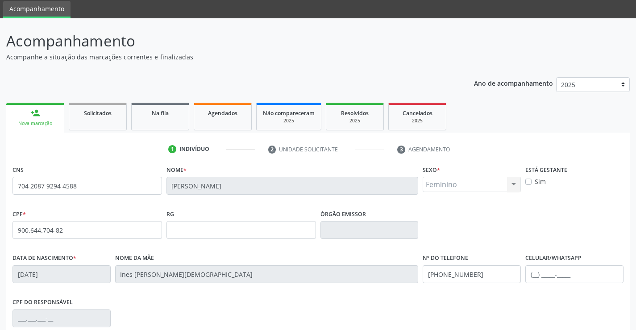
scroll to position [154, 0]
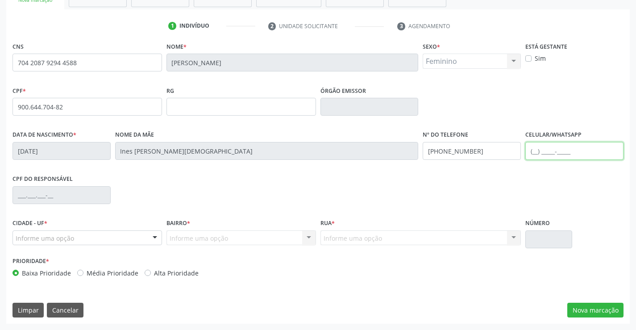
click at [533, 153] on input "text" at bounding box center [574, 151] width 98 height 18
type input "(87) 98111-7242"
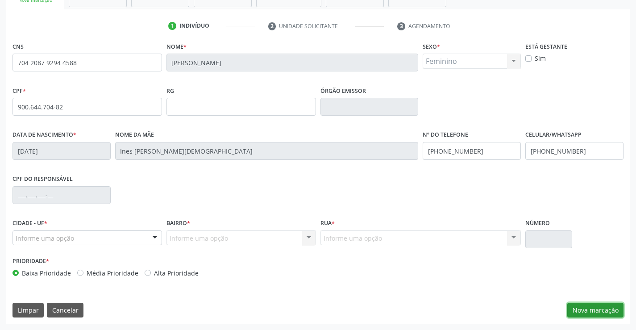
click at [590, 304] on button "Nova marcação" at bounding box center [595, 310] width 56 height 15
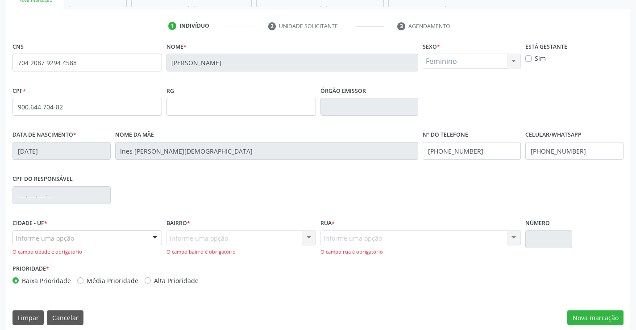
click at [99, 240] on div "Informe uma opção" at bounding box center [88, 237] width 150 height 15
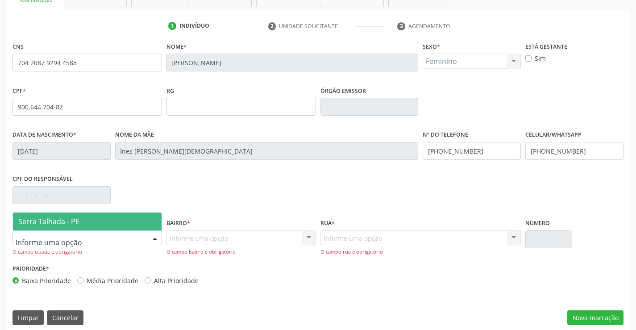
click at [80, 224] on span "Serra Talhada - PE" at bounding box center [87, 222] width 149 height 18
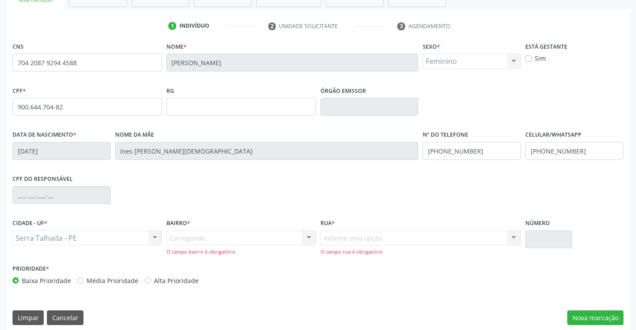
click at [225, 242] on div "Carregando... Nenhum resultado encontrado para: " " Nenhuma opção encontrada. D…" at bounding box center [242, 242] width 150 height 25
click at [214, 239] on div "Carregando... Nenhum resultado encontrado para: " " Nenhuma opção encontrada. D…" at bounding box center [242, 242] width 150 height 25
click at [260, 234] on div "Informe uma opção" at bounding box center [242, 237] width 150 height 15
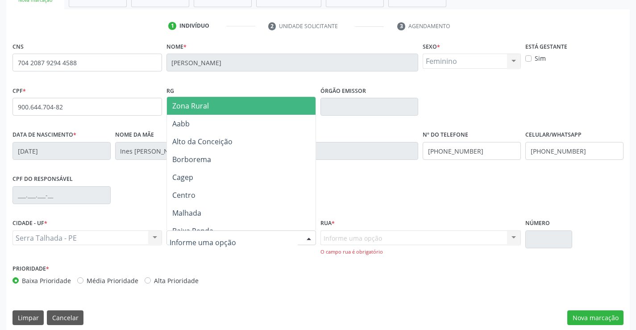
click at [260, 242] on input "text" at bounding box center [234, 242] width 128 height 18
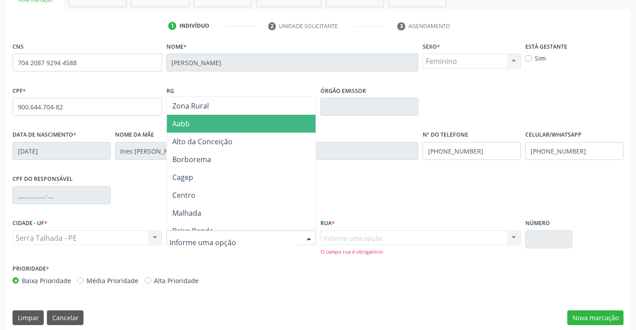
click at [218, 121] on span "Aabb" at bounding box center [241, 124] width 149 height 18
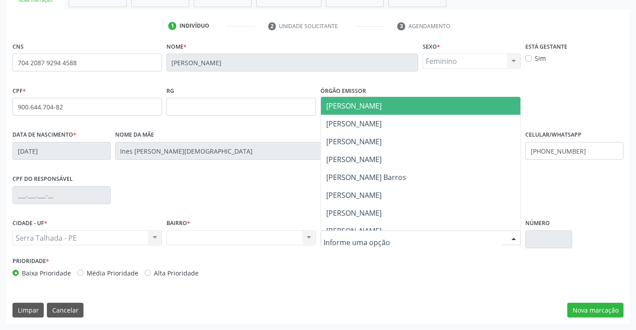
click at [393, 234] on div at bounding box center [421, 237] width 201 height 15
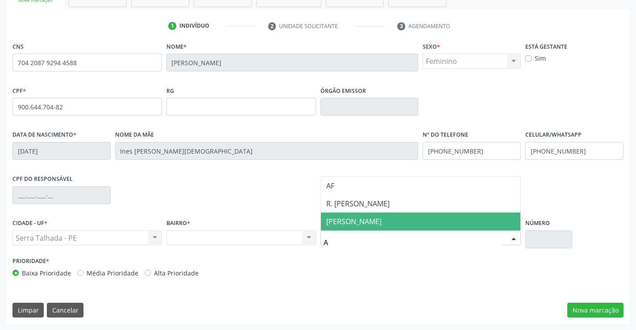
type input "AF"
click at [392, 229] on span "Afonso Kerhle" at bounding box center [421, 222] width 200 height 18
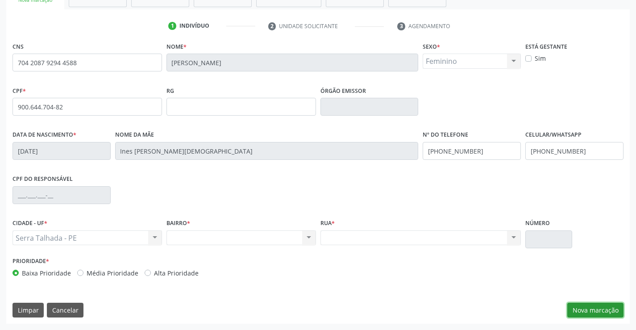
click at [600, 313] on button "Nova marcação" at bounding box center [595, 310] width 56 height 15
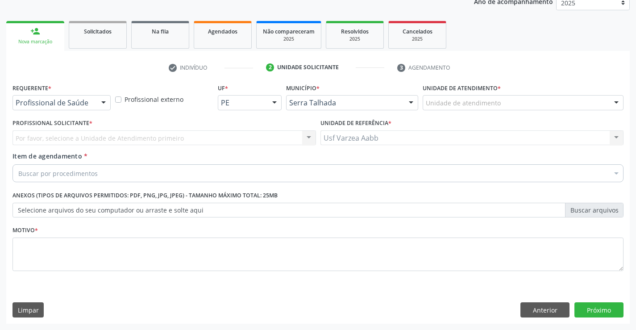
scroll to position [113, 0]
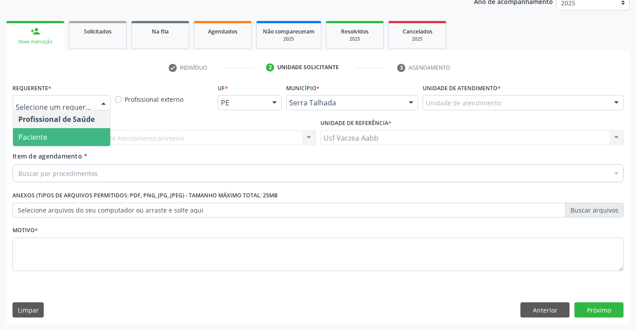
click at [64, 135] on span "Paciente" at bounding box center [61, 137] width 97 height 18
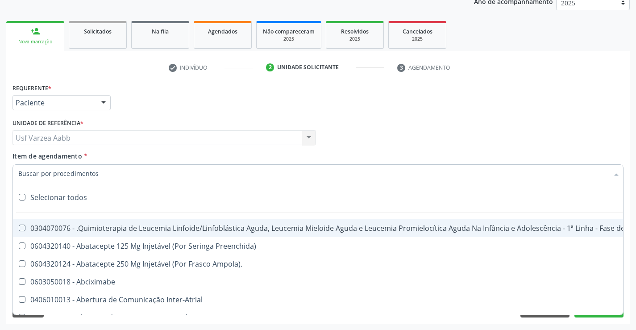
type input "F"
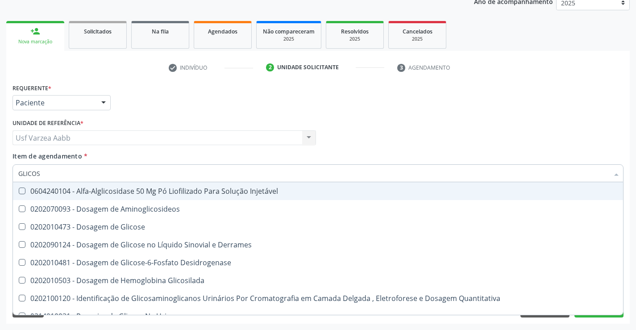
type input "GLICOSE"
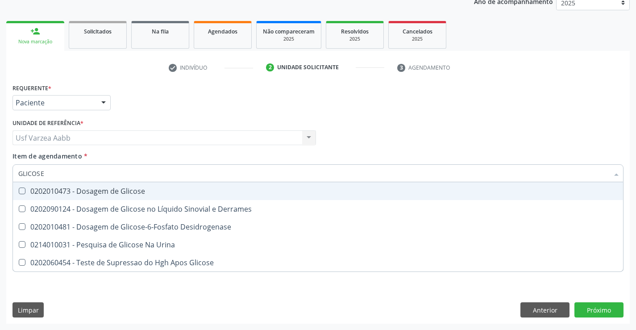
click at [81, 184] on span "0202010473 - Dosagem de Glicose" at bounding box center [318, 191] width 610 height 18
checkbox Glicose "true"
click at [79, 178] on input "GLICOSE" at bounding box center [313, 173] width 591 height 18
type input "HEM"
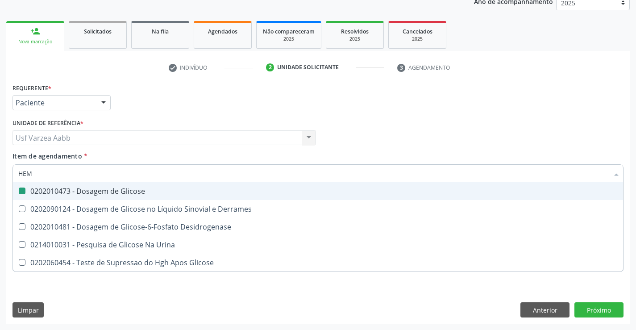
checkbox Glicose "false"
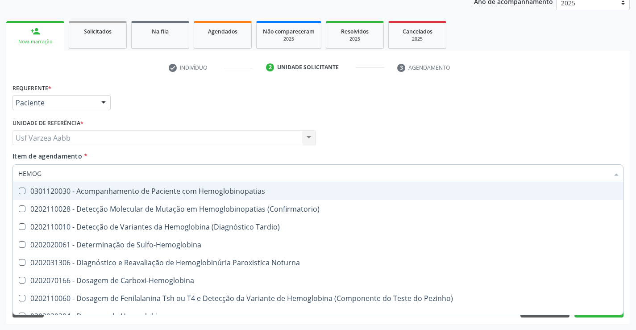
type input "HEMOGR"
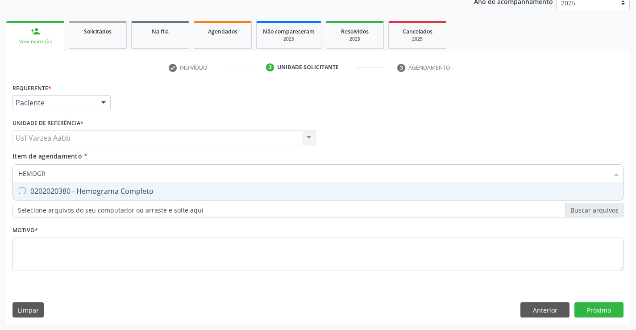
click at [85, 190] on div "0202020380 - Hemograma Completo" at bounding box center [318, 191] width 600 height 7
checkbox Completo "true"
click at [98, 233] on div "Requerente * Paciente Profissional de Saúde Paciente Nenhum resultado encontrad…" at bounding box center [318, 182] width 611 height 202
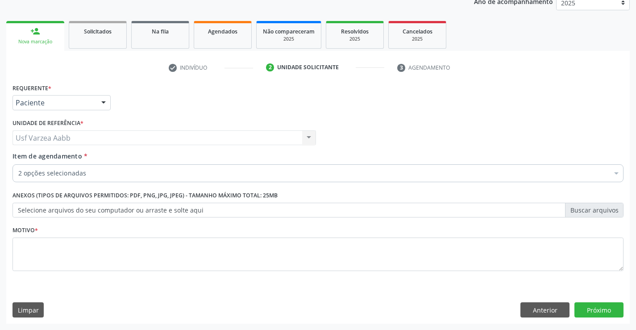
click at [103, 257] on div "0202020380 - Hemograma Completo" at bounding box center [365, 256] width 695 height 7
click at [183, 234] on div "Motivo *" at bounding box center [318, 247] width 611 height 47
click at [185, 251] on textarea at bounding box center [318, 255] width 611 height 34
type textarea "X"
click at [612, 313] on button "Próximo" at bounding box center [599, 309] width 49 height 15
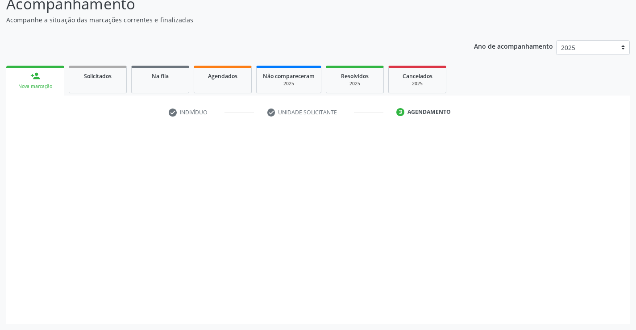
scroll to position [68, 0]
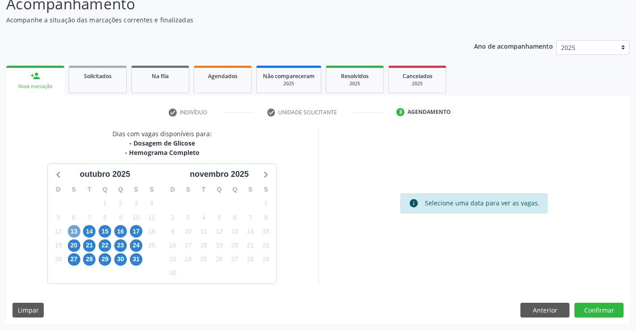
click at [72, 236] on span "13" at bounding box center [74, 231] width 13 height 13
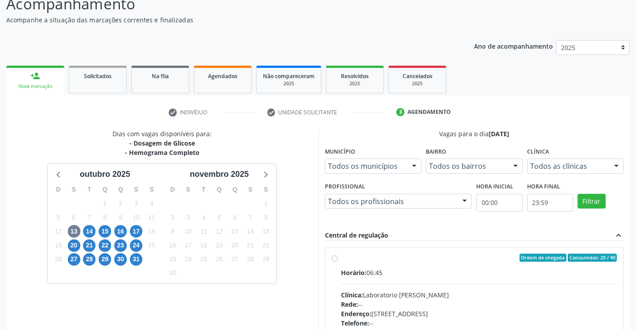
click at [330, 258] on div "Ordem de chegada Consumidos: 20 / 40 Horário: 06:45 Clínica: Laboratorio Jose P…" at bounding box center [474, 322] width 298 height 150
radio input "true"
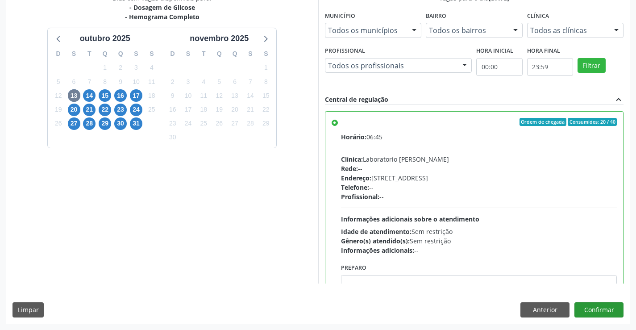
drag, startPoint x: 604, startPoint y: 321, endPoint x: 601, endPoint y: 314, distance: 7.2
click at [603, 321] on div "Dias com vagas disponíveis para: - Dosagem de Glicose - Hemograma Completo outu…" at bounding box center [318, 158] width 624 height 330
click at [601, 314] on button "Confirmar" at bounding box center [599, 309] width 49 height 15
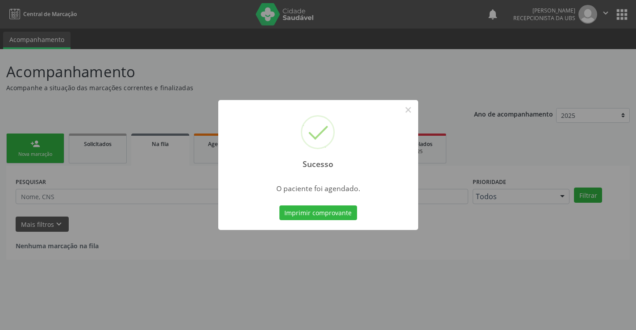
scroll to position [0, 0]
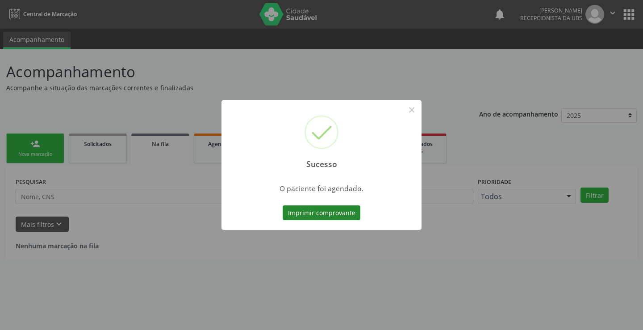
click at [347, 209] on button "Imprimir comprovante" at bounding box center [322, 212] width 78 height 15
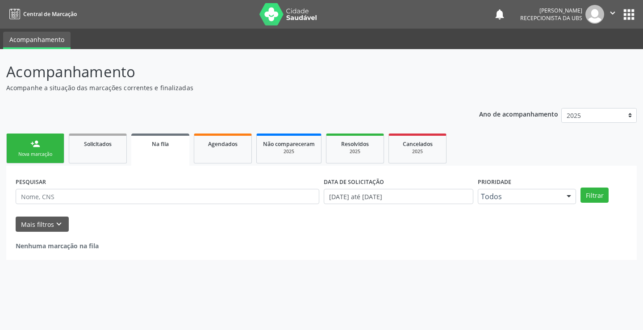
click at [48, 158] on link "person_add Nova marcação" at bounding box center [35, 148] width 58 height 30
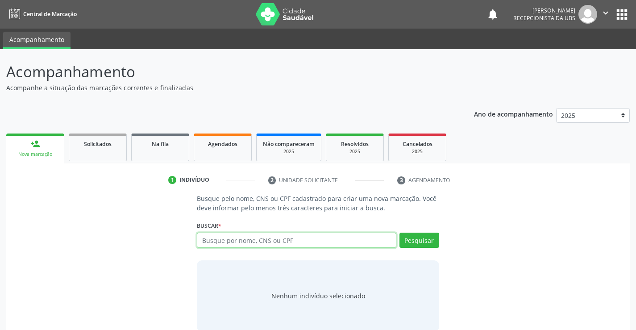
click at [238, 244] on input "text" at bounding box center [296, 240] width 199 height 15
paste input "704 2087 9294 4588"
type input "704 2087 9294 4588"
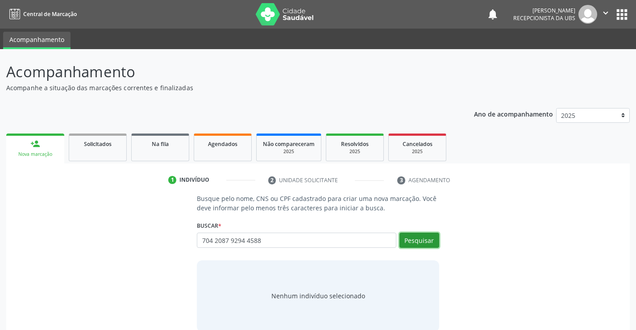
click at [428, 240] on button "Pesquisar" at bounding box center [420, 240] width 40 height 15
type input "704 2087 9294 4588"
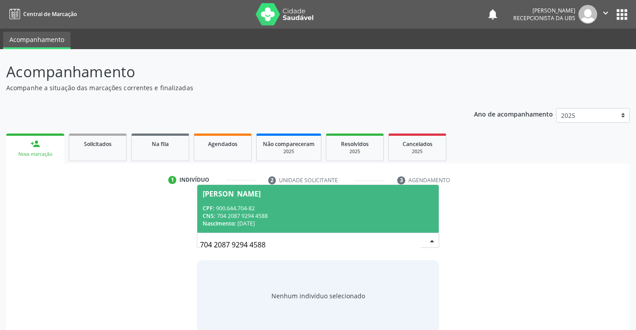
click at [300, 209] on div "CPF: 900.644.704-82" at bounding box center [318, 208] width 230 height 8
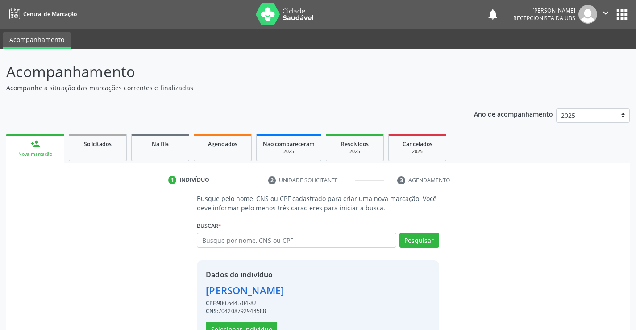
scroll to position [28, 0]
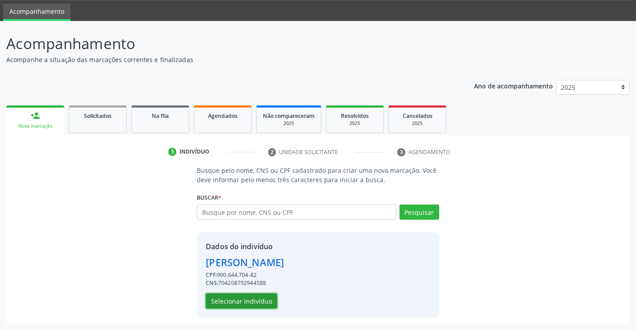
click at [251, 300] on button "Selecionar indivíduo" at bounding box center [241, 300] width 71 height 15
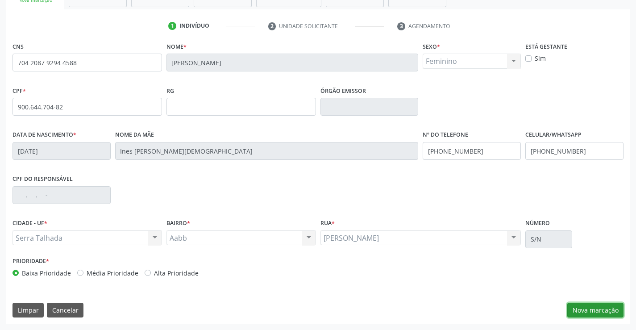
click at [611, 311] on button "Nova marcação" at bounding box center [595, 310] width 56 height 15
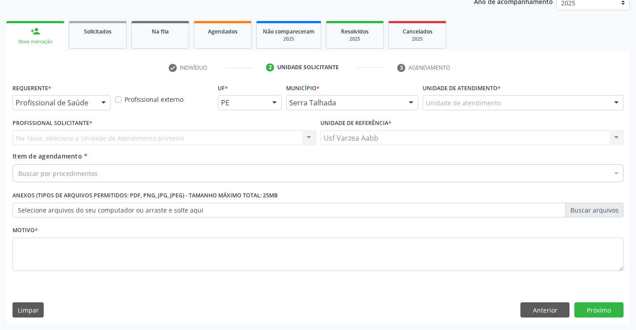
scroll to position [113, 0]
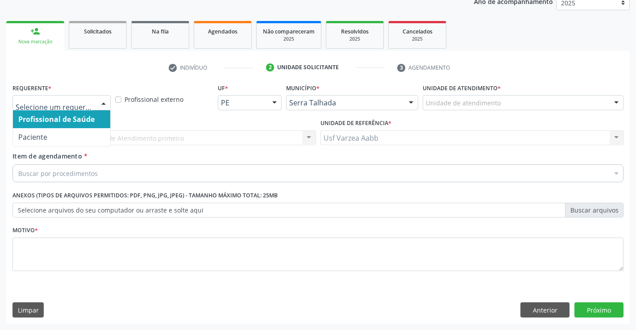
click at [20, 108] on div at bounding box center [62, 102] width 98 height 15
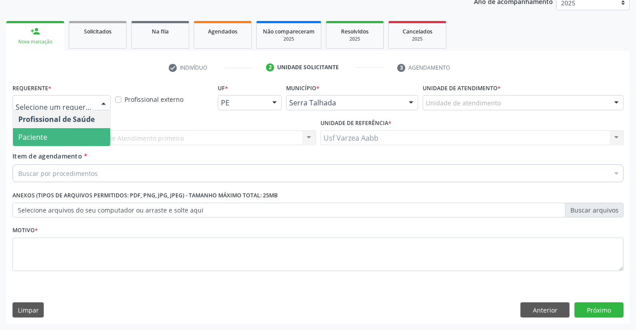
click at [29, 130] on span "Paciente" at bounding box center [61, 137] width 97 height 18
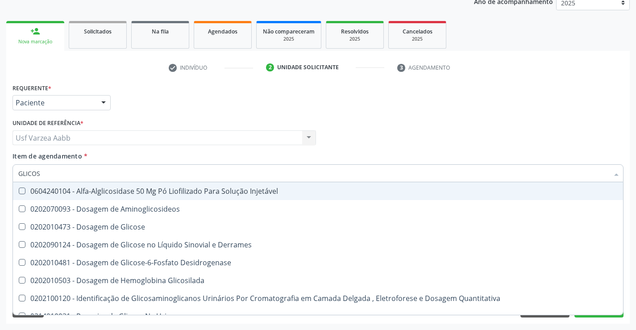
type input "GLICOSI"
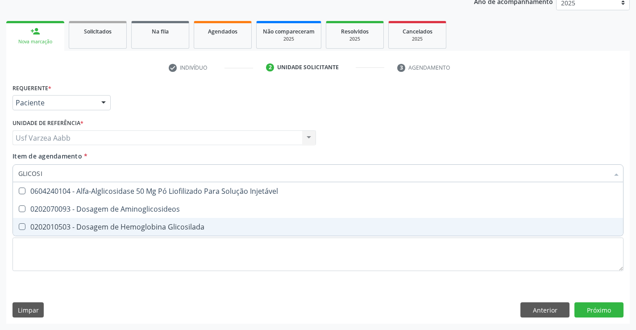
click at [65, 225] on div "0202010503 - Dosagem de Hemoglobina Glicosilada" at bounding box center [318, 226] width 600 height 7
checkbox Glicosilada "true"
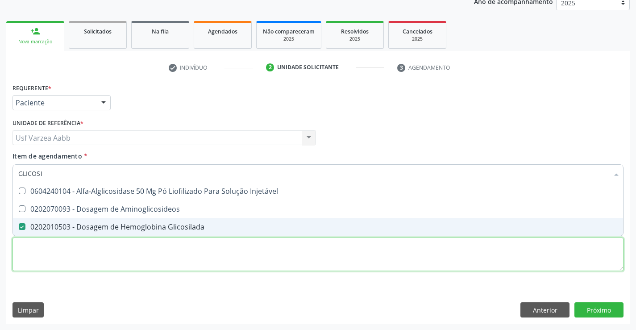
click at [105, 263] on div "Requerente * Paciente Profissional de Saúde Paciente Nenhum resultado encontrad…" at bounding box center [318, 182] width 611 height 202
type textarea "X"
checkbox Aminoglicosideos "true"
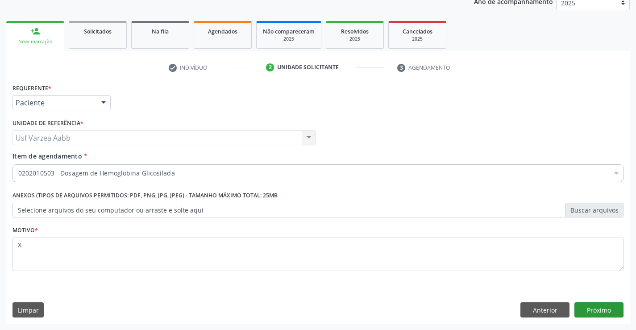
type textarea "X"
click at [599, 309] on button "Próximo" at bounding box center [599, 309] width 49 height 15
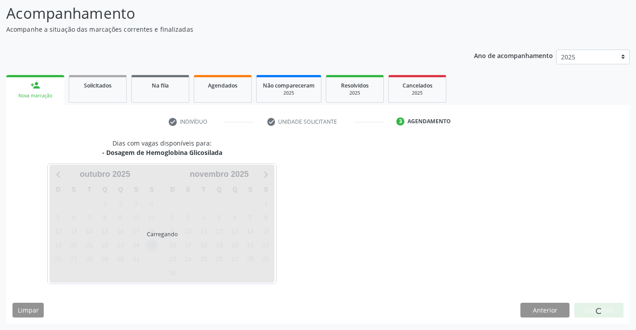
scroll to position [58, 0]
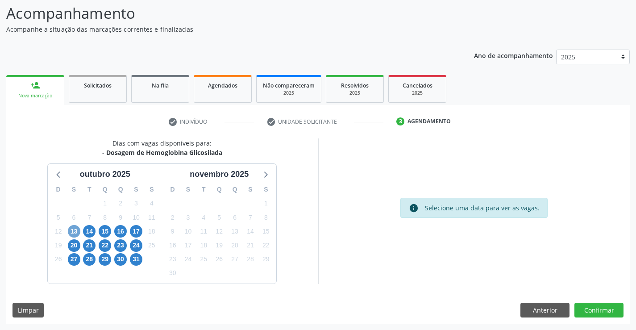
click at [74, 229] on span "13" at bounding box center [74, 231] width 13 height 13
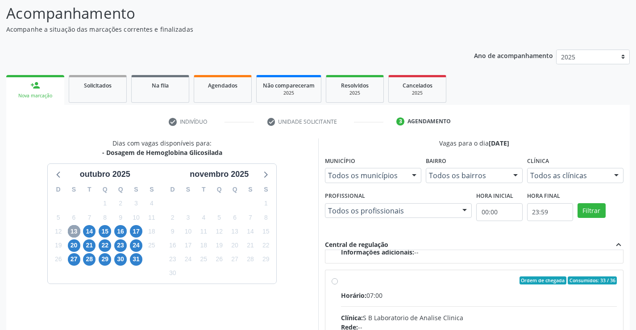
scroll to position [313, 0]
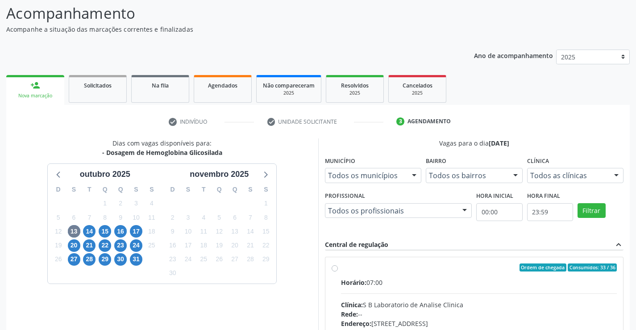
click at [334, 275] on div "Ordem de chegada Consumidos: 33 / 36 Horário: 07:00 Clínica: S B Laboratorio de…" at bounding box center [475, 331] width 286 height 137
radio input "true"
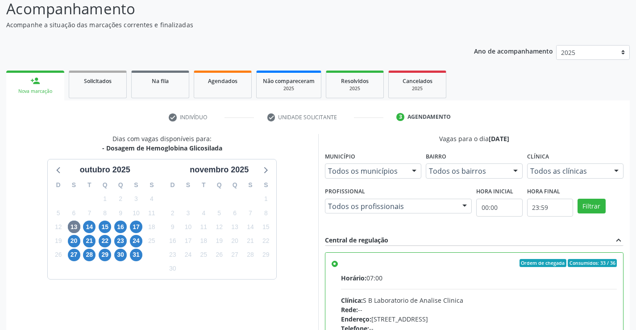
scroll to position [204, 0]
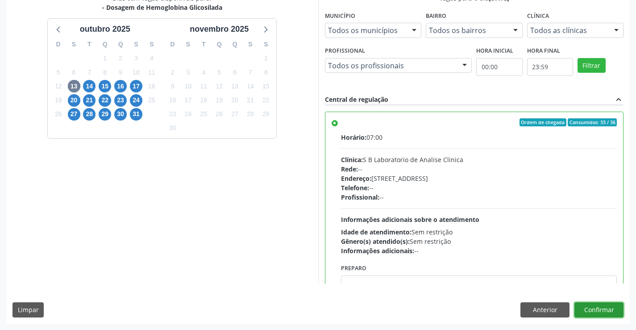
click at [608, 309] on button "Confirmar" at bounding box center [599, 309] width 49 height 15
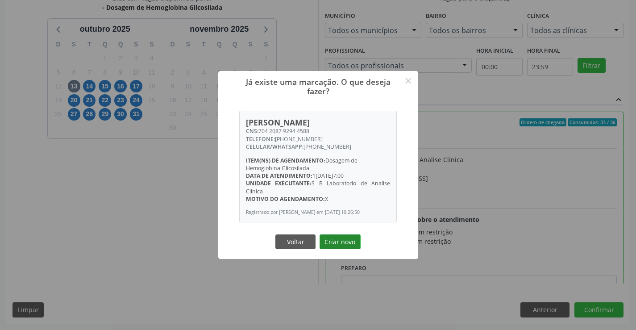
click at [333, 245] on button "Criar novo" at bounding box center [340, 241] width 41 height 15
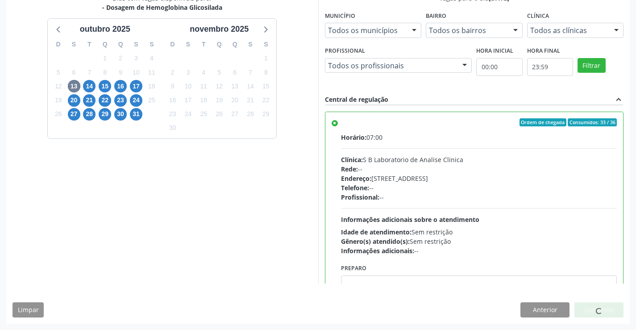
scroll to position [0, 0]
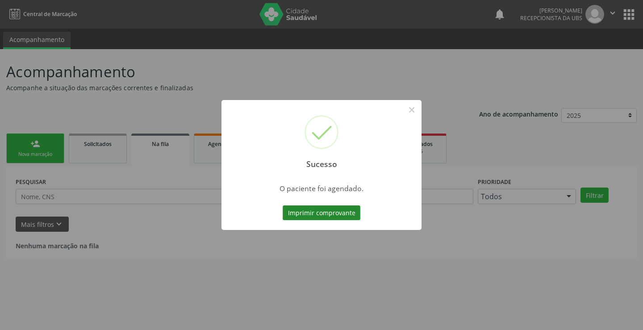
click at [337, 212] on button "Imprimir comprovante" at bounding box center [322, 212] width 78 height 15
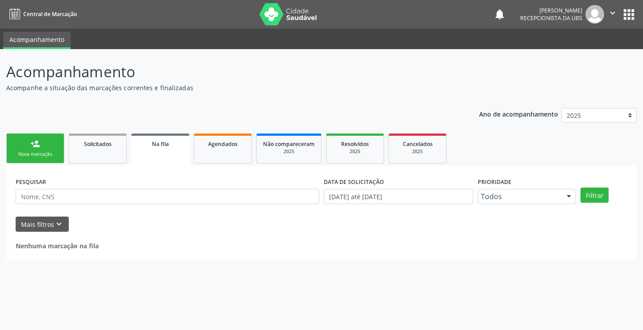
click at [37, 154] on div "Nova marcação" at bounding box center [35, 154] width 45 height 7
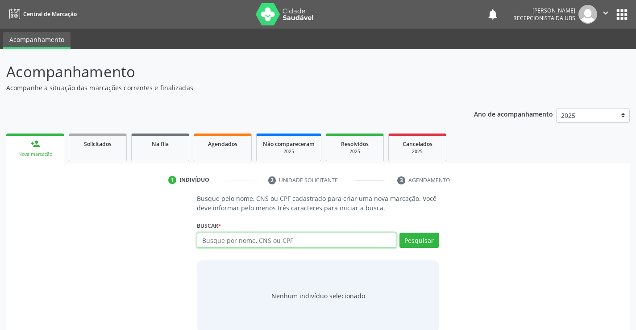
click at [239, 238] on input "text" at bounding box center [296, 240] width 199 height 15
type input "15461409482"
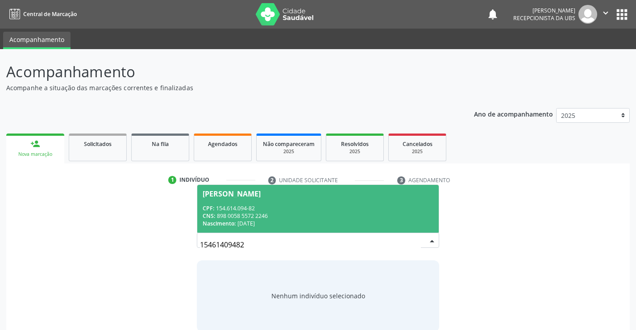
click at [241, 204] on div "CPF: 154.614.094-82" at bounding box center [318, 208] width 230 height 8
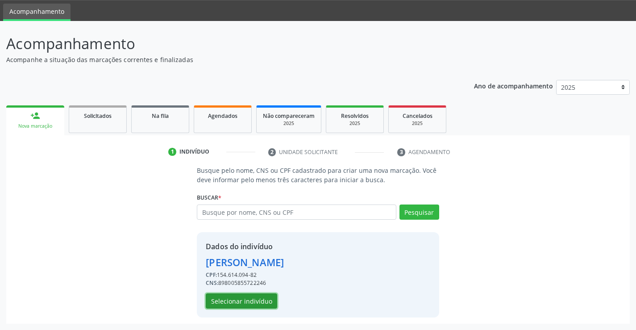
click at [238, 301] on button "Selecionar indivíduo" at bounding box center [241, 300] width 71 height 15
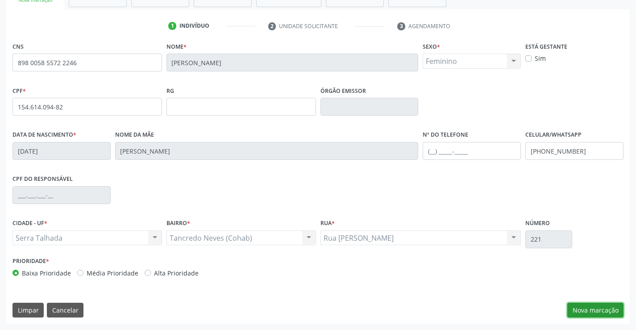
click at [587, 309] on button "Nova marcação" at bounding box center [595, 310] width 56 height 15
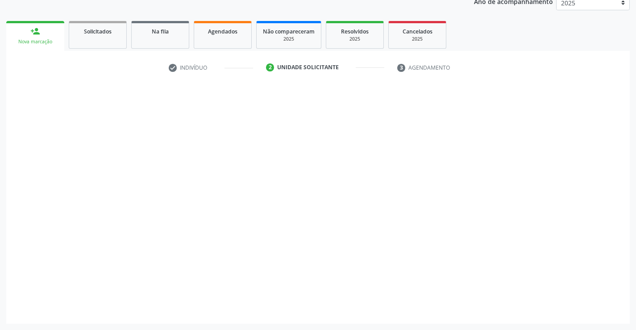
scroll to position [113, 0]
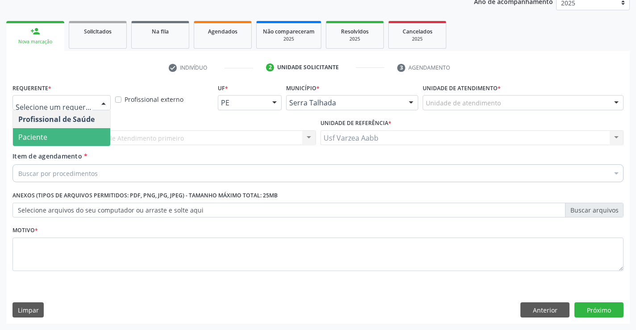
click at [83, 139] on span "Paciente" at bounding box center [61, 137] width 97 height 18
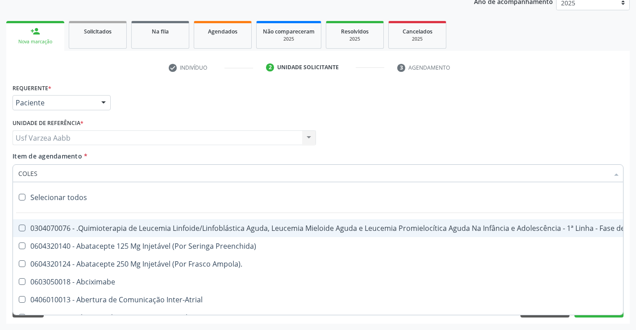
type input "COLEST"
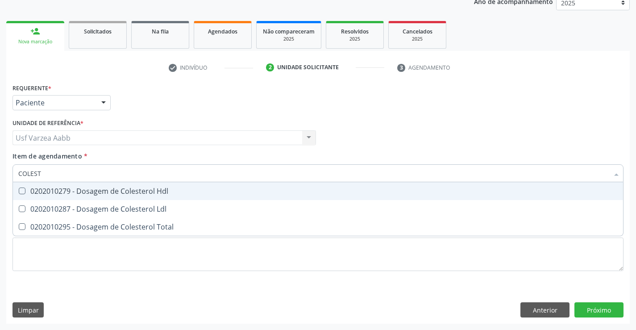
click at [289, 187] on span "0202010279 - Dosagem de Colesterol Hdl" at bounding box center [318, 191] width 610 height 18
checkbox Hdl "true"
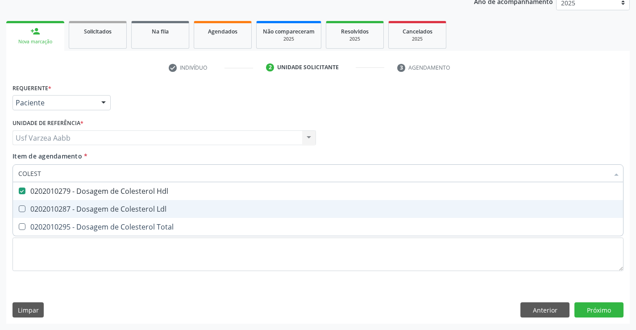
click at [288, 204] on span "0202010287 - Dosagem de Colesterol Ldl" at bounding box center [318, 209] width 610 height 18
checkbox Ldl "true"
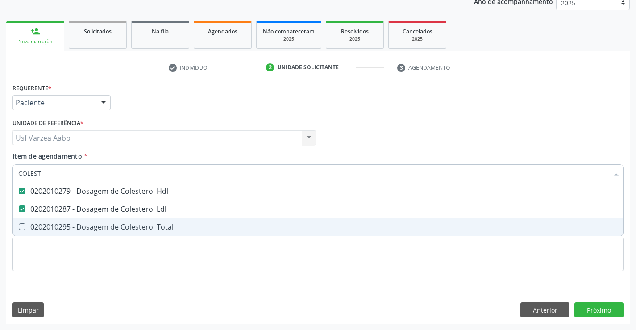
click at [289, 224] on div "0202010295 - Dosagem de Colesterol Total" at bounding box center [318, 226] width 600 height 7
checkbox Total "true"
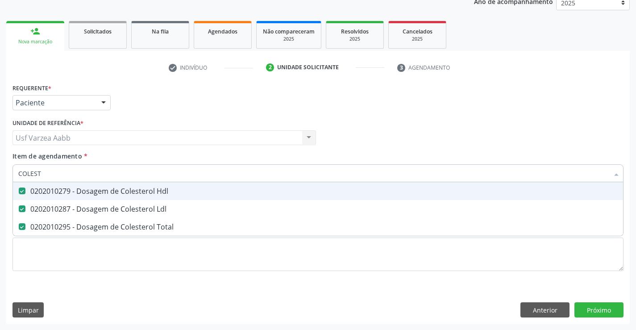
click at [262, 177] on input "COLEST" at bounding box center [313, 173] width 591 height 18
type input "C"
checkbox Hdl "false"
checkbox Ldl "false"
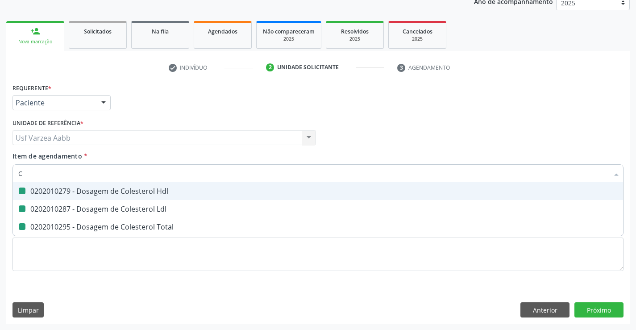
checkbox Total "false"
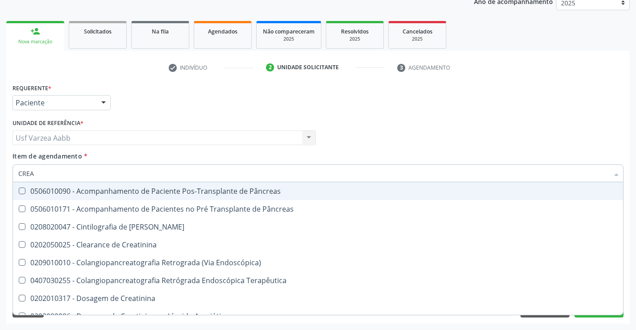
type input "CREAT"
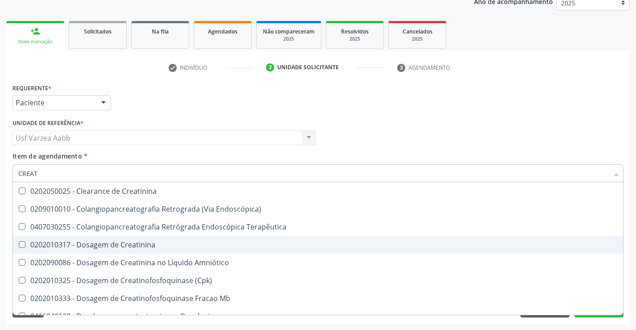
click at [137, 243] on div "0202010317 - Dosagem de Creatinina" at bounding box center [318, 244] width 600 height 7
checkbox Creatinina "true"
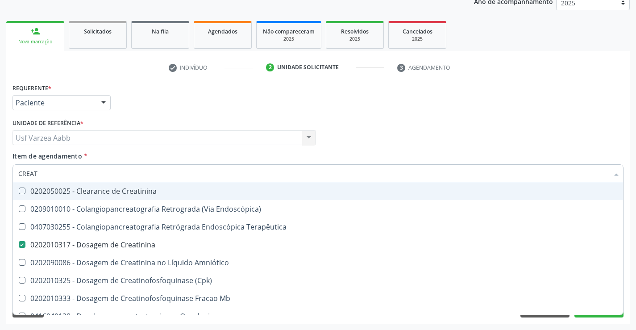
click at [144, 178] on input "CREAT" at bounding box center [313, 173] width 591 height 18
type input "TR"
checkbox Creatinina "false"
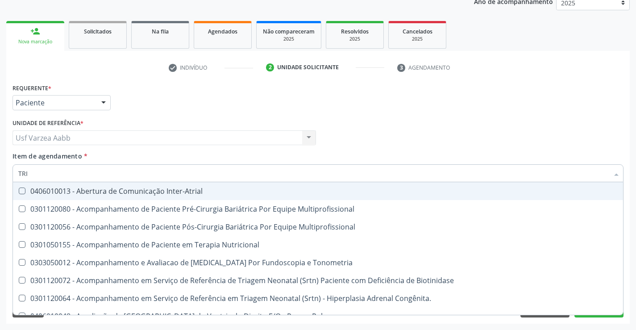
type input "TRIG"
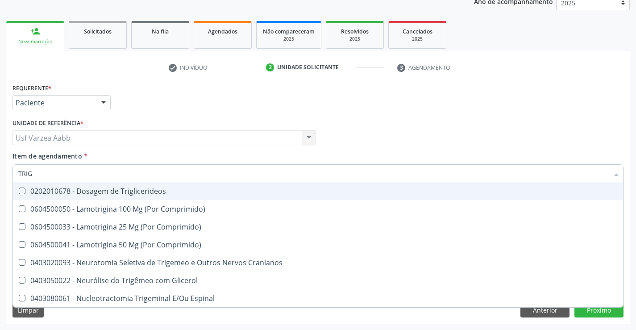
click at [143, 191] on div "0202010678 - Dosagem de Triglicerideos" at bounding box center [318, 191] width 600 height 7
checkbox Triglicerideos "true"
click at [142, 167] on input "TRIG" at bounding box center [313, 173] width 591 height 18
type input "GL"
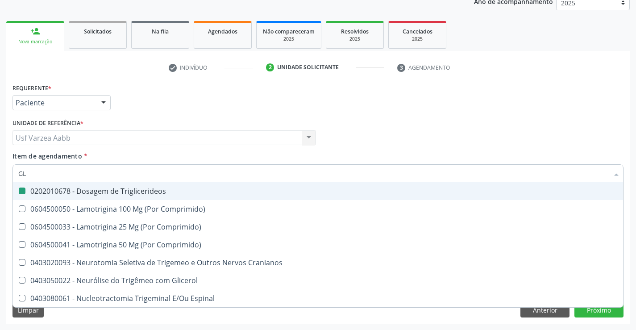
checkbox Triglicerideos "false"
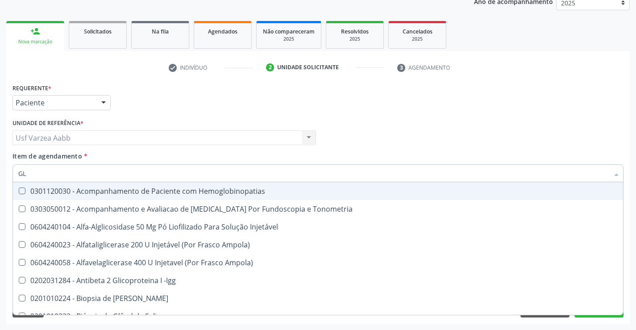
type input "GLI"
checkbox Glomerular "true"
type input "GLIC"
checkbox Tardio\) "true"
checkbox Glomerular "false"
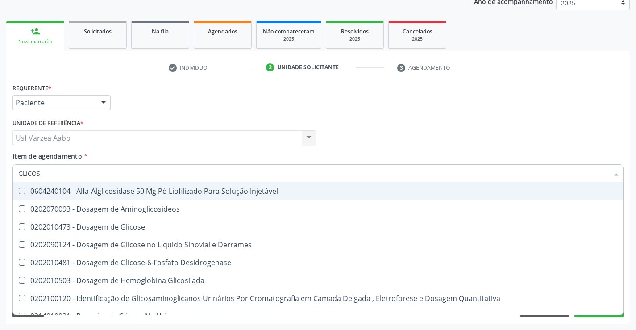
type input "GLICOSE"
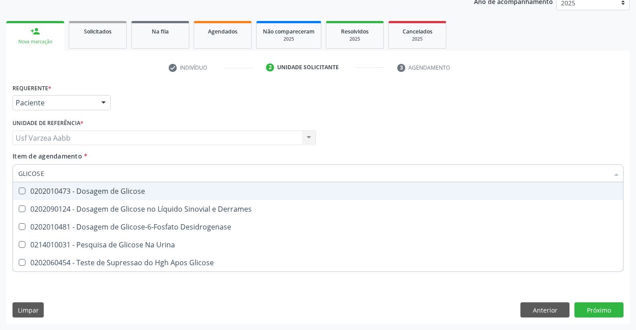
click at [140, 195] on div "0202010473 - Dosagem de Glicose" at bounding box center [318, 191] width 600 height 7
checkbox Glicose "true"
click at [144, 177] on input "GLICOSE" at bounding box center [313, 173] width 591 height 18
type input "HEM"
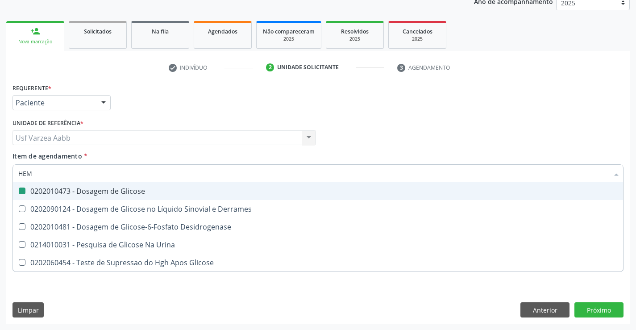
checkbox Glicose "false"
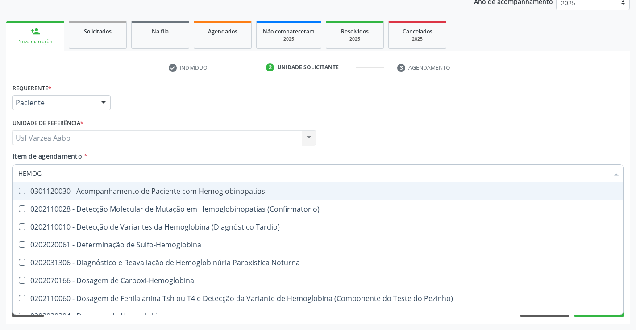
type input "HEMOGR"
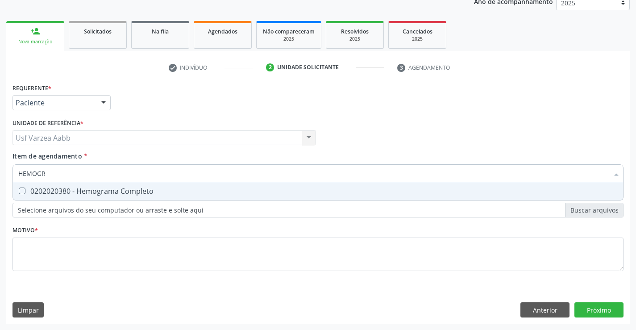
click at [150, 183] on span "0202020380 - Hemograma Completo" at bounding box center [318, 191] width 610 height 18
checkbox Completo "true"
click at [158, 172] on input "HEMOGR" at bounding box center [313, 173] width 591 height 18
type input "TG"
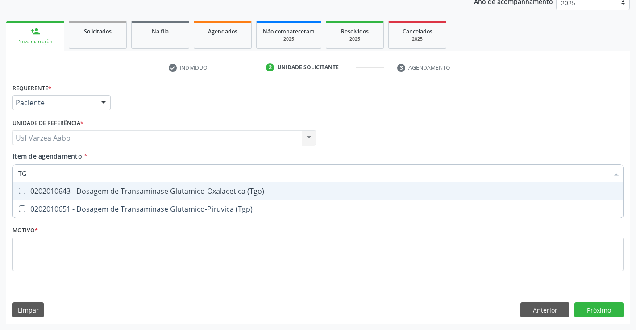
drag, startPoint x: 141, startPoint y: 187, endPoint x: 142, endPoint y: 209, distance: 22.8
click at [141, 188] on div "0202010643 - Dosagem de Transaminase Glutamico-Oxalacetica (Tgo)" at bounding box center [318, 191] width 600 height 7
checkbox \(Tgo\) "true"
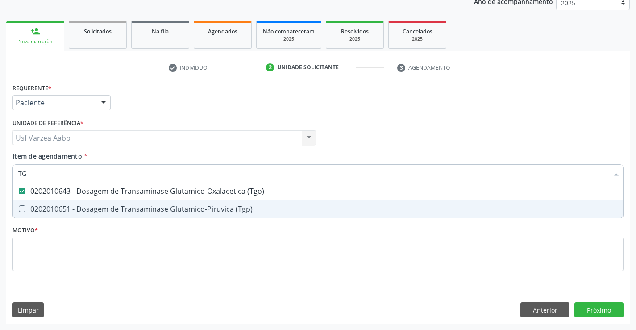
click at [142, 211] on div "0202010651 - Dosagem de Transaminase Glutamico-Piruvica (Tgp)" at bounding box center [318, 208] width 600 height 7
checkbox \(Tgp\) "true"
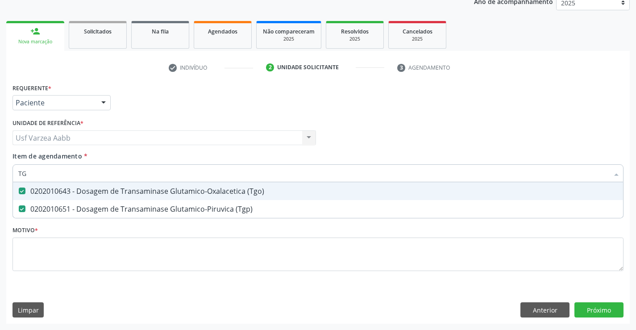
click at [151, 176] on input "TG" at bounding box center [313, 173] width 591 height 18
type input "UREI"
checkbox \(Tgo\) "false"
checkbox \(Tgp\) "false"
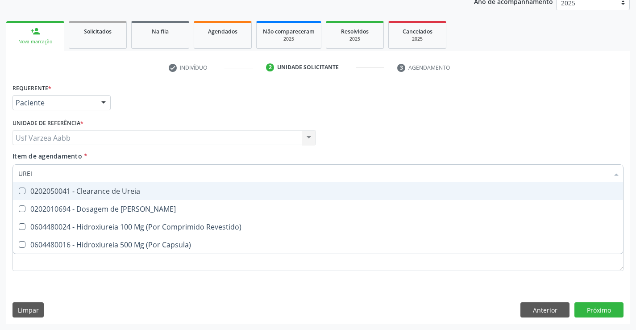
type input "UREIA"
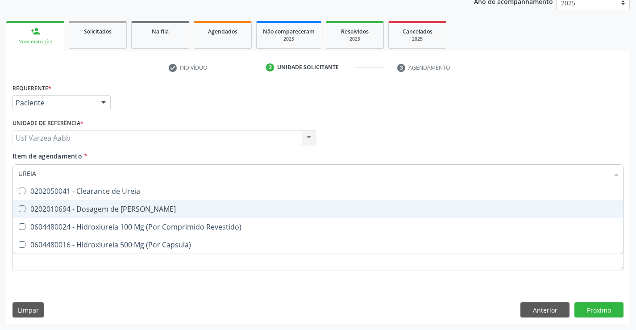
click at [138, 209] on div "0202010694 - Dosagem de Ureia" at bounding box center [318, 208] width 600 height 7
checkbox Ureia "true"
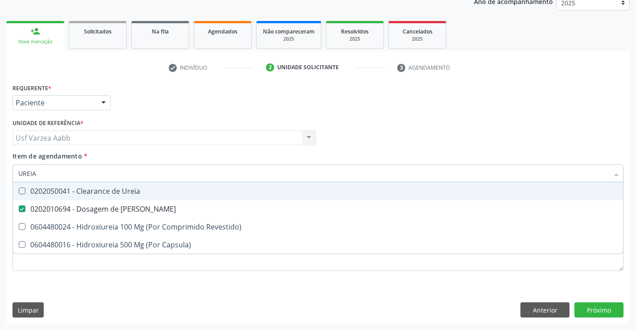
click at [477, 138] on div "Profissional Solicitante Por favor, selecione a Unidade de Atendimento primeiro…" at bounding box center [318, 134] width 616 height 35
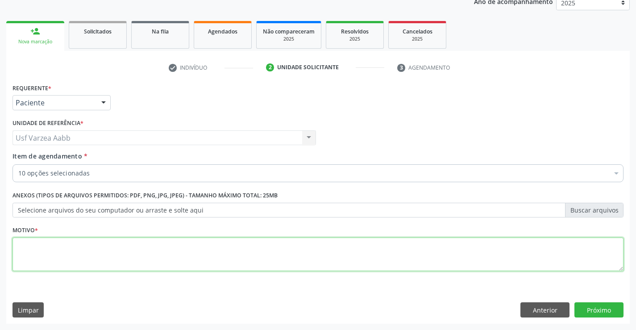
click at [303, 242] on textarea at bounding box center [318, 255] width 611 height 34
type textarea "X"
click at [600, 311] on button "Próximo" at bounding box center [599, 309] width 49 height 15
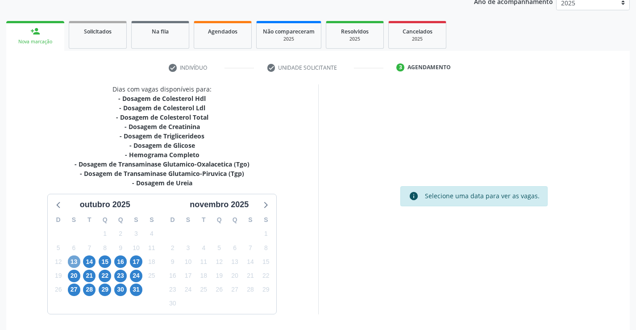
click at [70, 264] on span "13" at bounding box center [74, 261] width 13 height 13
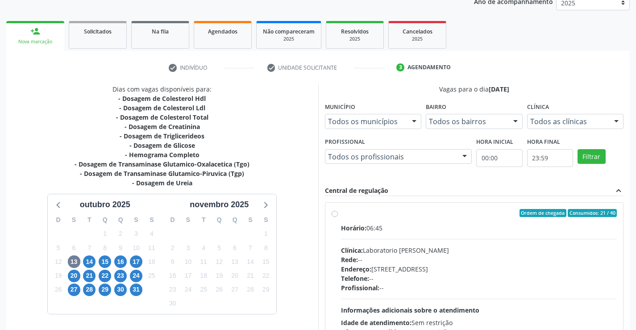
click at [341, 212] on label "Ordem de chegada Consumidos: 21 / 40 Horário: 06:45 Clínica: Laboratorio Jose P…" at bounding box center [479, 277] width 276 height 137
click at [335, 212] on input "Ordem de chegada Consumidos: 21 / 40 Horário: 06:45 Clínica: Laboratorio Jose P…" at bounding box center [335, 213] width 6 height 8
radio input "true"
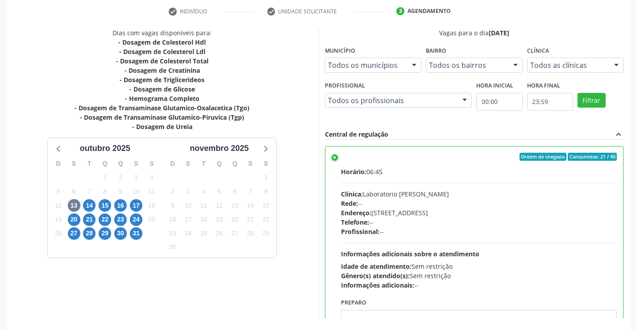
scroll to position [204, 0]
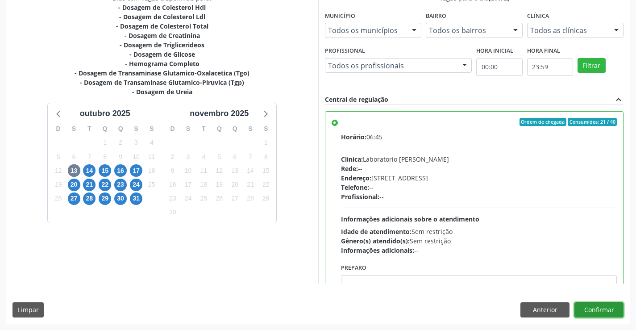
click at [616, 307] on button "Confirmar" at bounding box center [599, 309] width 49 height 15
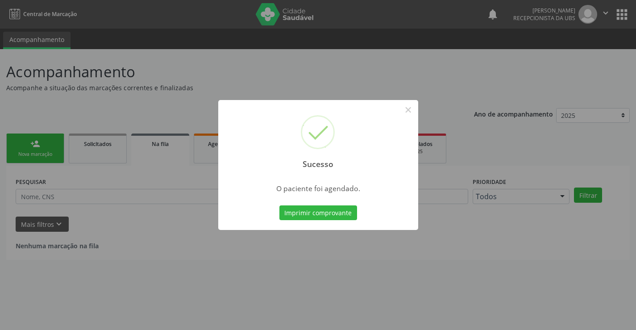
scroll to position [0, 0]
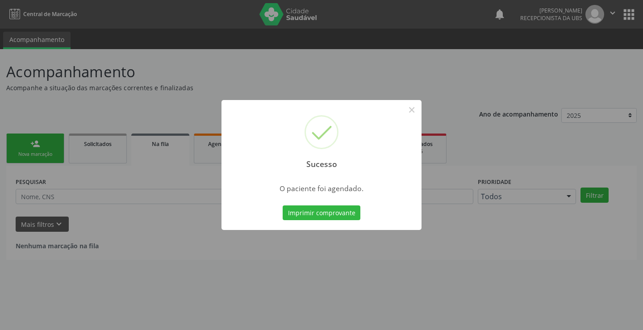
click at [334, 217] on button "Imprimir comprovante" at bounding box center [322, 212] width 78 height 15
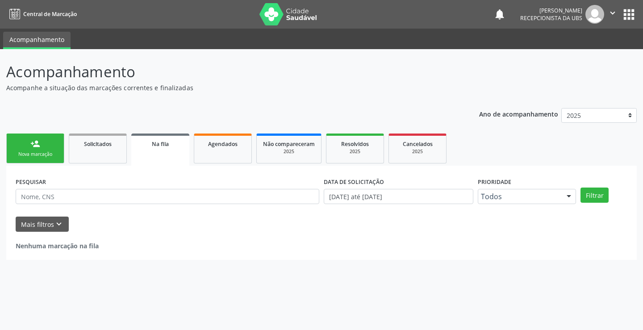
click at [42, 154] on div "Nova marcação" at bounding box center [35, 154] width 45 height 7
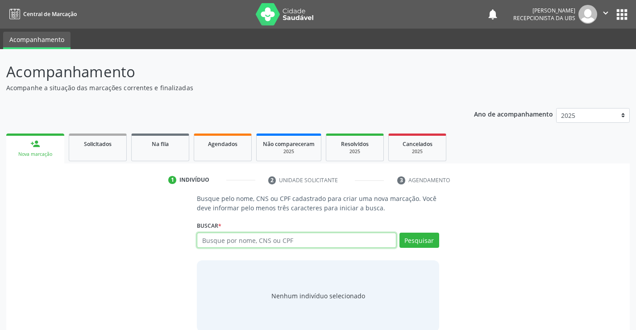
click at [238, 239] on input "text" at bounding box center [296, 240] width 199 height 15
paste input "898 0058 5572 2246"
type input "898 0058 5572 2246"
click at [254, 233] on div "898 0058 5572 2246 Busque por nome, CNS ou CPF Marthinelia Pereira Se Sousa CPF…" at bounding box center [318, 243] width 242 height 21
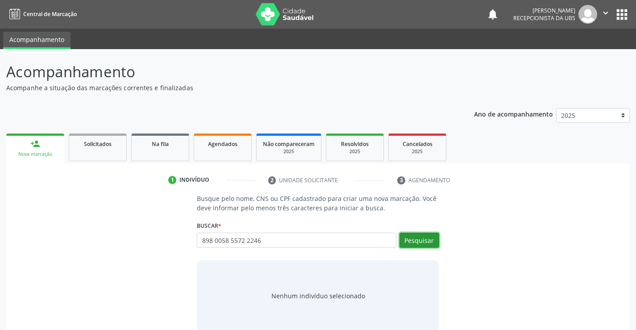
click at [416, 241] on button "Pesquisar" at bounding box center [420, 240] width 40 height 15
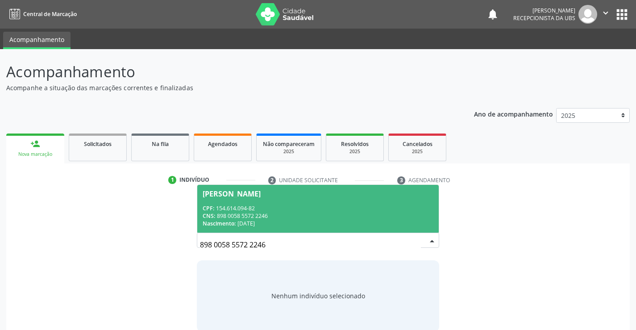
click at [384, 207] on div "CPF: 154.614.094-82" at bounding box center [318, 208] width 230 height 8
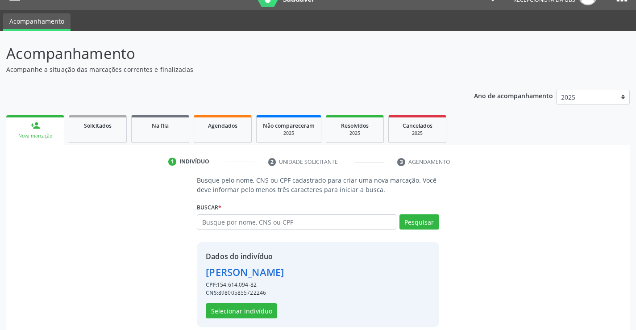
scroll to position [28, 0]
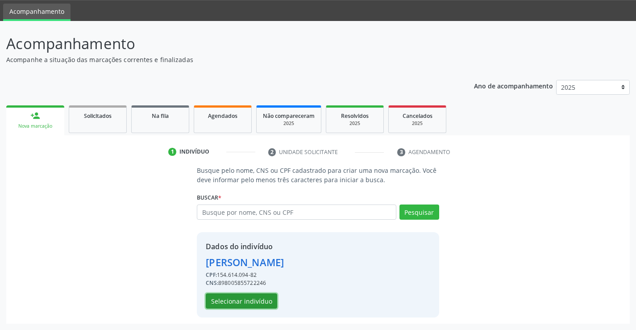
click at [263, 300] on button "Selecionar indivíduo" at bounding box center [241, 300] width 71 height 15
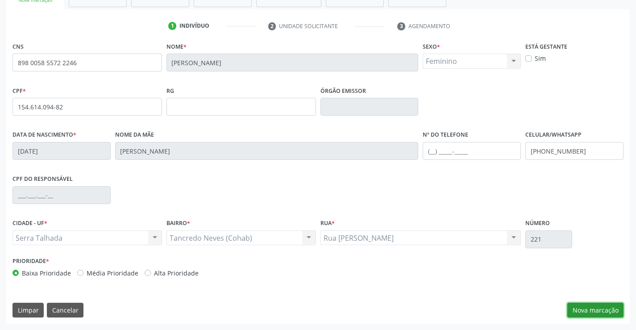
click at [596, 314] on button "Nova marcação" at bounding box center [595, 310] width 56 height 15
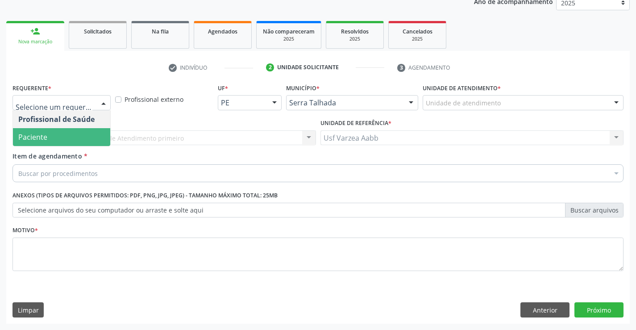
click at [65, 135] on span "Paciente" at bounding box center [61, 137] width 97 height 18
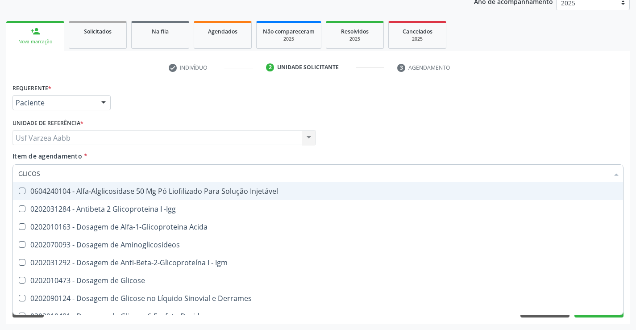
type input "GLICOSI"
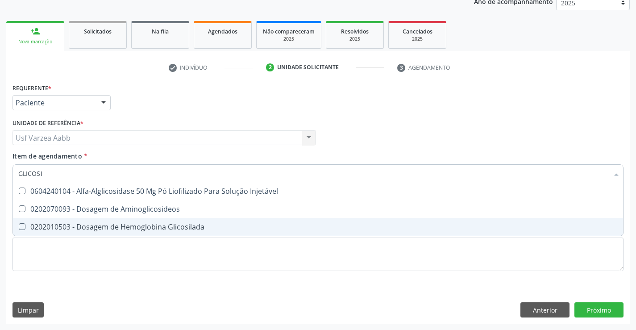
click at [95, 225] on div "0202010503 - Dosagem de Hemoglobina Glicosilada" at bounding box center [318, 226] width 600 height 7
checkbox Glicosilada "true"
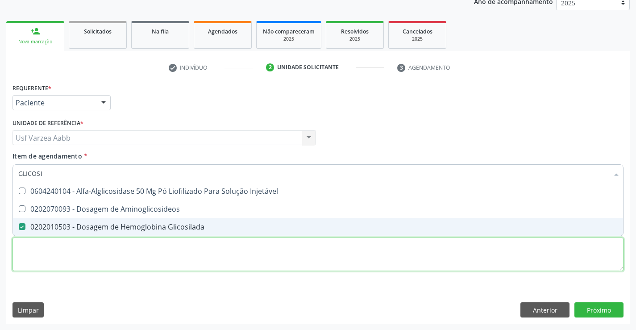
click at [100, 251] on div "Requerente * Paciente Profissional de Saúde Paciente Nenhum resultado encontrad…" at bounding box center [318, 182] width 611 height 202
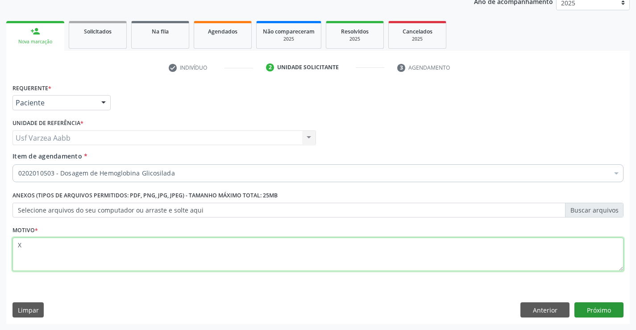
type textarea "X"
click at [593, 312] on button "Próximo" at bounding box center [599, 309] width 49 height 15
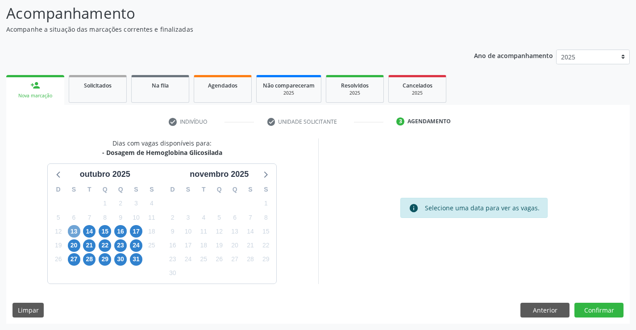
click at [77, 232] on span "13" at bounding box center [74, 231] width 13 height 13
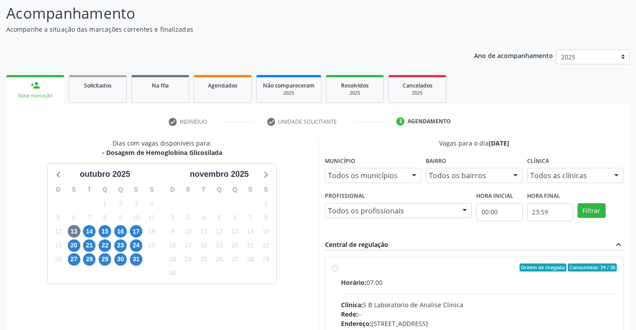
click at [338, 271] on input "Ordem de chegada Consumidos: 34 / 36 Horário: 07:00 Clínica: S B Laboratorio de…" at bounding box center [335, 267] width 6 height 8
radio input "true"
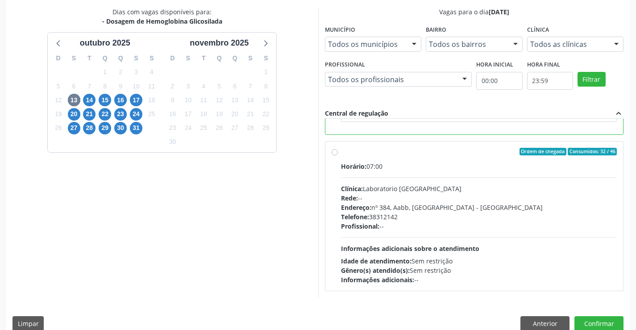
scroll to position [204, 0]
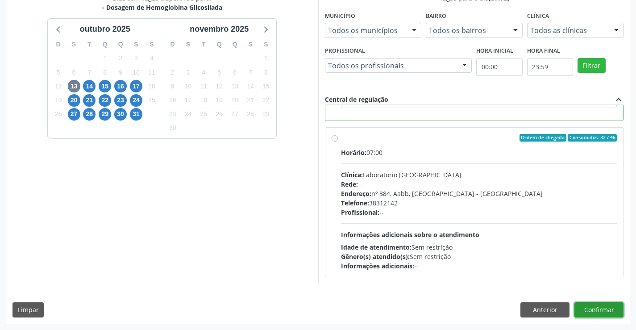
click at [611, 314] on button "Confirmar" at bounding box center [599, 309] width 49 height 15
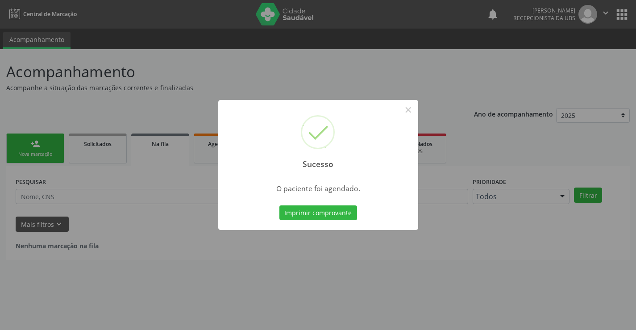
scroll to position [0, 0]
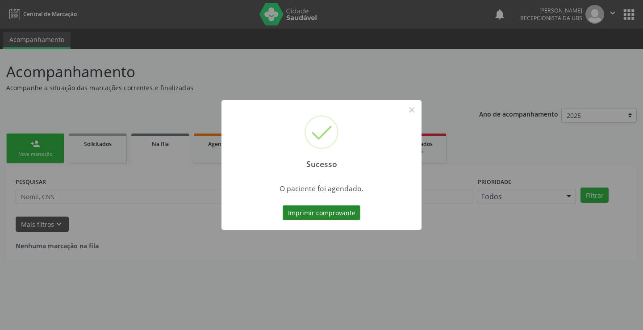
click at [331, 216] on button "Imprimir comprovante" at bounding box center [322, 212] width 78 height 15
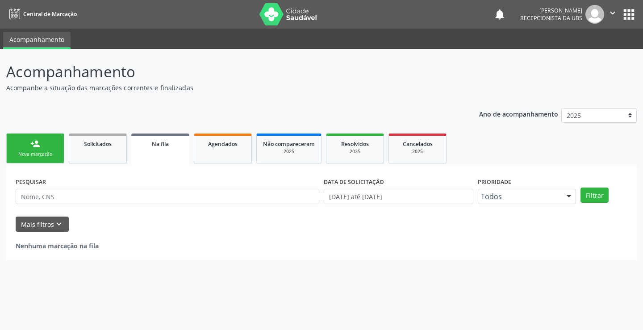
click at [15, 138] on link "person_add Nova marcação" at bounding box center [35, 148] width 58 height 30
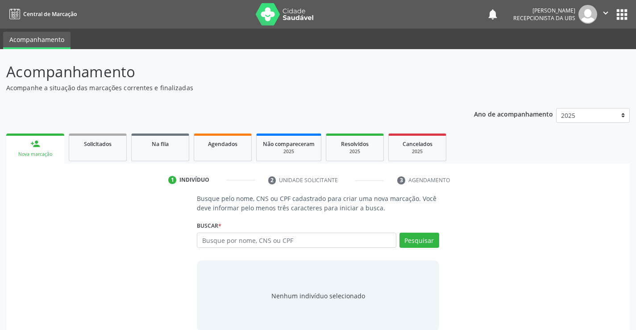
click at [263, 250] on div "Busque por nome, CNS ou CPF Nenhum resultado encontrado para: " " Digite nome, …" at bounding box center [318, 243] width 242 height 21
click at [277, 235] on input "text" at bounding box center [296, 240] width 199 height 15
click at [276, 239] on input "text" at bounding box center [296, 240] width 199 height 15
type input "898003737779998"
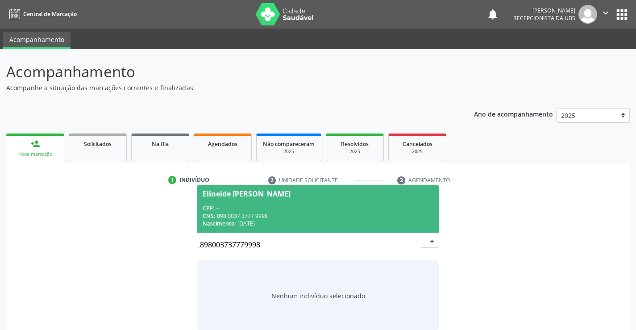
click at [253, 205] on div "CPF: --" at bounding box center [318, 208] width 230 height 8
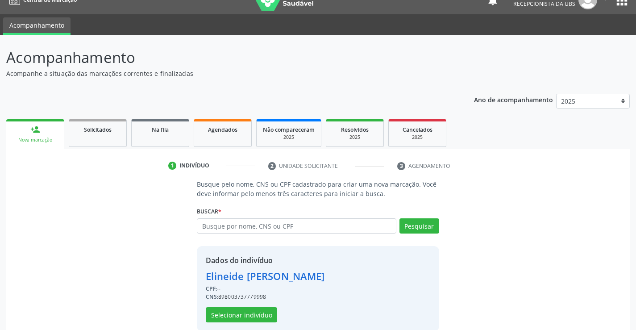
scroll to position [28, 0]
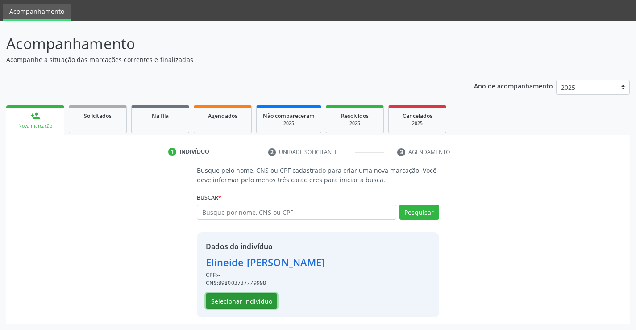
click at [256, 299] on button "Selecionar indivíduo" at bounding box center [241, 300] width 71 height 15
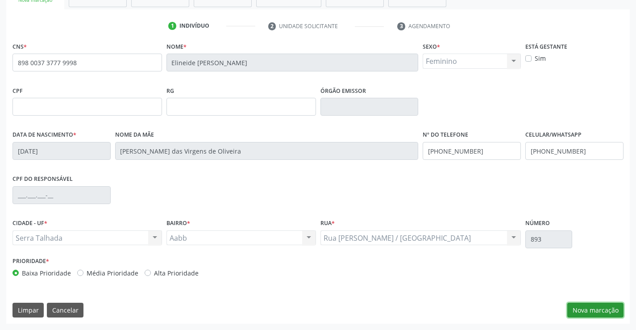
click at [570, 305] on button "Nova marcação" at bounding box center [595, 310] width 56 height 15
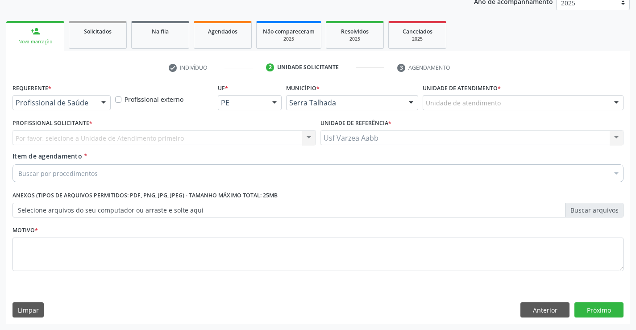
scroll to position [113, 0]
click at [76, 112] on div "Requerente * Profissional de Saúde Profissional de Saúde Paciente Nenhum result…" at bounding box center [61, 98] width 103 height 35
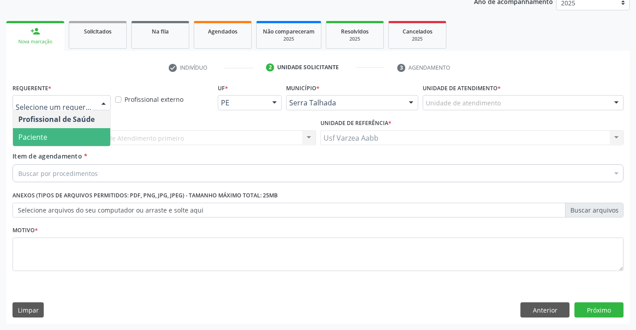
click at [80, 141] on span "Paciente" at bounding box center [61, 137] width 97 height 18
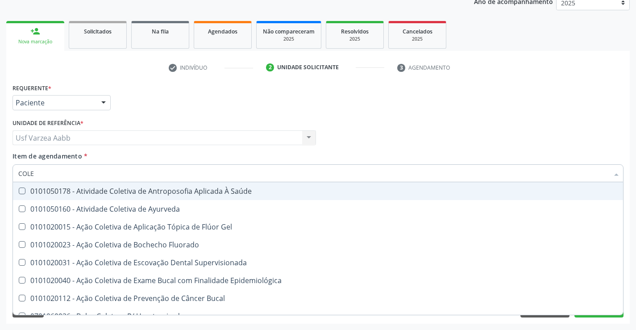
type input "COLES"
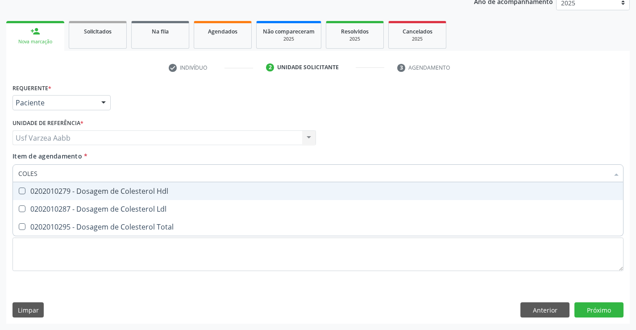
click at [143, 197] on span "0202010279 - Dosagem de Colesterol Hdl" at bounding box center [318, 191] width 610 height 18
checkbox Hdl "true"
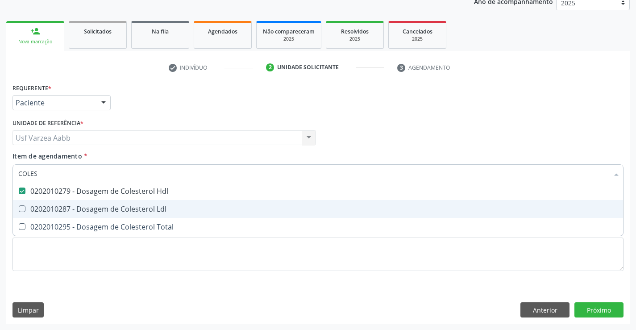
drag, startPoint x: 143, startPoint y: 205, endPoint x: 142, endPoint y: 212, distance: 7.3
click at [143, 205] on div "0202010287 - Dosagem de Colesterol Ldl" at bounding box center [318, 208] width 600 height 7
checkbox Ldl "true"
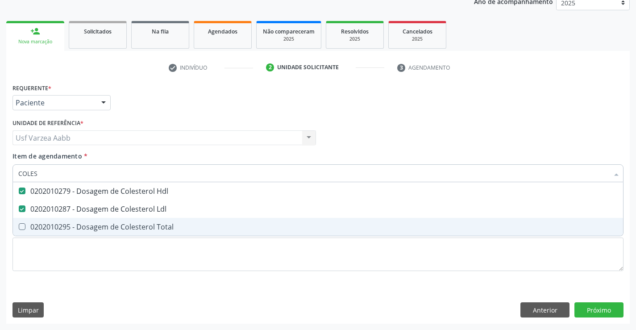
click at [144, 223] on div "0202010295 - Dosagem de Colesterol Total" at bounding box center [318, 226] width 600 height 7
checkbox Total "true"
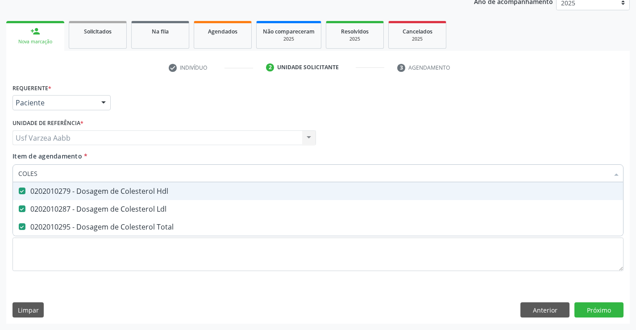
click at [154, 172] on input "COLES" at bounding box center [313, 173] width 591 height 18
type input "CRE"
checkbox Hdl "false"
checkbox Ldl "false"
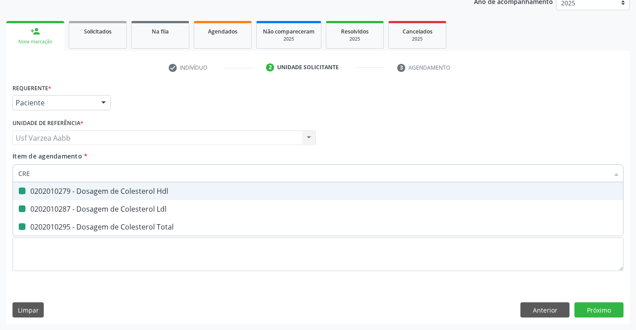
checkbox Total "false"
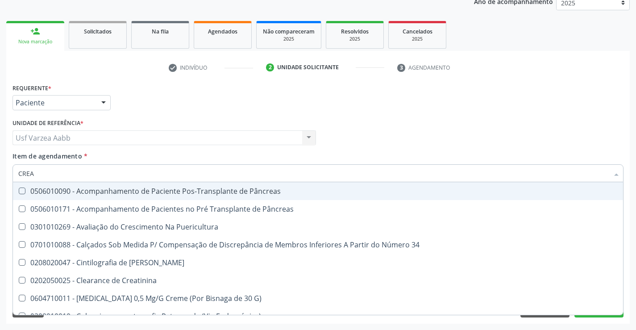
type input "CREAT"
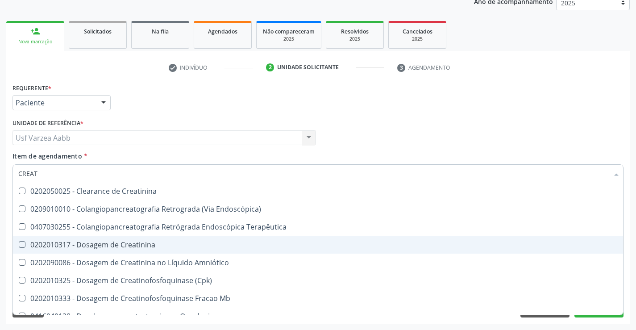
click at [127, 246] on div "0202010317 - Dosagem de Creatinina" at bounding box center [318, 244] width 600 height 7
checkbox Creatinina "true"
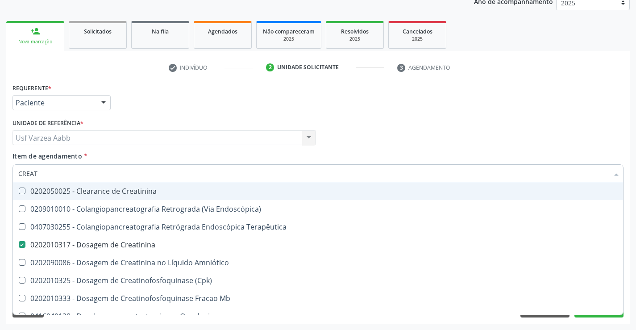
click at [116, 178] on input "CREAT" at bounding box center [313, 173] width 591 height 18
type input "TRIG"
checkbox Creatinina "false"
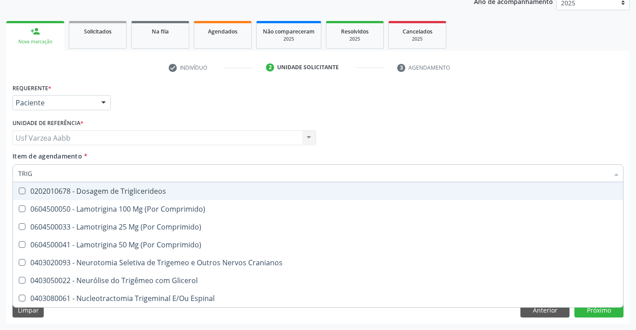
click at [113, 184] on span "0202010678 - Dosagem de Triglicerideos" at bounding box center [318, 191] width 610 height 18
checkbox Triglicerideos "true"
click at [111, 174] on input "TRIG" at bounding box center [313, 173] width 591 height 18
type input "GL"
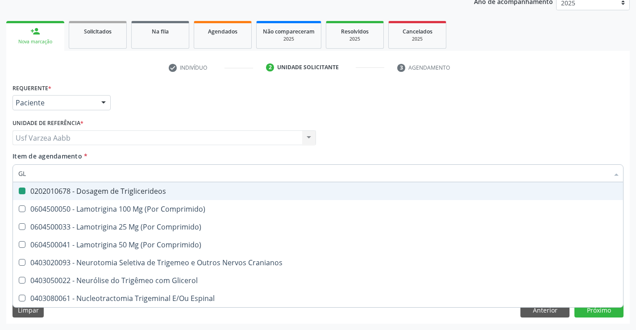
checkbox Triglicerideos "false"
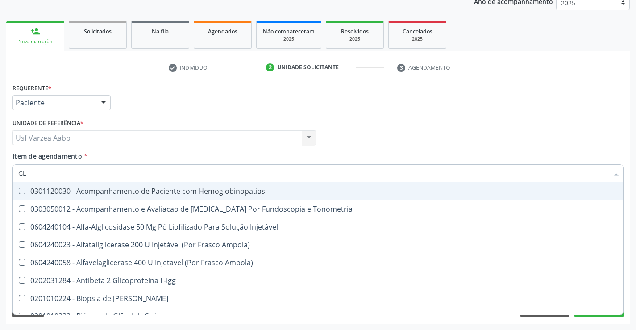
type input "GLI"
checkbox Glomerular "true"
type input "GLIC"
checkbox Tardio\) "true"
checkbox Glomerular "false"
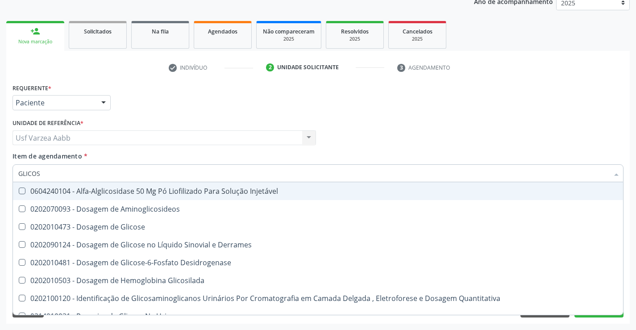
type input "GLICOSE"
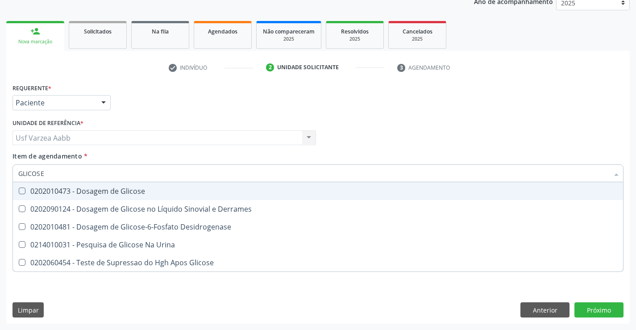
click at [129, 188] on div "0202010473 - Dosagem de Glicose" at bounding box center [318, 191] width 600 height 7
checkbox Glicose "true"
click at [129, 178] on input "GLICOSE" at bounding box center [313, 173] width 591 height 18
type input "HEM"
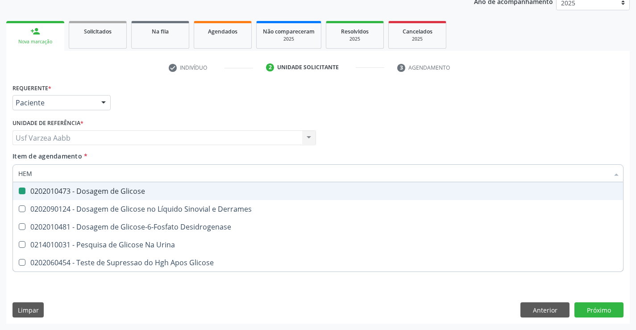
checkbox Glicose "false"
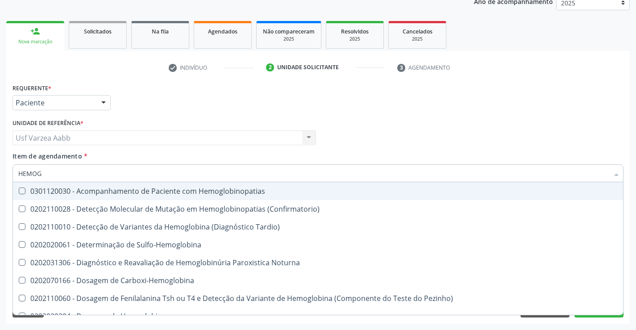
type input "HEMOGR"
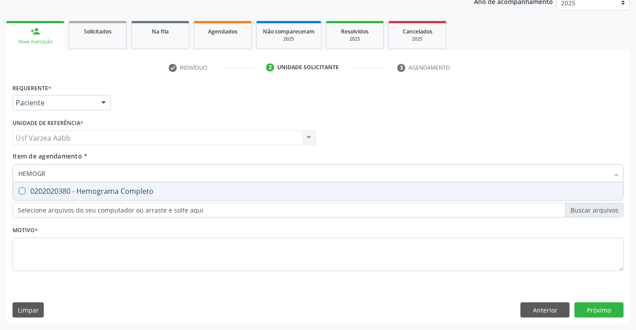
click at [154, 195] on span "0202020380 - Hemograma Completo" at bounding box center [318, 191] width 610 height 18
checkbox Completo "true"
click at [154, 173] on input "HEMOGR" at bounding box center [313, 173] width 591 height 18
type input "UREI"
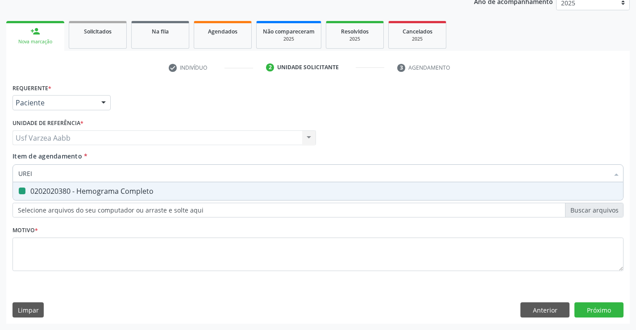
checkbox Completo "false"
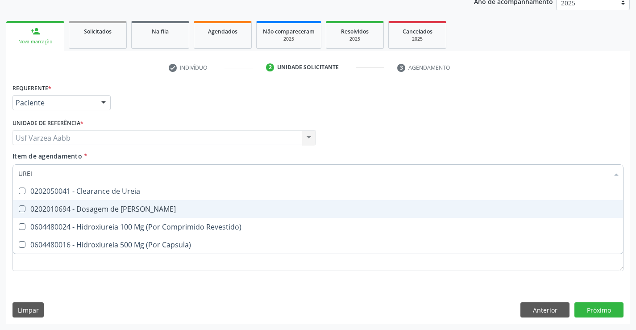
click at [131, 213] on div "0202010694 - Dosagem de Ureia" at bounding box center [318, 208] width 600 height 7
checkbox Ureia "true"
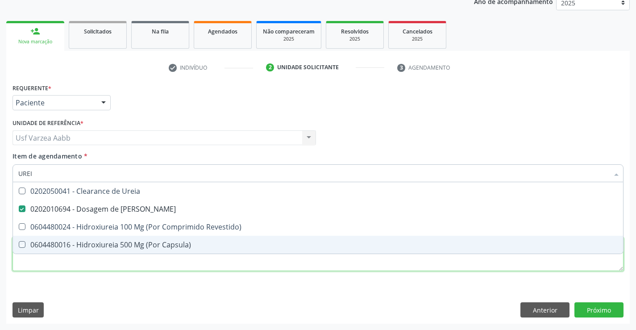
click at [146, 261] on div "Requerente * Paciente Profissional de Saúde Paciente Nenhum resultado encontrad…" at bounding box center [318, 182] width 611 height 202
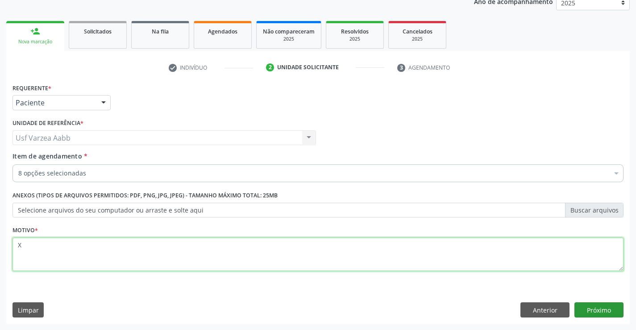
type textarea "X"
click at [598, 303] on button "Próximo" at bounding box center [599, 309] width 49 height 15
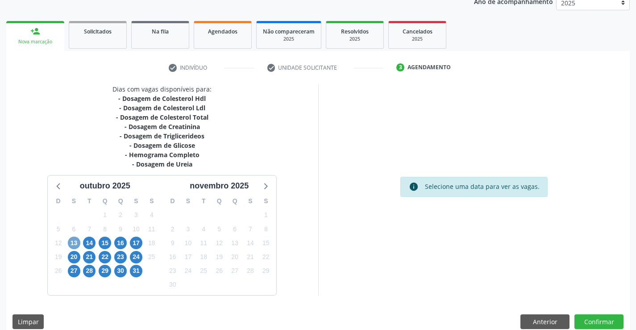
click at [75, 243] on span "13" at bounding box center [74, 243] width 13 height 13
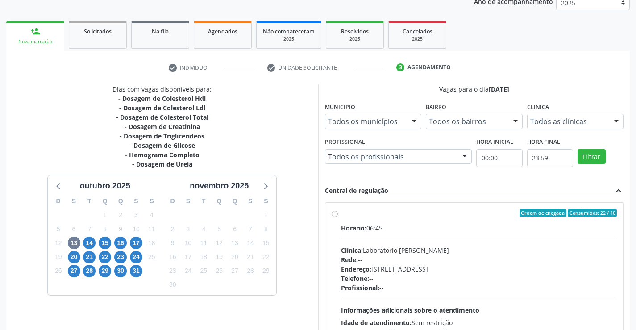
click at [346, 225] on span "Horário:" at bounding box center [353, 228] width 25 height 8
click at [338, 217] on input "Ordem de chegada Consumidos: 22 / 40 Horário: 06:45 Clínica: Laboratorio Jose P…" at bounding box center [335, 213] width 6 height 8
radio input "true"
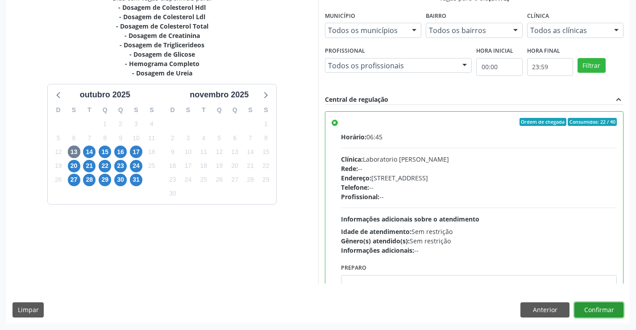
click at [619, 316] on button "Confirmar" at bounding box center [599, 309] width 49 height 15
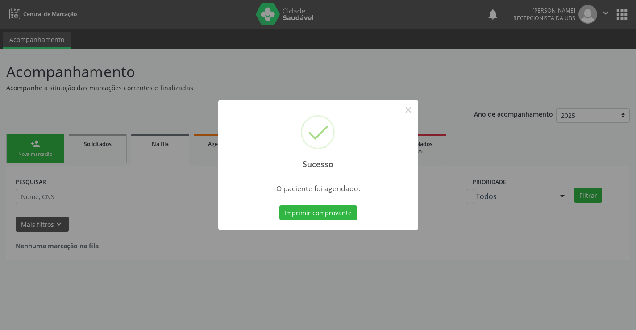
scroll to position [0, 0]
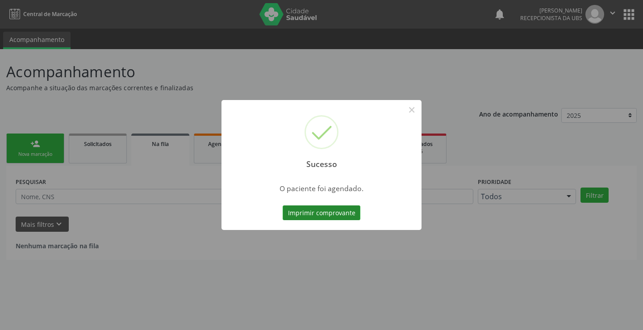
click at [340, 211] on button "Imprimir comprovante" at bounding box center [322, 212] width 78 height 15
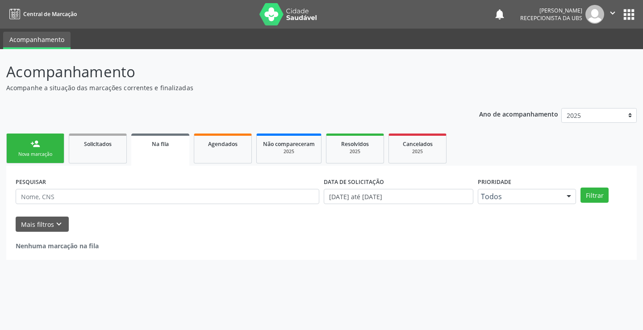
click at [12, 137] on div "Sucesso × O paciente foi agendado. Imprimir comprovante Cancel" at bounding box center [321, 165] width 643 height 330
click at [28, 148] on link "person_add Nova marcação" at bounding box center [35, 148] width 58 height 30
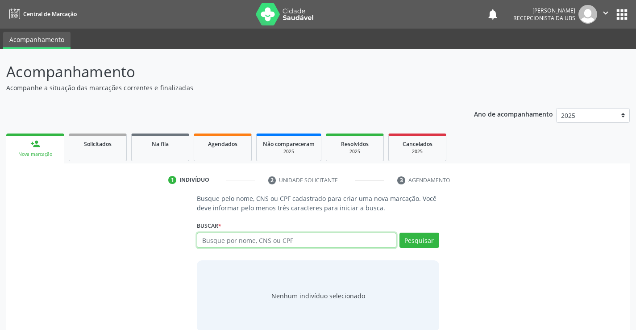
click at [369, 242] on input "text" at bounding box center [296, 240] width 199 height 15
paste input "898 0037 3777 9998"
type input "898 0037 3777 9998"
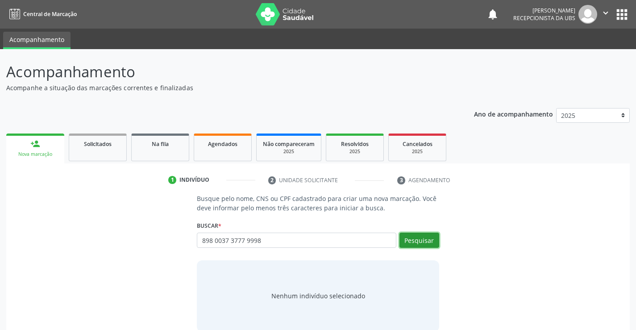
click at [429, 242] on button "Pesquisar" at bounding box center [420, 240] width 40 height 15
type input "898 0037 3777 9998"
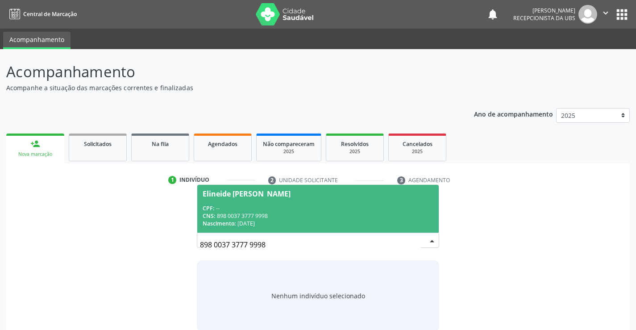
click at [280, 215] on div "CNS: 898 0037 3777 9998" at bounding box center [318, 216] width 230 height 8
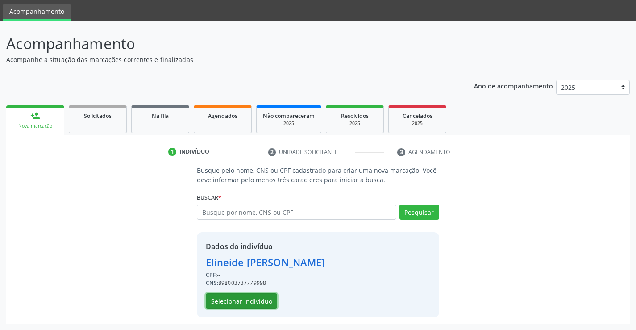
click at [251, 299] on button "Selecionar indivíduo" at bounding box center [241, 300] width 71 height 15
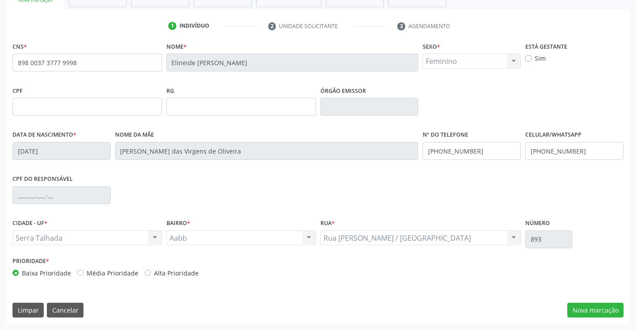
click at [592, 301] on div "CNS * 898 0037 3777 9998 [GEOGRAPHIC_DATA] * [PERSON_NAME] * Feminino Masculino…" at bounding box center [318, 182] width 624 height 284
click at [593, 307] on button "Nova marcação" at bounding box center [595, 310] width 56 height 15
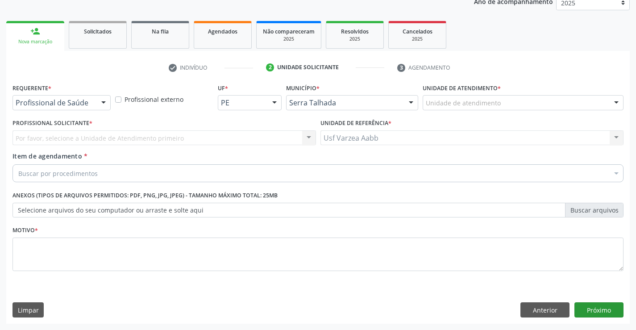
scroll to position [113, 0]
click at [67, 110] on div "Requerente * Profissional de Saúde Profissional de Saúde Paciente Nenhum result…" at bounding box center [61, 98] width 103 height 35
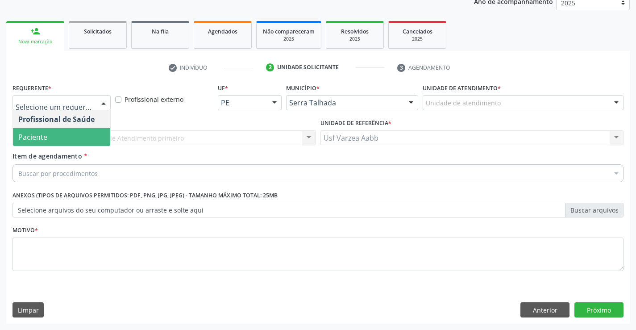
click at [88, 142] on span "Paciente" at bounding box center [61, 137] width 97 height 18
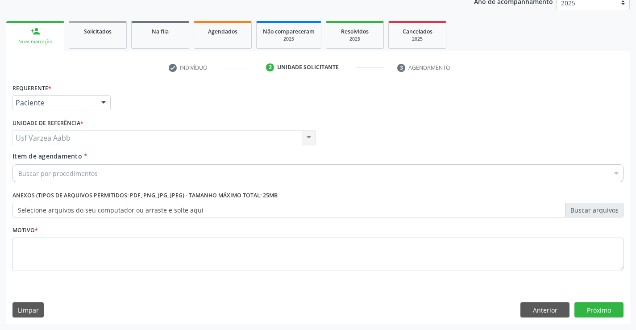
click at [98, 169] on div "Buscar por procedimentos" at bounding box center [318, 173] width 611 height 18
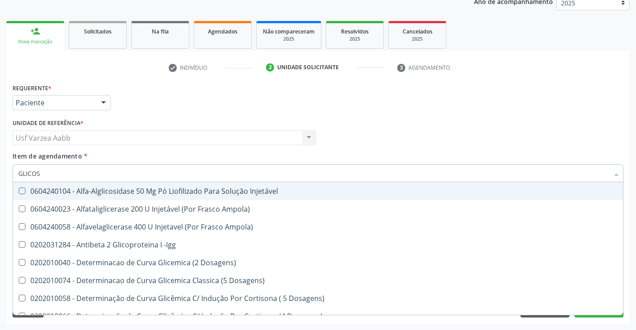
type input "GLICOSI"
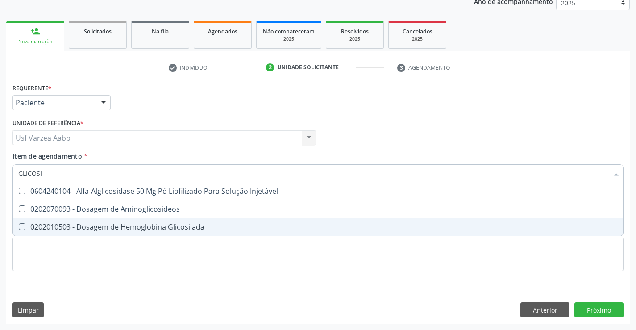
click at [122, 224] on div "0202010503 - Dosagem de Hemoglobina Glicosilada" at bounding box center [318, 226] width 600 height 7
checkbox Glicosilada "true"
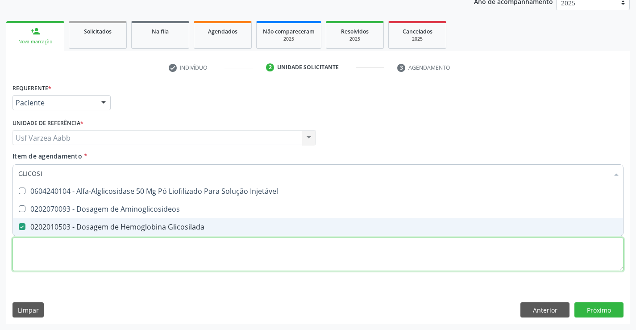
click at [125, 246] on div "Requerente * Paciente Profissional de Saúde Paciente Nenhum resultado encontrad…" at bounding box center [318, 182] width 611 height 202
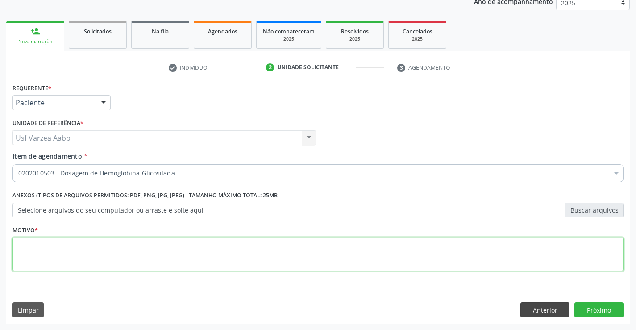
type textarea "X"
click at [588, 306] on button "Próximo" at bounding box center [599, 309] width 49 height 15
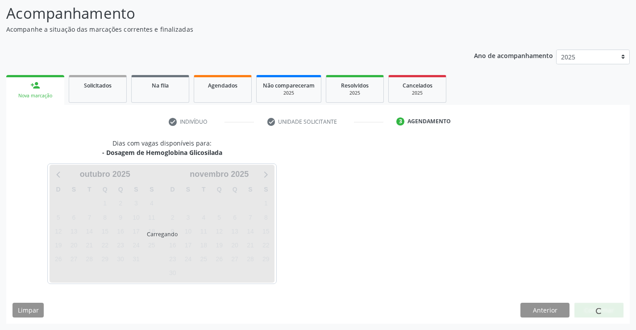
scroll to position [58, 0]
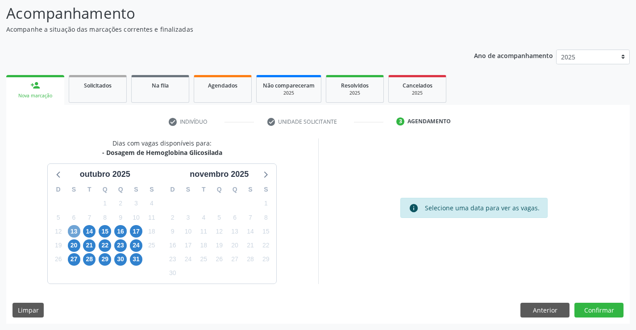
click at [74, 235] on span "13" at bounding box center [74, 231] width 13 height 13
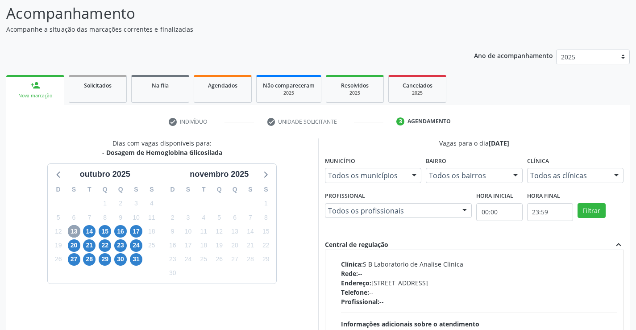
scroll to position [357, 0]
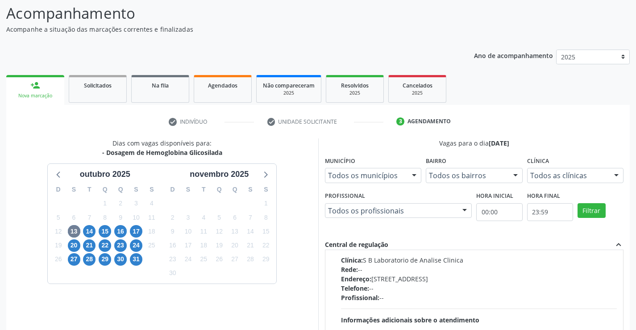
click at [359, 289] on span "Telefone:" at bounding box center [355, 288] width 28 height 8
click at [338, 227] on input "Ordem de chegada Consumidos: 35 / 36 Horário: 07:00 Clínica: S B Laboratorio de…" at bounding box center [335, 223] width 6 height 8
radio input "true"
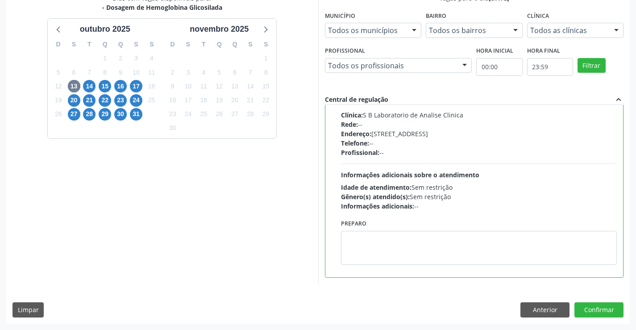
scroll to position [241, 0]
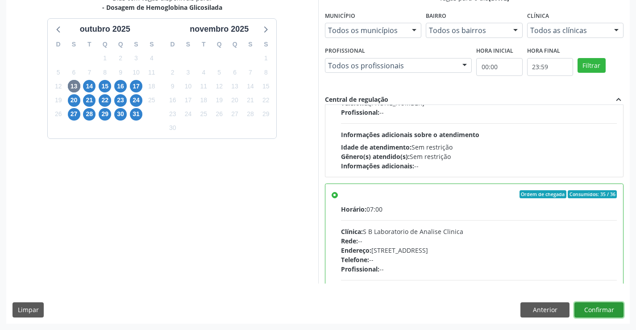
click at [616, 314] on button "Confirmar" at bounding box center [599, 309] width 49 height 15
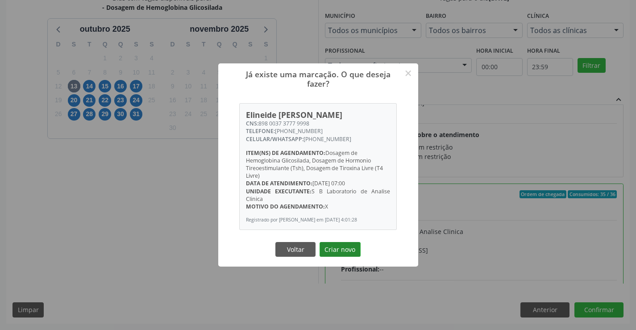
click at [350, 249] on button "Criar novo" at bounding box center [340, 249] width 41 height 15
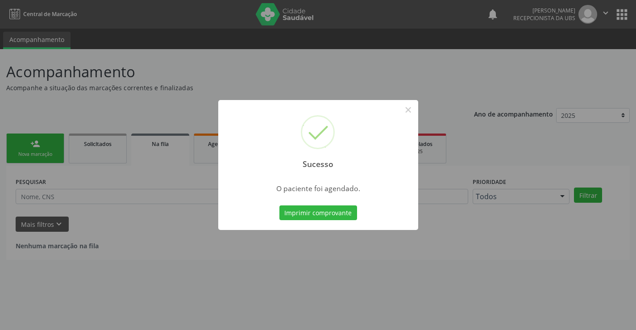
scroll to position [0, 0]
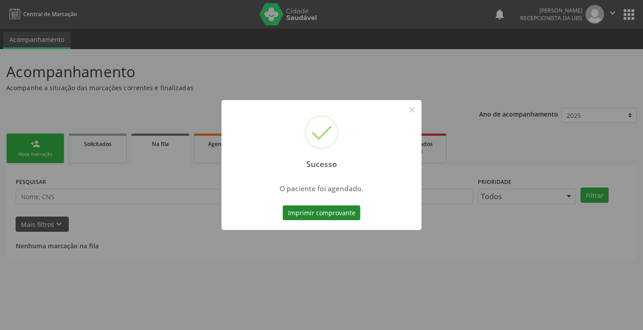
click at [303, 219] on button "Imprimir comprovante" at bounding box center [322, 212] width 78 height 15
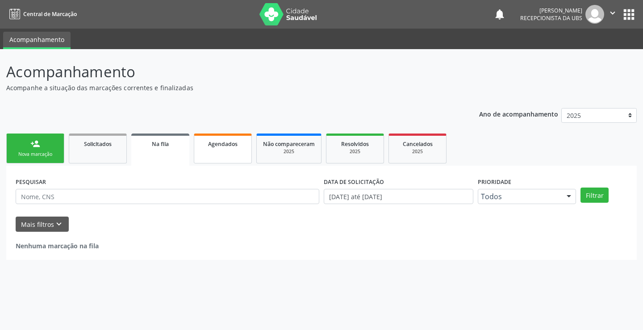
click at [238, 150] on link "Agendados" at bounding box center [223, 148] width 58 height 30
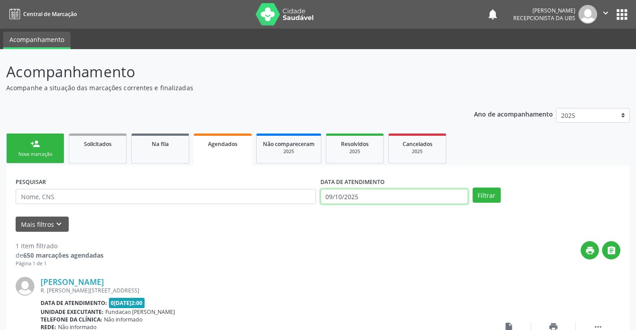
click at [388, 192] on input "09/10/2025" at bounding box center [395, 196] width 148 height 15
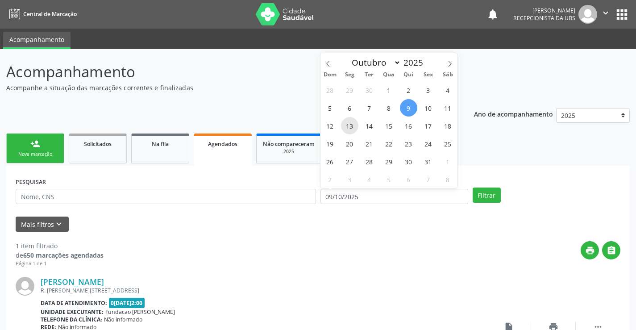
click at [350, 127] on span "13" at bounding box center [349, 125] width 17 height 17
type input "13[DATE]"
click at [350, 127] on span "13" at bounding box center [349, 125] width 17 height 17
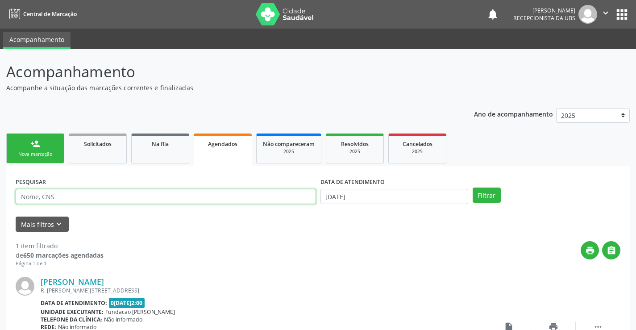
click at [237, 195] on input "text" at bounding box center [166, 196] width 300 height 15
paste input "898 0037 3777 9998"
type input "898 0037 3777 9998"
click at [473, 188] on button "Filtrar" at bounding box center [487, 195] width 28 height 15
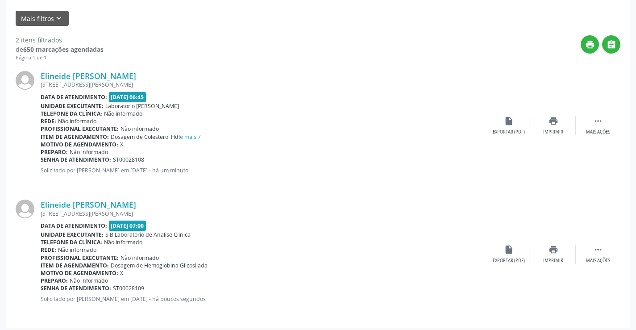
scroll to position [210, 0]
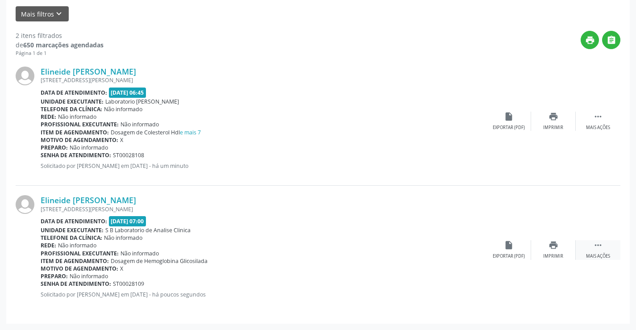
click at [604, 248] on div " Mais ações" at bounding box center [598, 249] width 45 height 19
click at [545, 250] on div "edit Editar" at bounding box center [553, 249] width 45 height 19
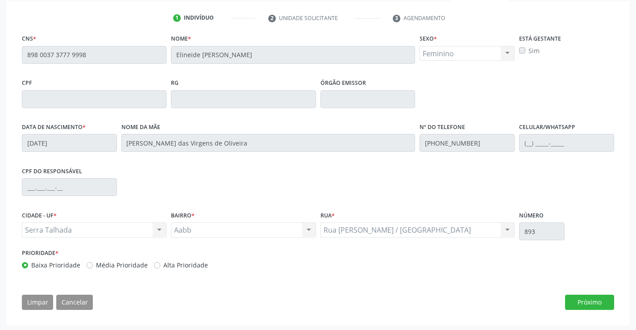
scroll to position [166, 0]
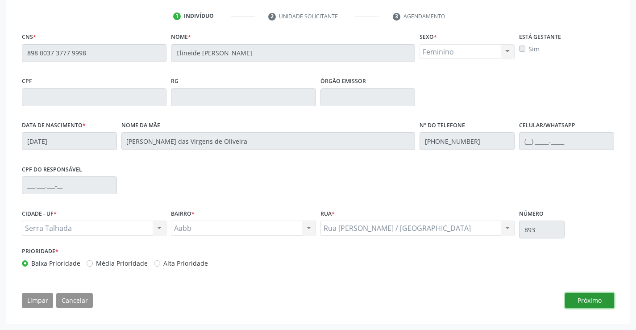
click at [592, 301] on button "Próximo" at bounding box center [589, 300] width 49 height 15
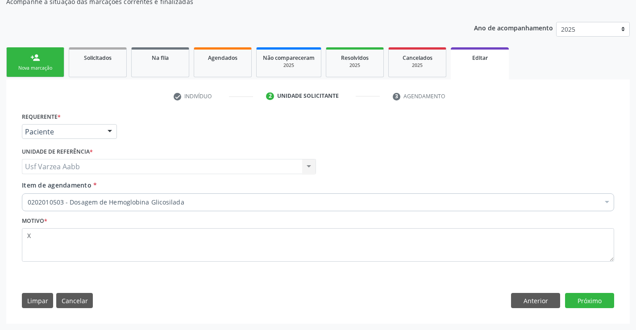
scroll to position [86, 0]
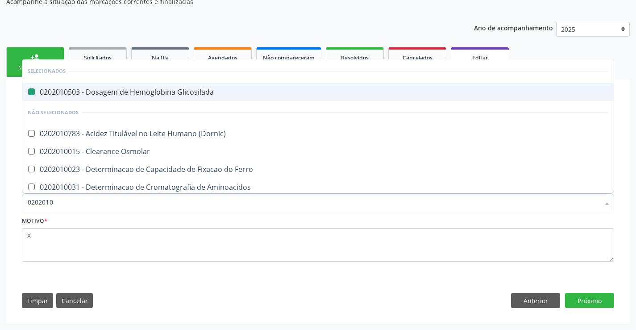
type input "02020102"
checkbox Glicosilada "false"
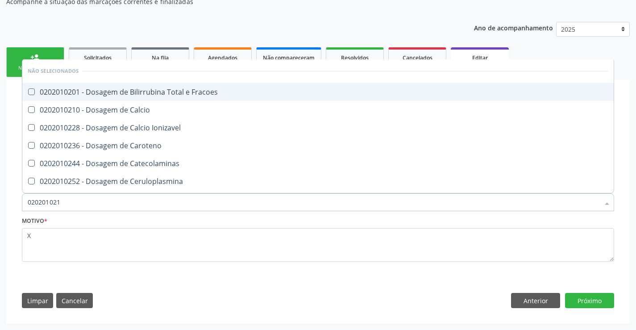
type input "0202010210"
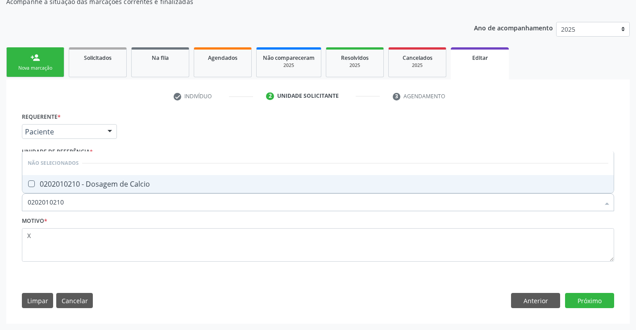
click at [184, 188] on span "0202010210 - Dosagem de Calcio" at bounding box center [318, 184] width 592 height 18
checkbox Calcio "true"
click at [588, 303] on button "Próximo" at bounding box center [589, 300] width 49 height 15
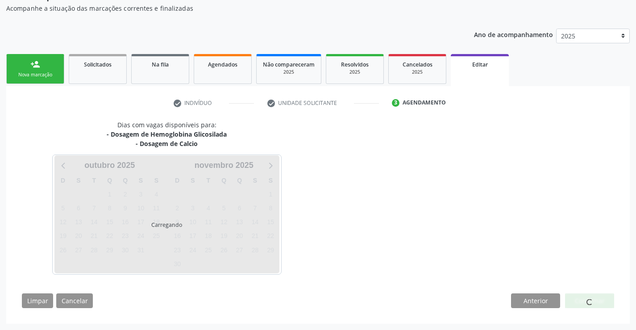
scroll to position [79, 0]
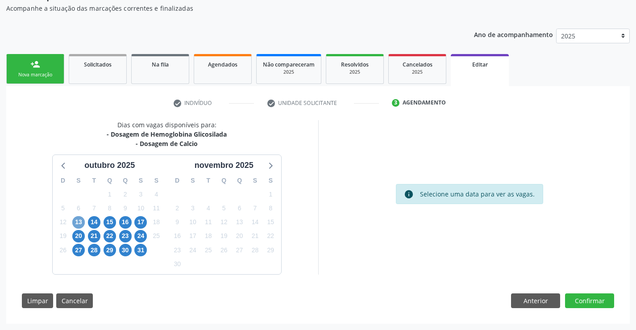
click at [79, 226] on span "13" at bounding box center [78, 222] width 13 height 13
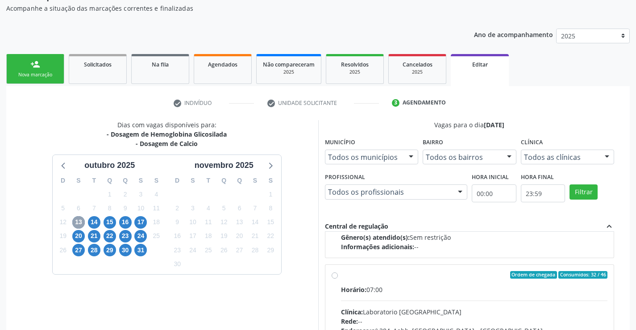
scroll to position [297, 0]
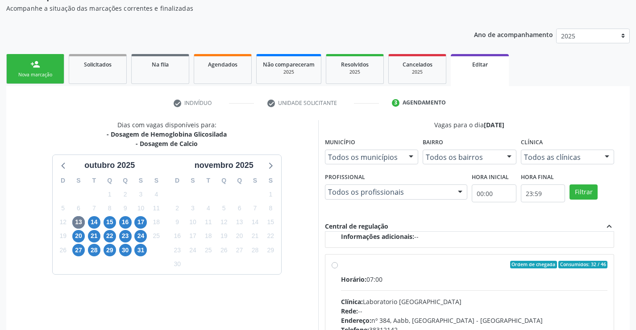
click at [343, 290] on div "Horário: 07:00 Clínica: Laboratorio Sao Francisco Rede: -- Endereço: nº 384, Aa…" at bounding box center [474, 336] width 267 height 123
click at [338, 269] on input "Ordem de chegada Consumidos: 32 / 46 Horário: 07:00 Clínica: Laboratorio Sao Fr…" at bounding box center [335, 265] width 6 height 8
radio input "true"
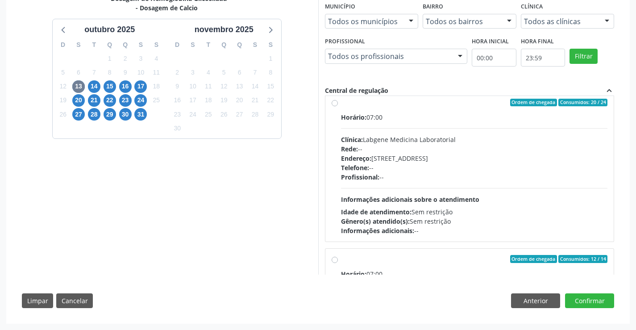
scroll to position [0, 0]
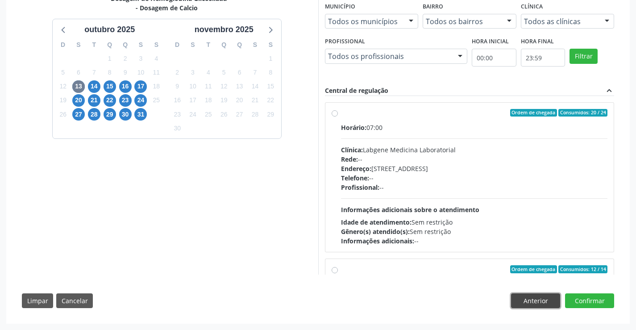
click at [557, 306] on button "Anterior" at bounding box center [535, 300] width 49 height 15
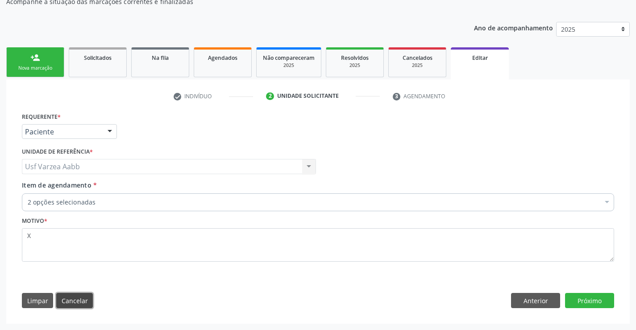
click at [78, 306] on button "Cancelar" at bounding box center [74, 300] width 37 height 15
click at [83, 299] on button "Cancelar" at bounding box center [74, 300] width 37 height 15
click at [204, 61] on div "Agendados" at bounding box center [222, 57] width 45 height 9
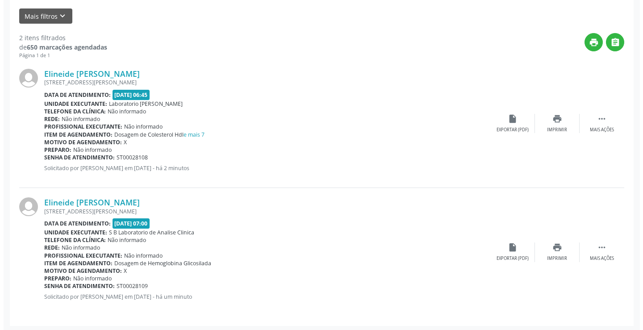
scroll to position [210, 0]
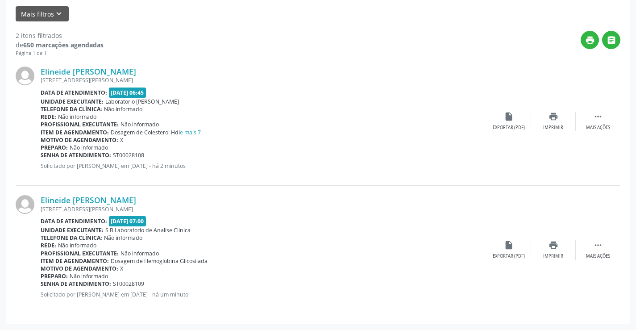
click at [610, 263] on div "Elineide Maria de Oliveira Monteiro Rua Gilberto de Carvalho Godoy / Vila Bela,…" at bounding box center [318, 250] width 605 height 128
click at [608, 258] on div "Mais ações" at bounding box center [598, 256] width 24 height 6
click at [520, 257] on div "cancel Cancelar" at bounding box center [509, 249] width 45 height 19
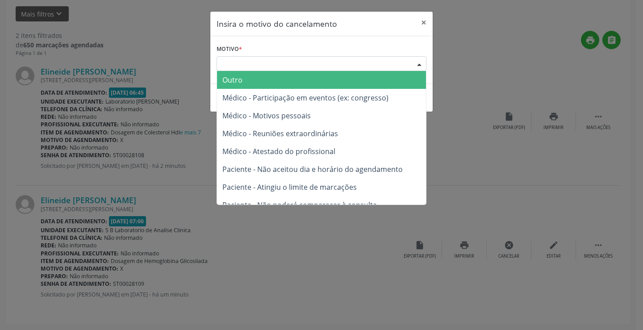
click at [382, 62] on div "Escolha o motivo" at bounding box center [322, 63] width 210 height 15
click at [368, 78] on span "Outro" at bounding box center [321, 80] width 209 height 18
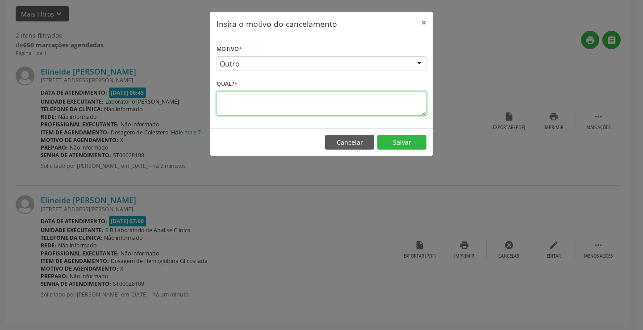
click at [366, 100] on textarea at bounding box center [322, 103] width 210 height 25
type textarea "Z"
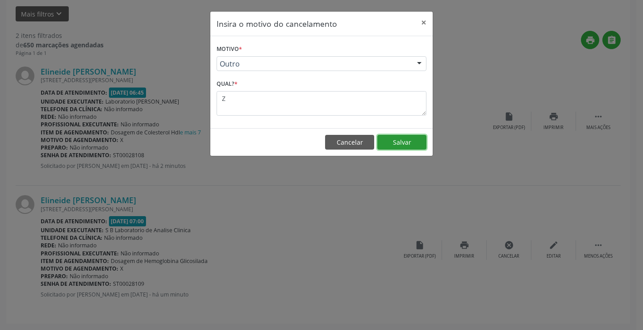
click at [400, 141] on button "Salvar" at bounding box center [401, 142] width 49 height 15
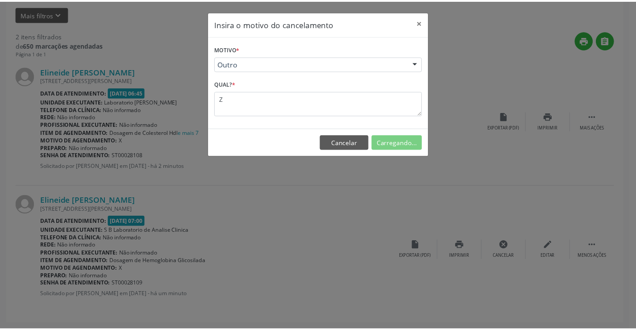
scroll to position [0, 0]
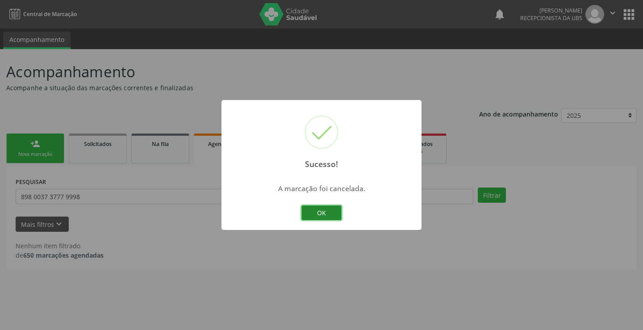
click at [332, 213] on button "OK" at bounding box center [321, 212] width 40 height 15
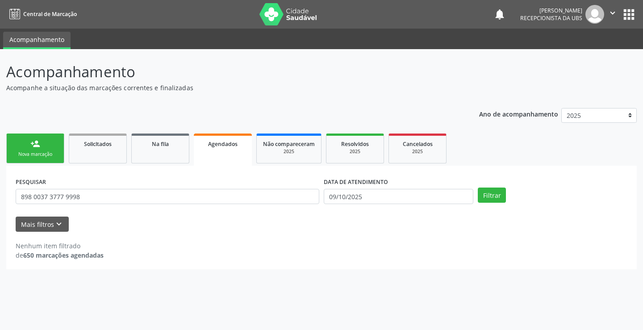
click at [54, 147] on link "person_add Nova marcação" at bounding box center [35, 148] width 58 height 30
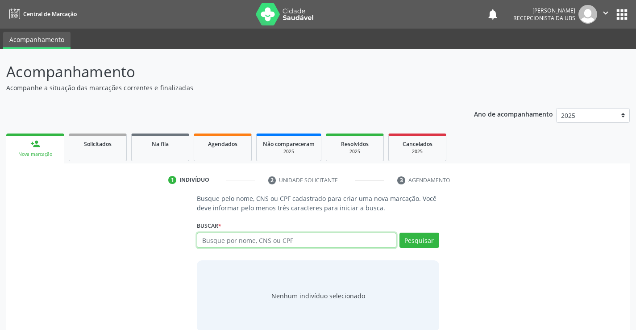
click at [238, 240] on input "text" at bounding box center [296, 240] width 199 height 15
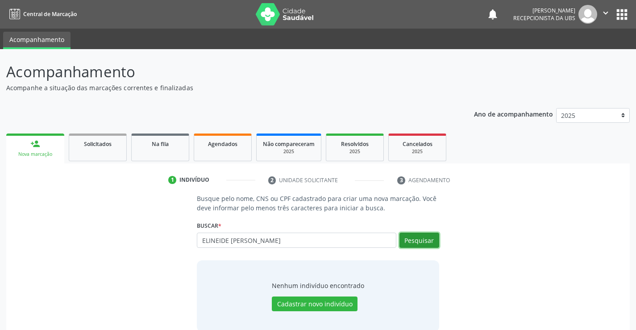
click at [409, 238] on button "Pesquisar" at bounding box center [420, 240] width 40 height 15
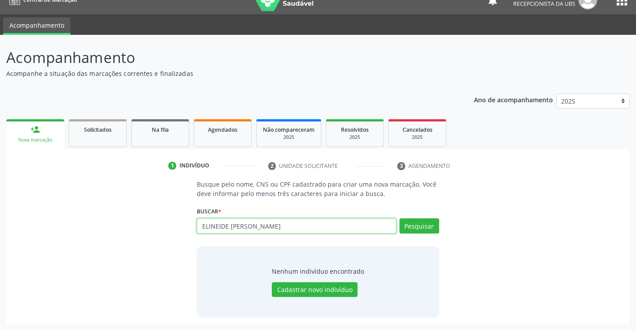
click at [296, 226] on input "ELINEIDE [PERSON_NAME]" at bounding box center [296, 225] width 199 height 15
click at [297, 226] on input "ELINEIDE [PERSON_NAME]" at bounding box center [296, 225] width 199 height 15
type input "898003737779998"
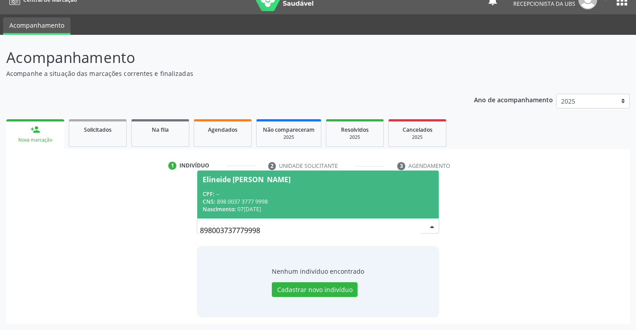
click at [321, 201] on div "CNS: 898 0037 3777 9998" at bounding box center [318, 202] width 230 height 8
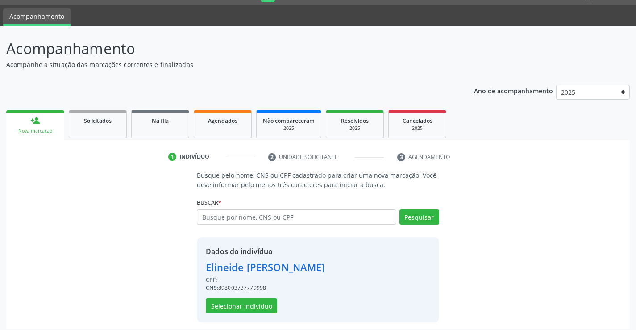
scroll to position [28, 0]
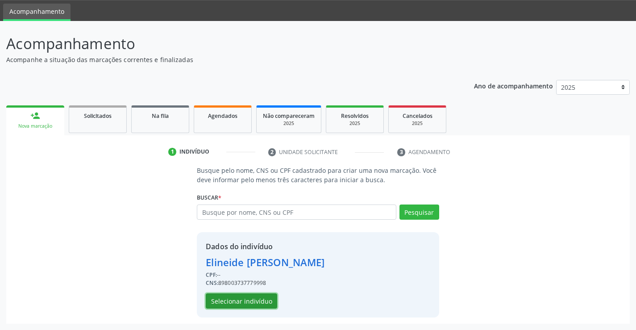
click at [247, 301] on button "Selecionar indivíduo" at bounding box center [241, 300] width 71 height 15
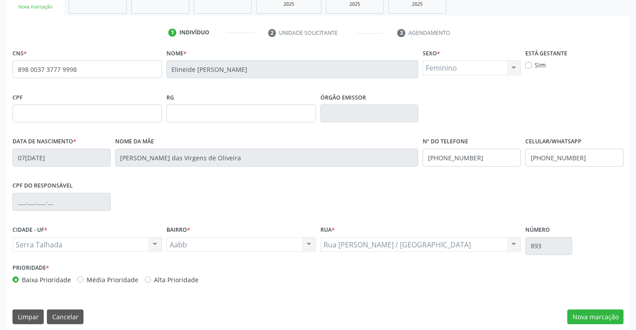
scroll to position [154, 0]
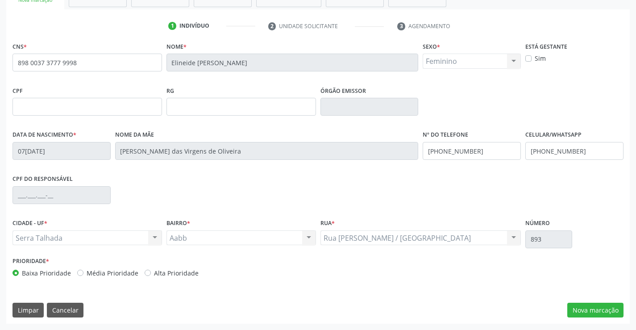
click at [591, 298] on div "CNS * 898 0037 3777 9998 [GEOGRAPHIC_DATA] * [PERSON_NAME] * Feminino Masculino…" at bounding box center [318, 182] width 624 height 284
click at [592, 308] on button "Nova marcação" at bounding box center [595, 310] width 56 height 15
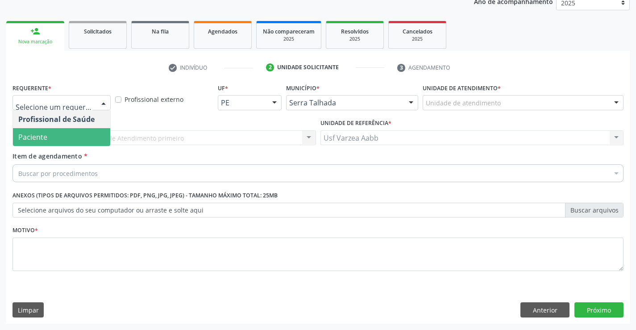
click at [55, 137] on span "Paciente" at bounding box center [61, 137] width 97 height 18
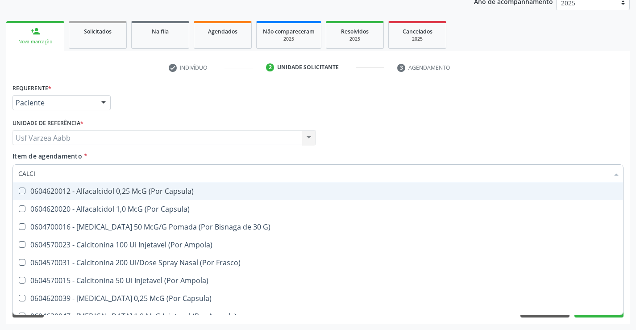
type input "CALCIO"
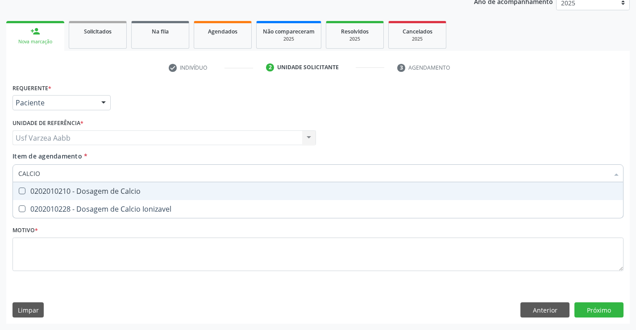
click at [93, 200] on span "0202010210 - Dosagem de Calcio" at bounding box center [318, 191] width 610 height 18
checkbox Calcio "true"
click at [101, 174] on input "CALCIO" at bounding box center [313, 173] width 591 height 18
type input "GL"
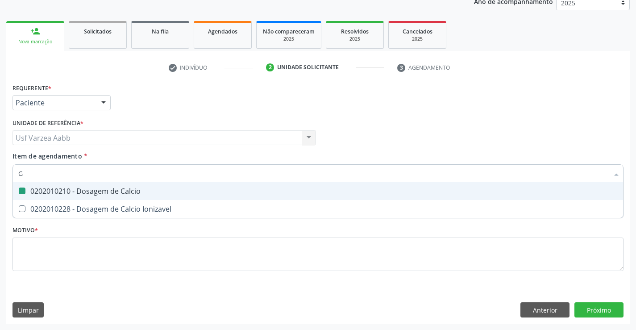
checkbox Calcio "false"
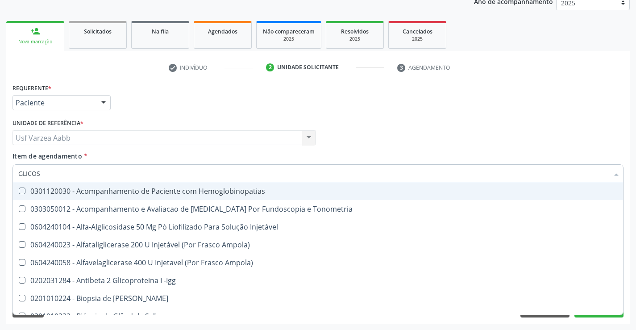
type input "GLICOSI"
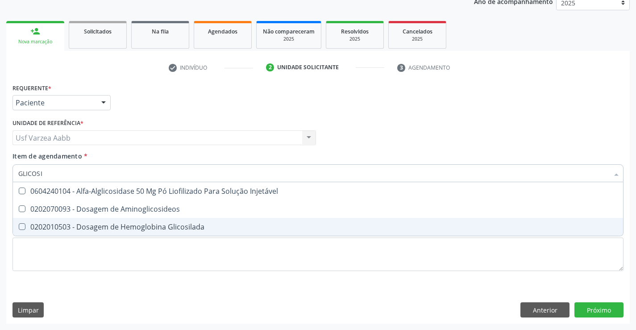
click at [112, 230] on div "0202010503 - Dosagem de Hemoglobina Glicosilada" at bounding box center [318, 226] width 600 height 7
checkbox Glicosilada "true"
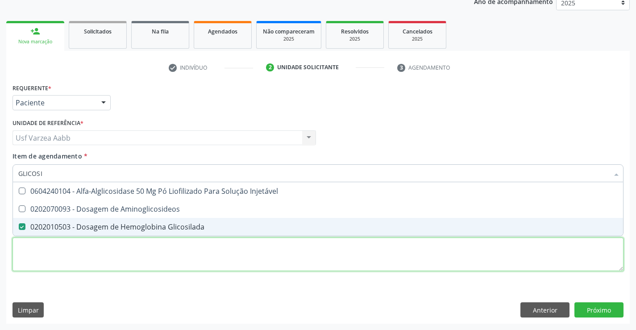
click at [116, 250] on div "Requerente * Paciente Profissional de Saúde Paciente Nenhum resultado encontrad…" at bounding box center [318, 182] width 611 height 202
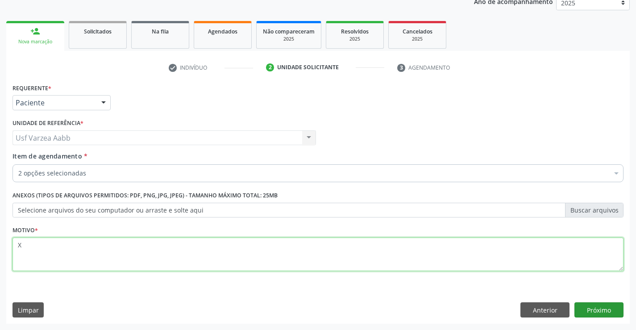
type textarea "X"
click at [600, 312] on button "Próximo" at bounding box center [599, 309] width 49 height 15
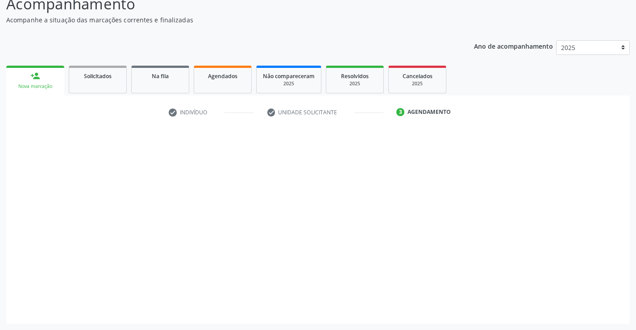
scroll to position [68, 0]
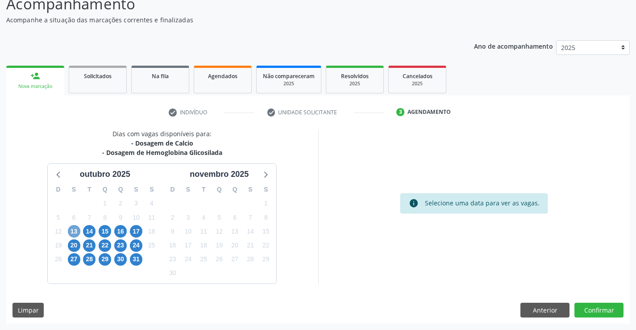
click at [71, 235] on span "13" at bounding box center [74, 231] width 13 height 13
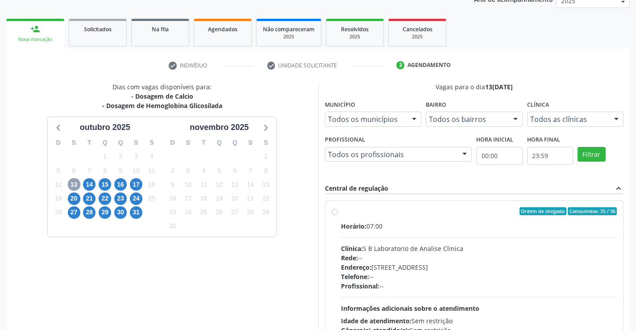
scroll to position [202, 0]
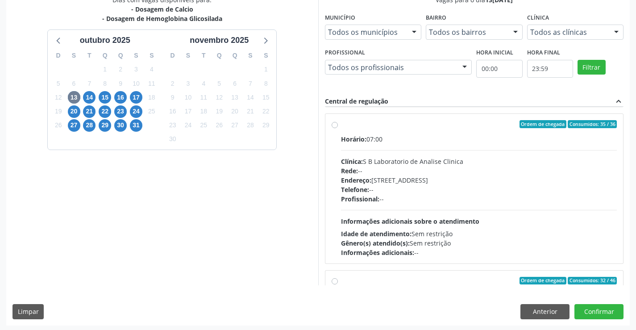
click at [396, 176] on div "Endereço: [STREET_ADDRESS]" at bounding box center [479, 179] width 276 height 9
click at [338, 128] on input "Ordem de chegada Consumidos: 35 / 36 Horário: 07:00 Clínica: S B Laboratorio de…" at bounding box center [335, 124] width 6 height 8
radio input "true"
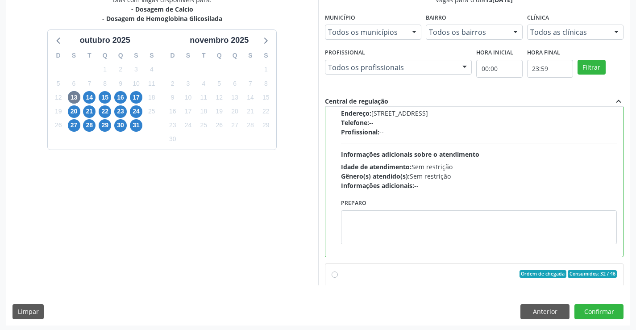
scroll to position [491, 0]
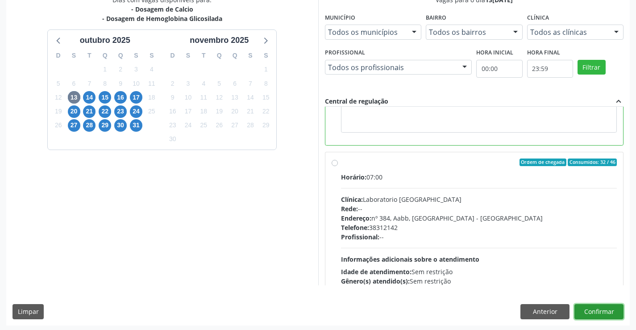
click at [609, 308] on button "Confirmar" at bounding box center [599, 311] width 49 height 15
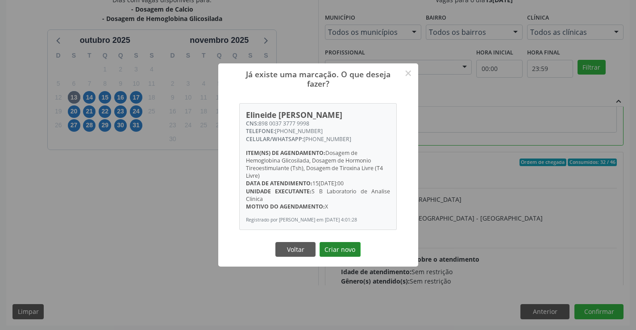
click at [325, 255] on button "Criar novo" at bounding box center [340, 249] width 41 height 15
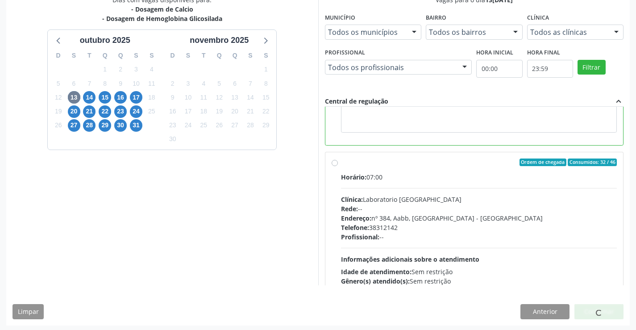
scroll to position [0, 0]
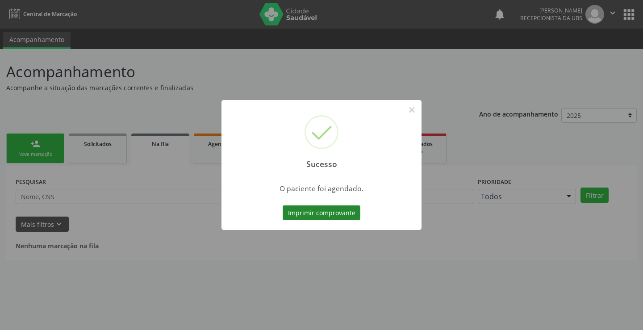
click at [349, 213] on button "Imprimir comprovante" at bounding box center [322, 212] width 78 height 15
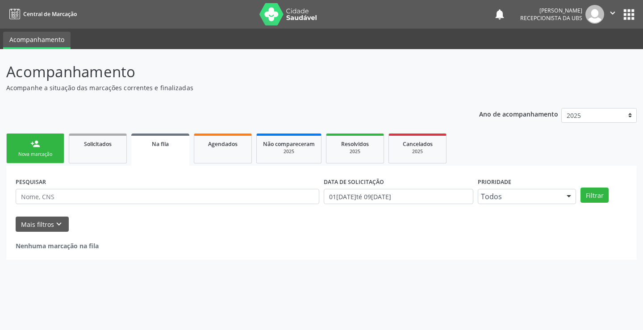
click at [26, 153] on div "Nova marcação" at bounding box center [35, 154] width 45 height 7
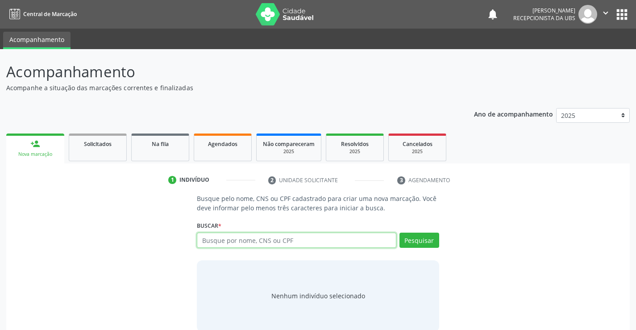
click at [204, 233] on input "text" at bounding box center [296, 240] width 199 height 15
